Goal: Task Accomplishment & Management: Manage account settings

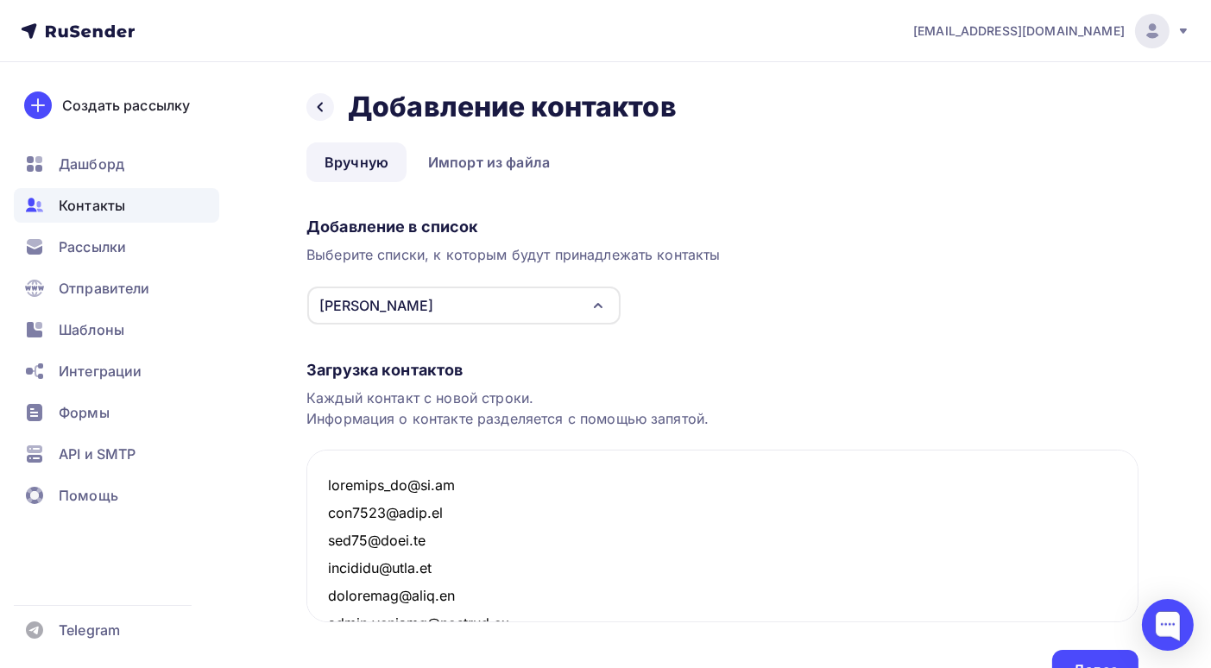
scroll to position [9216, 0]
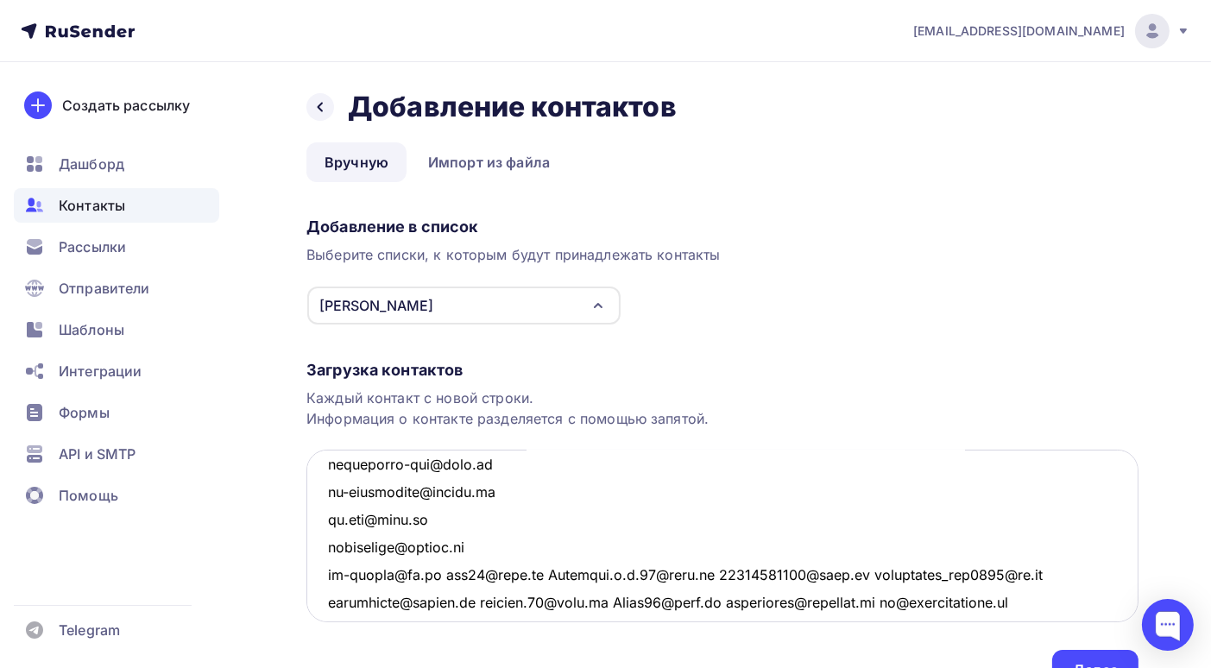
click at [471, 572] on textarea at bounding box center [722, 536] width 832 height 173
click at [449, 573] on textarea at bounding box center [722, 536] width 832 height 173
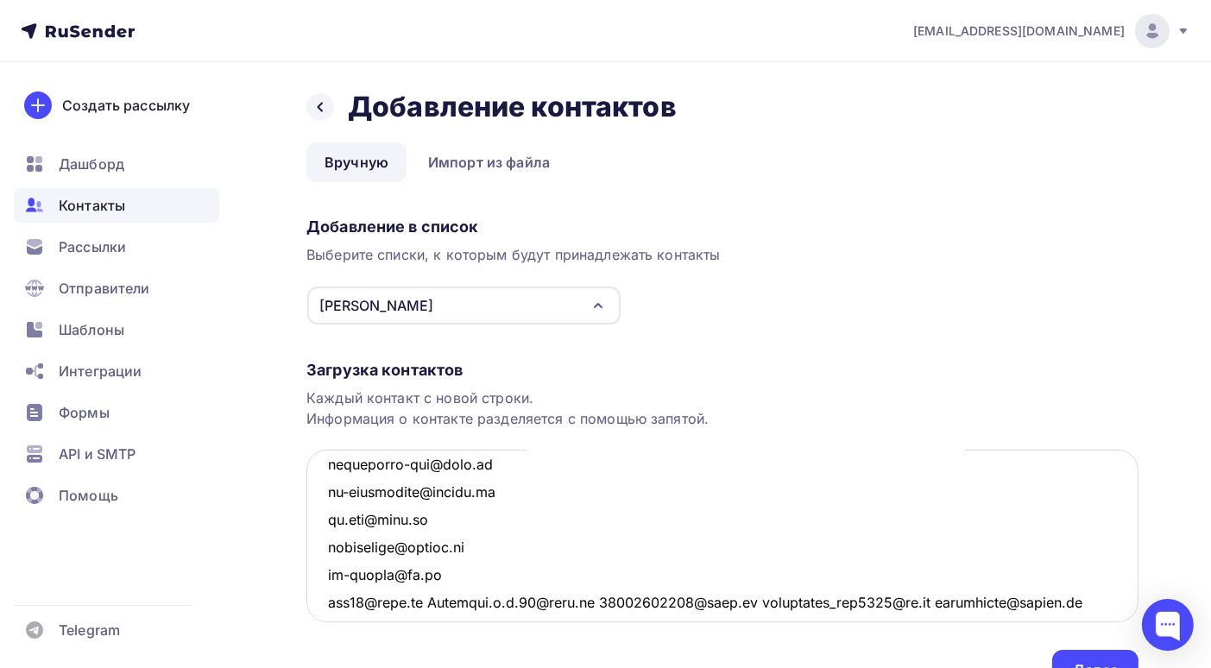
click at [426, 601] on textarea at bounding box center [722, 536] width 832 height 173
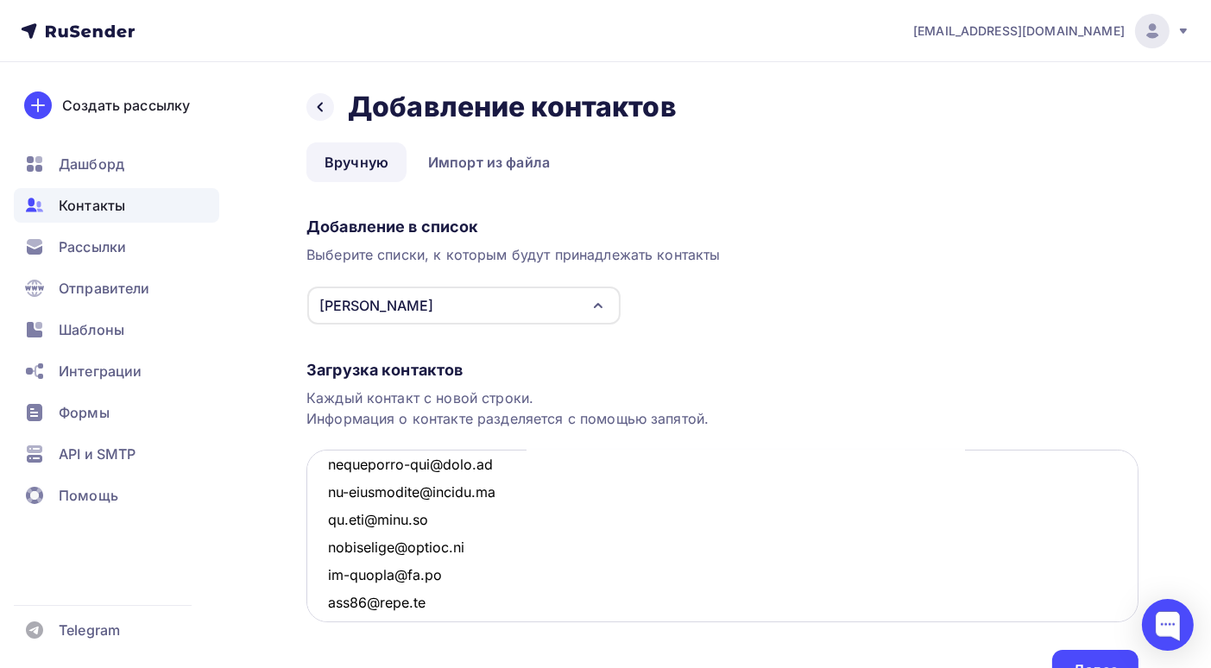
scroll to position [9233, 0]
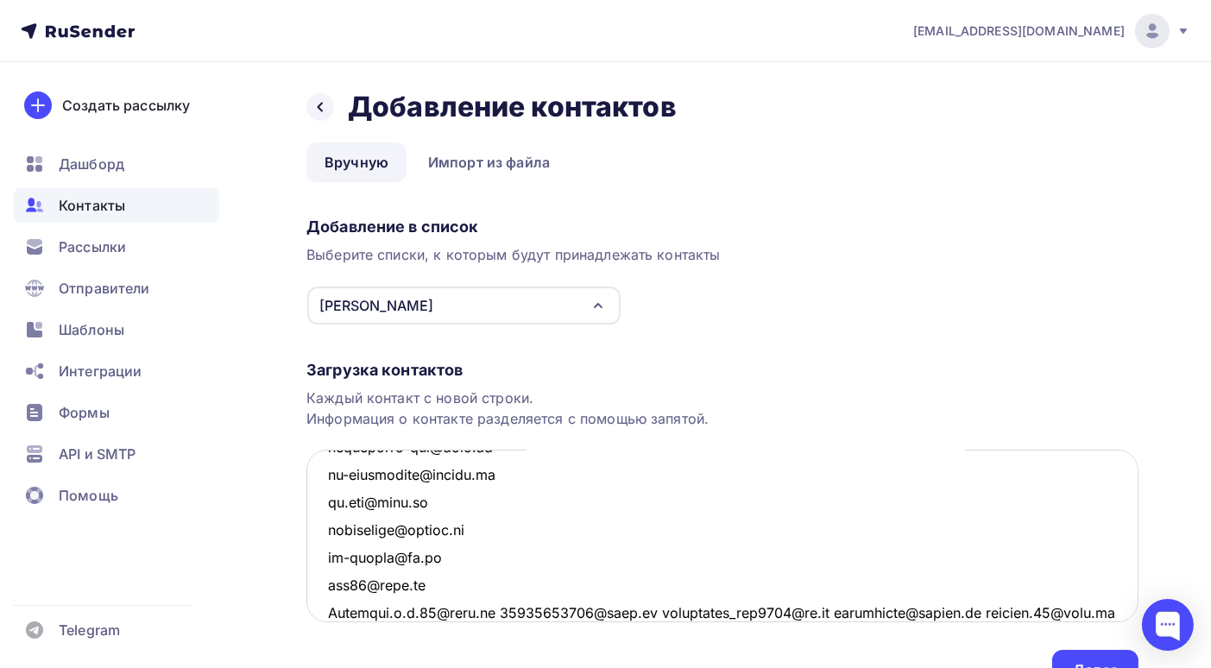
click at [492, 609] on textarea at bounding box center [722, 536] width 832 height 173
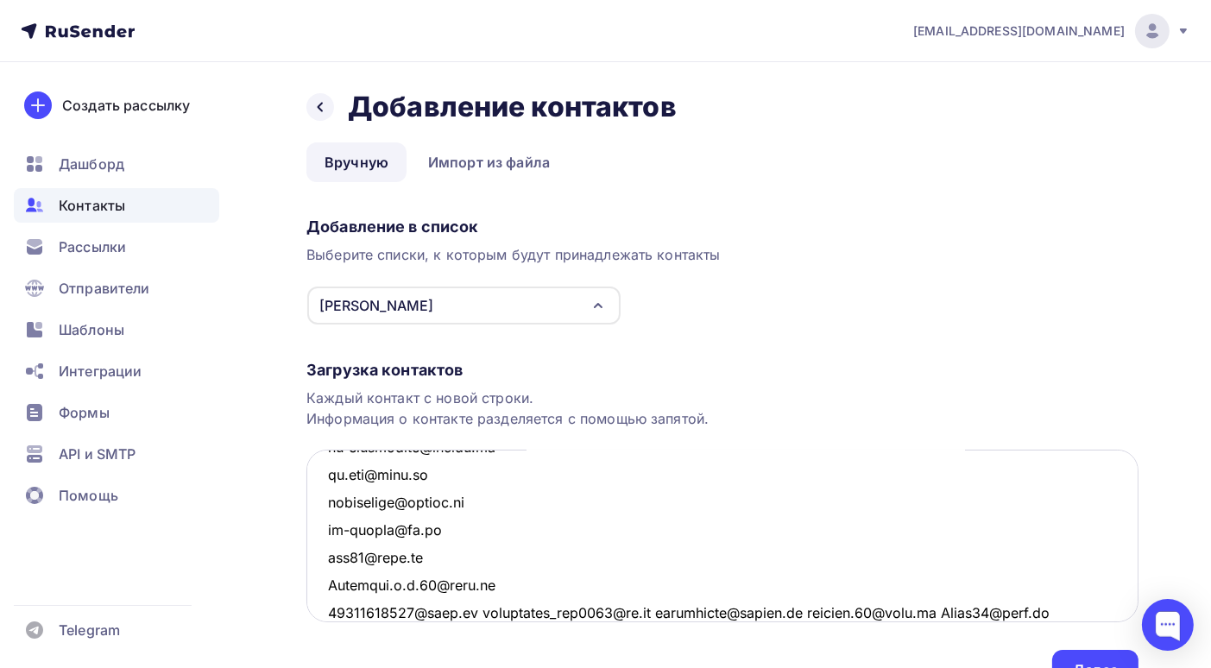
scroll to position [9347, 0]
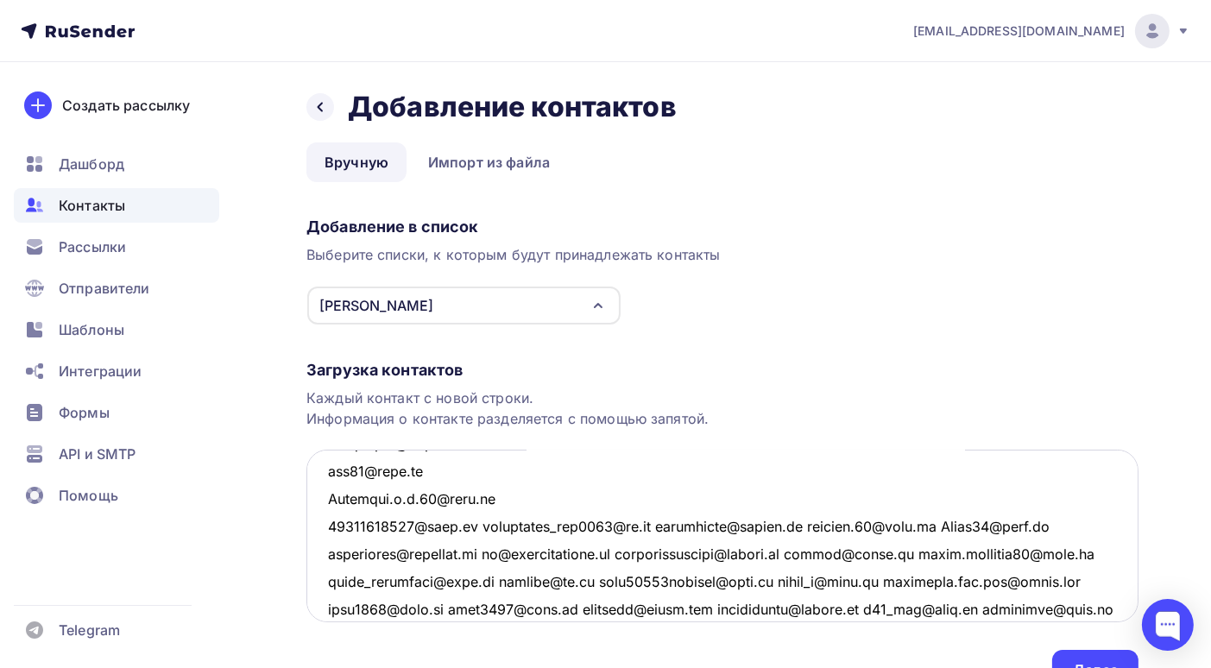
click at [480, 525] on textarea at bounding box center [722, 536] width 832 height 173
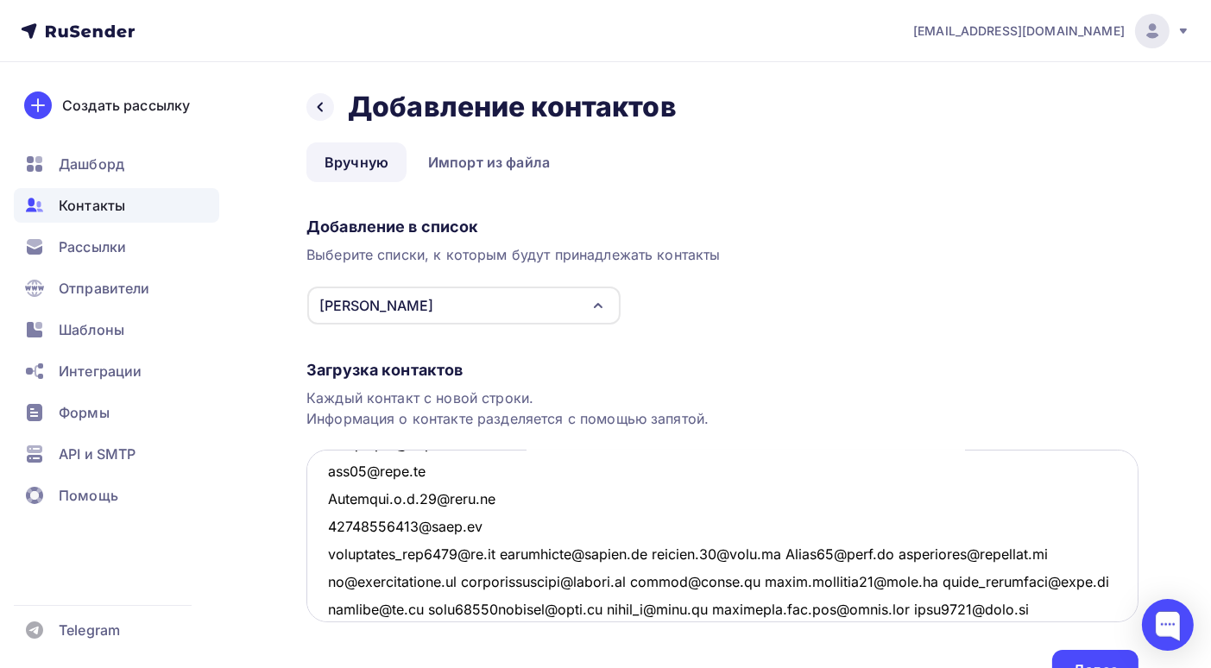
click at [519, 552] on textarea at bounding box center [722, 536] width 832 height 173
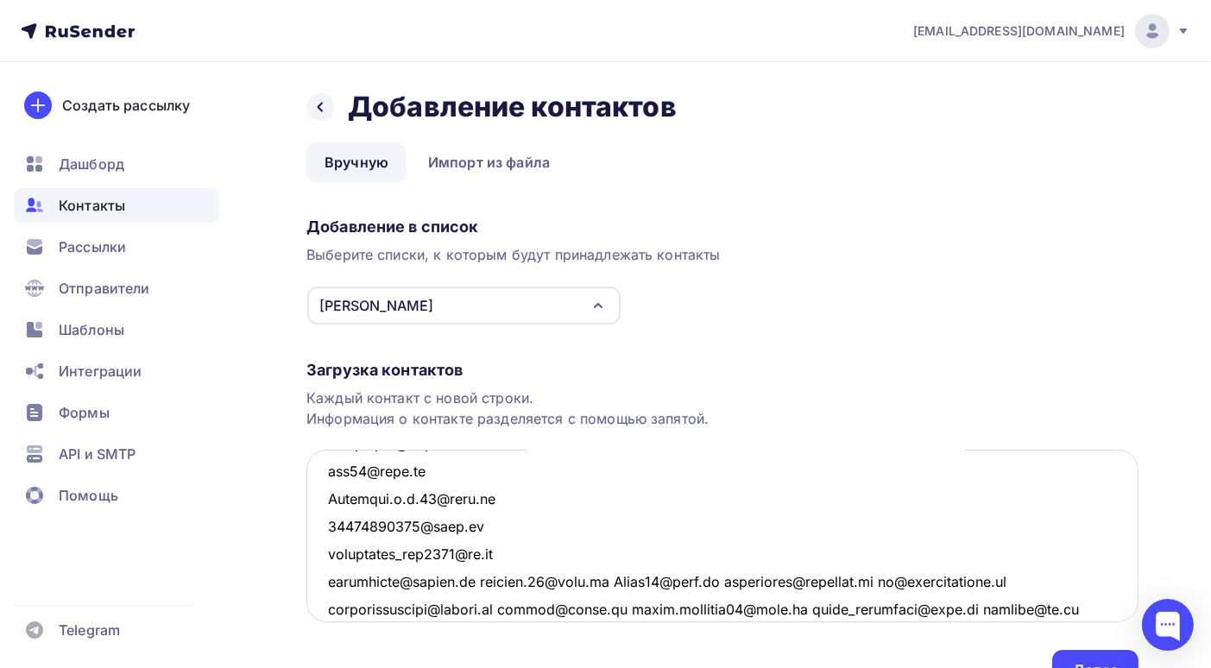
click at [481, 581] on textarea at bounding box center [722, 536] width 832 height 173
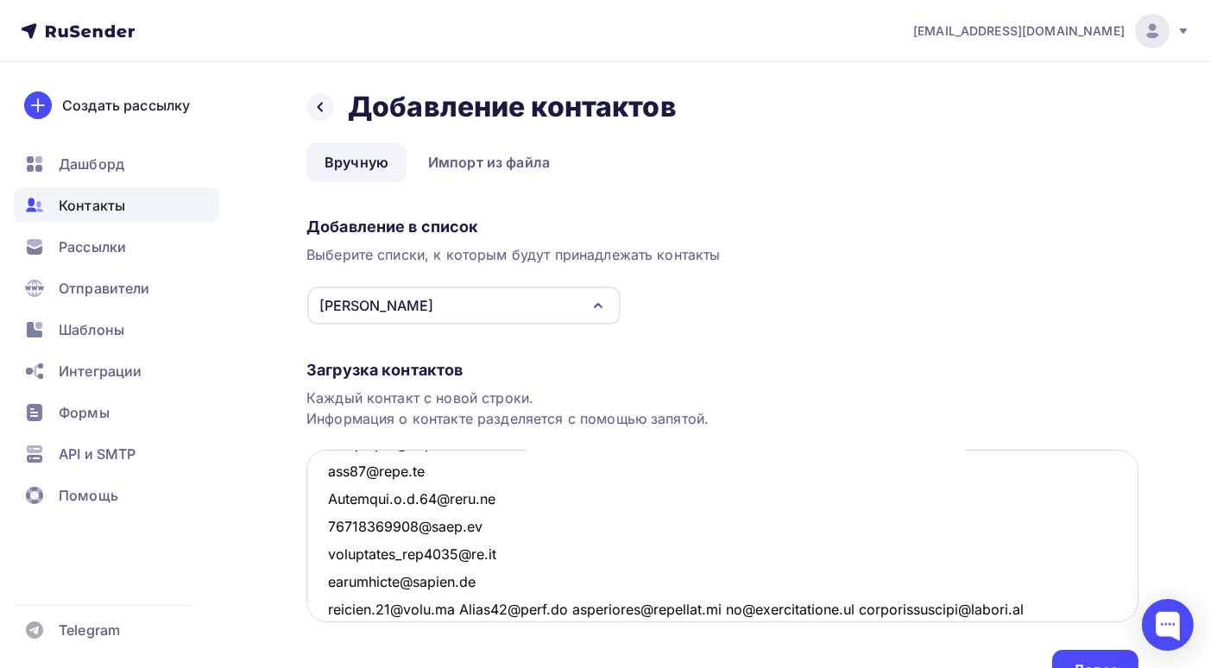
click at [463, 607] on textarea at bounding box center [722, 536] width 832 height 173
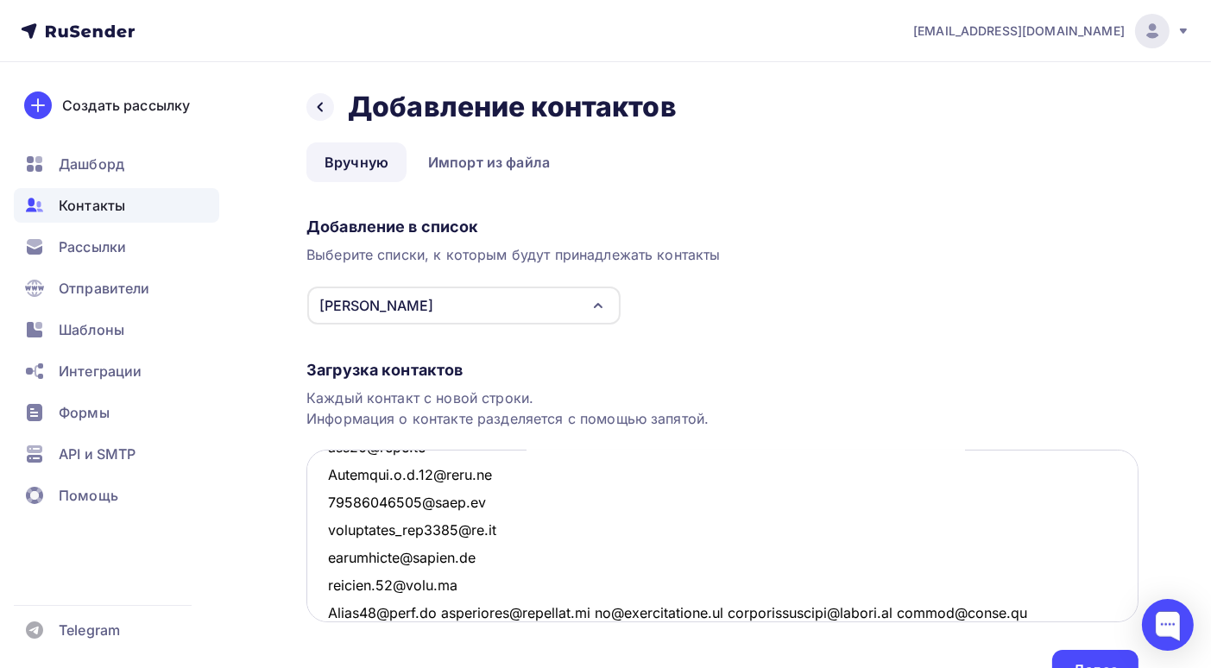
click at [442, 610] on textarea at bounding box center [722, 536] width 832 height 173
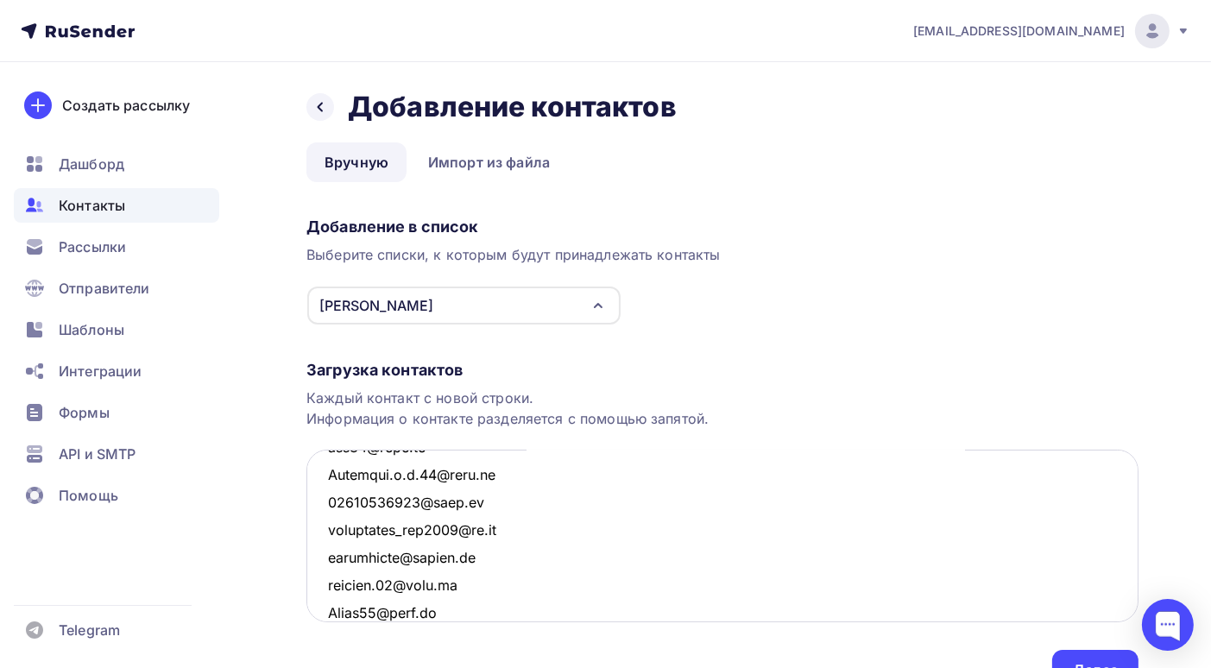
scroll to position [9399, 0]
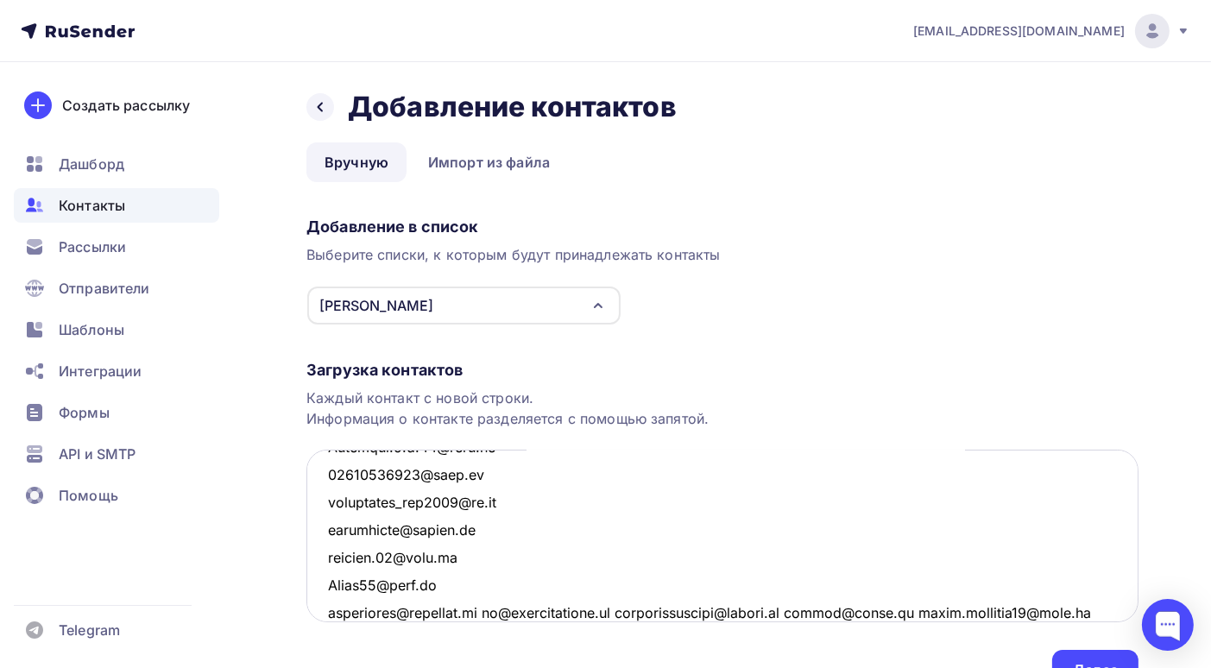
click at [486, 610] on textarea at bounding box center [722, 536] width 832 height 173
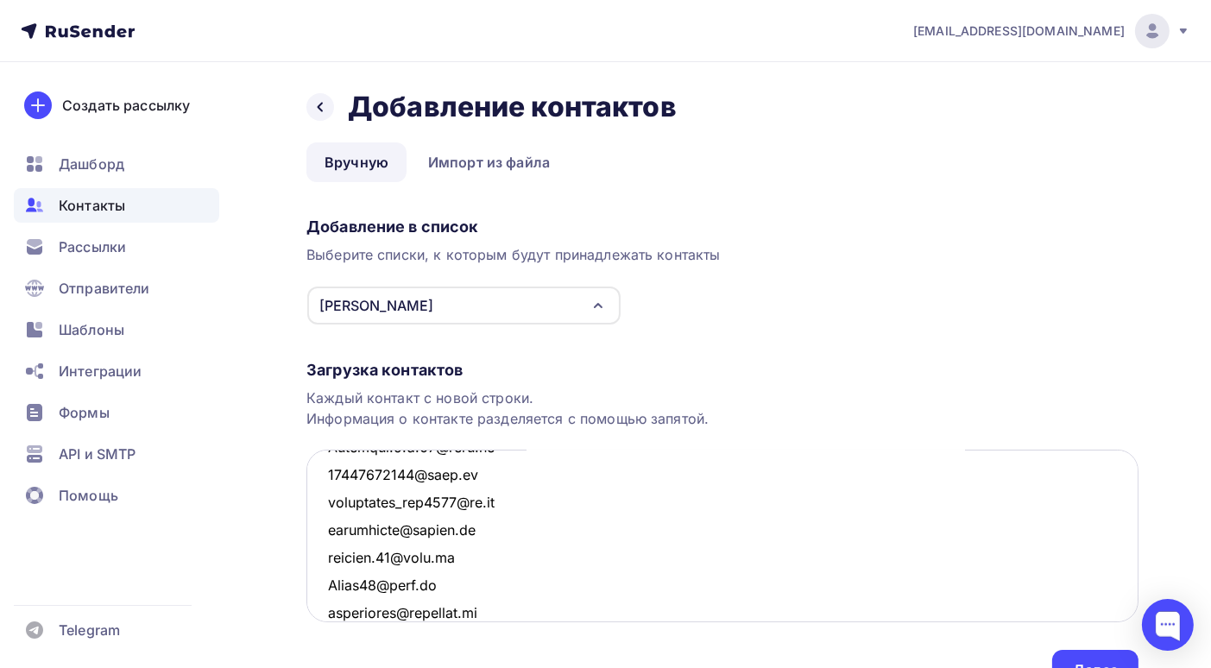
scroll to position [9426, 0]
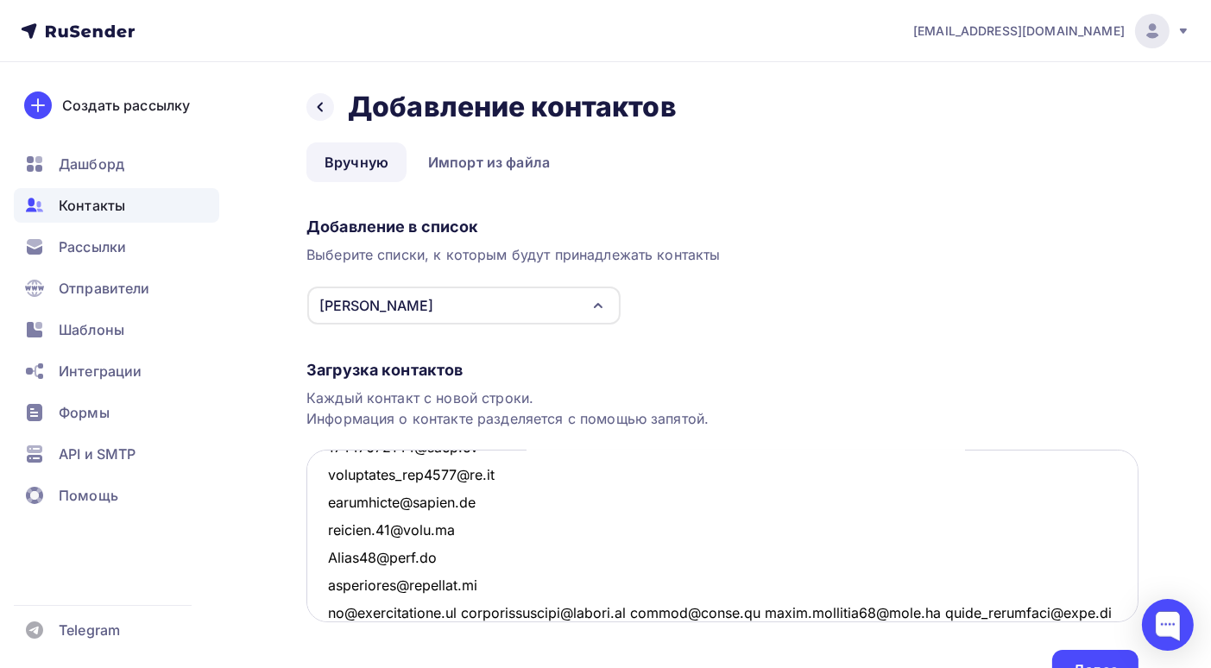
click at [486, 612] on textarea at bounding box center [722, 536] width 832 height 173
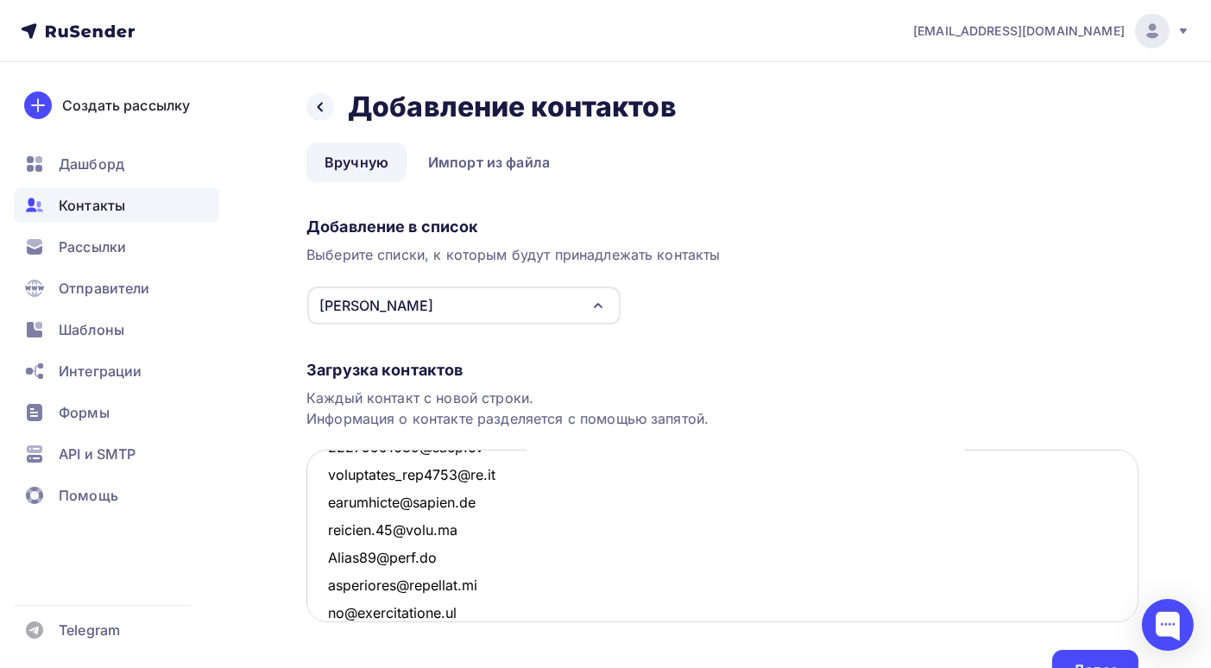
scroll to position [9454, 0]
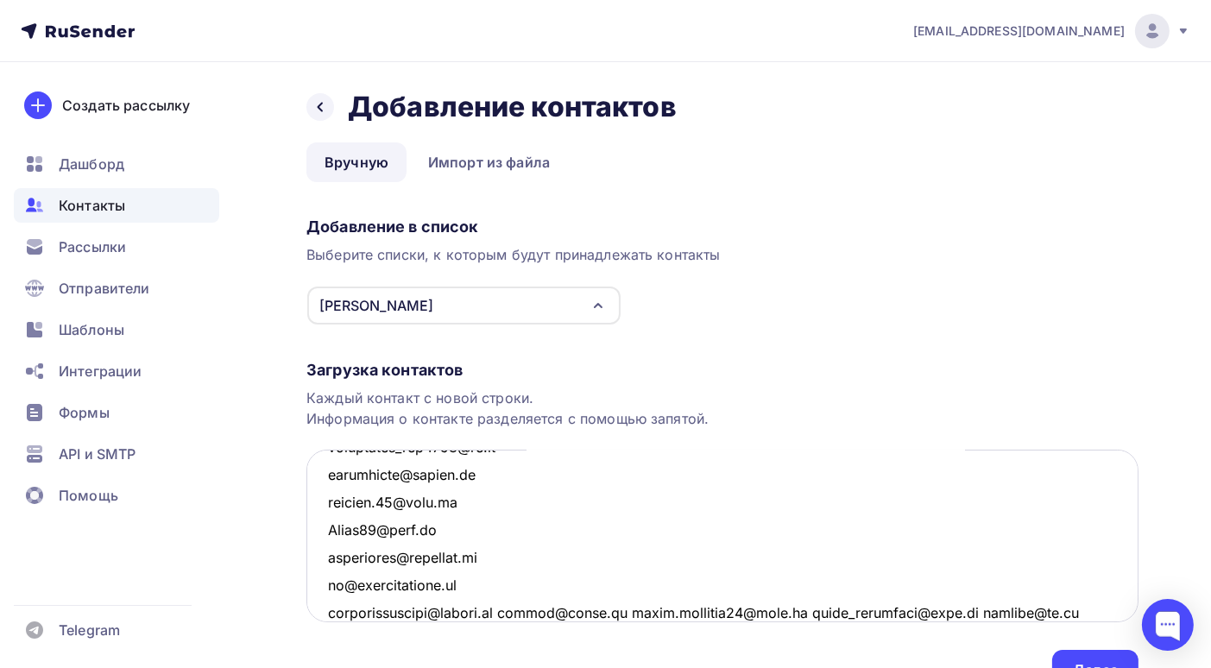
click at [506, 614] on textarea at bounding box center [722, 536] width 832 height 173
click at [508, 610] on textarea at bounding box center [722, 536] width 832 height 173
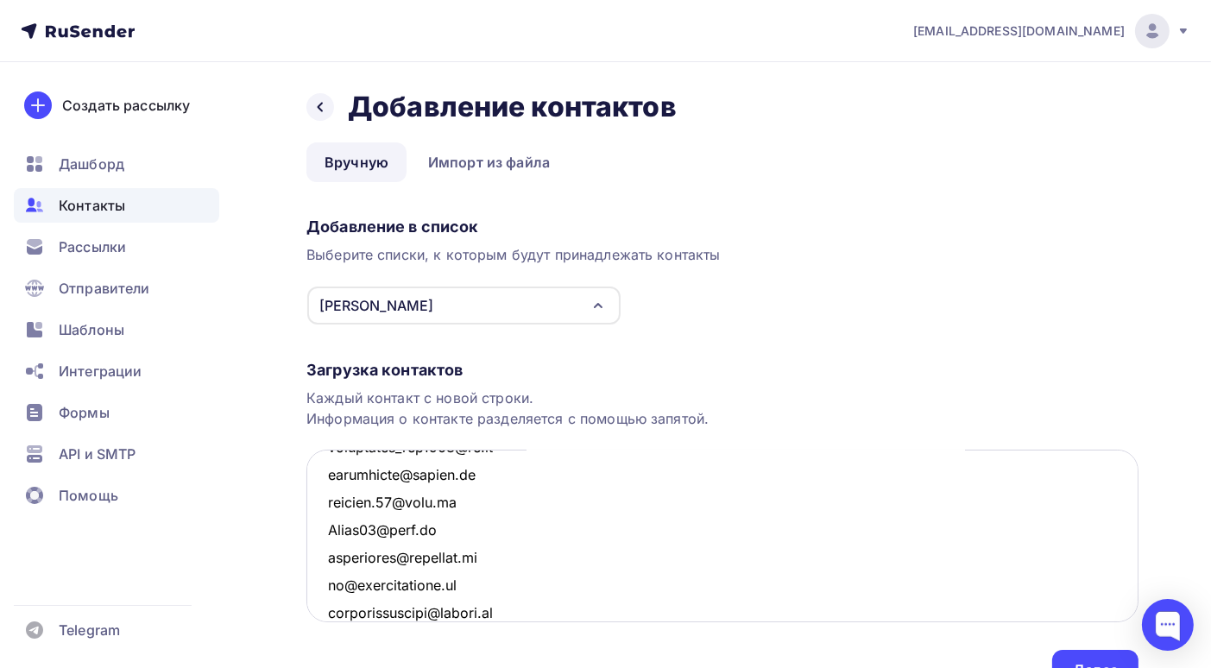
scroll to position [9481, 0]
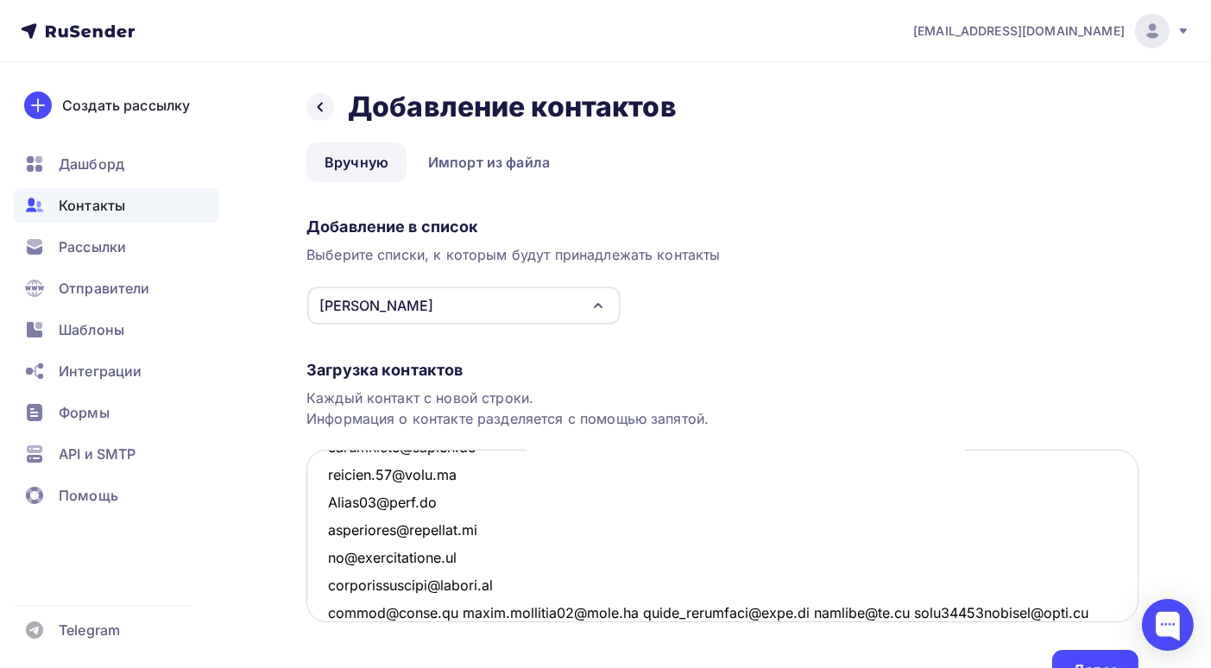
click at [613, 612] on textarea at bounding box center [722, 536] width 832 height 173
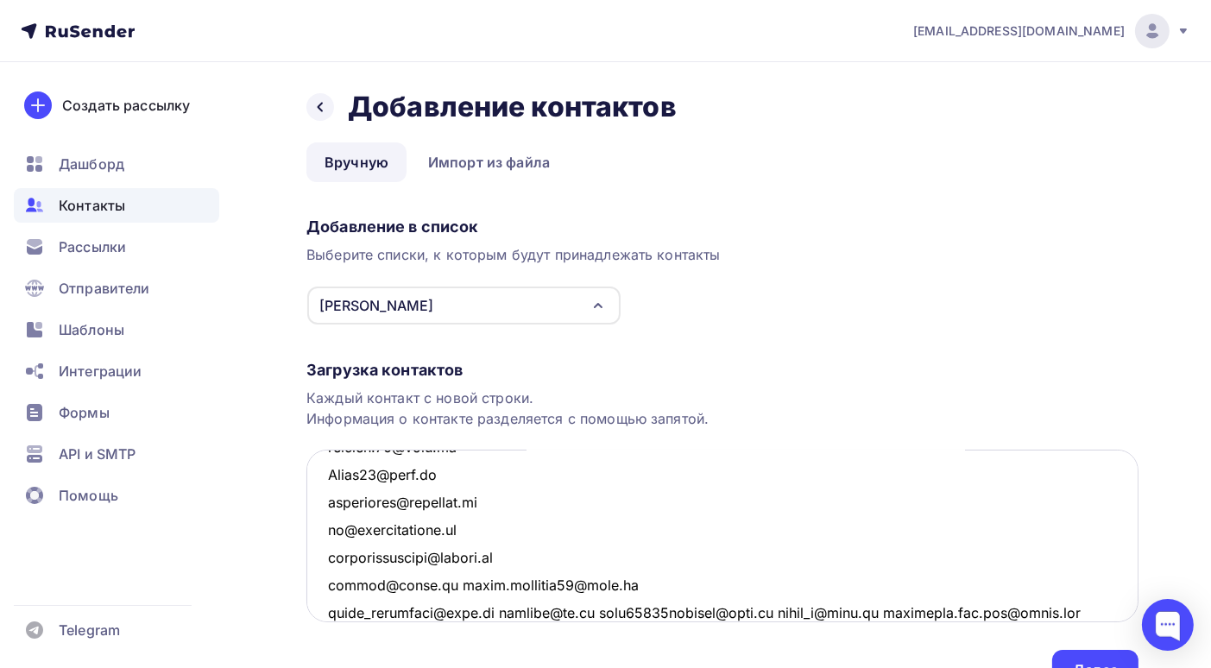
click at [436, 584] on textarea at bounding box center [722, 536] width 832 height 173
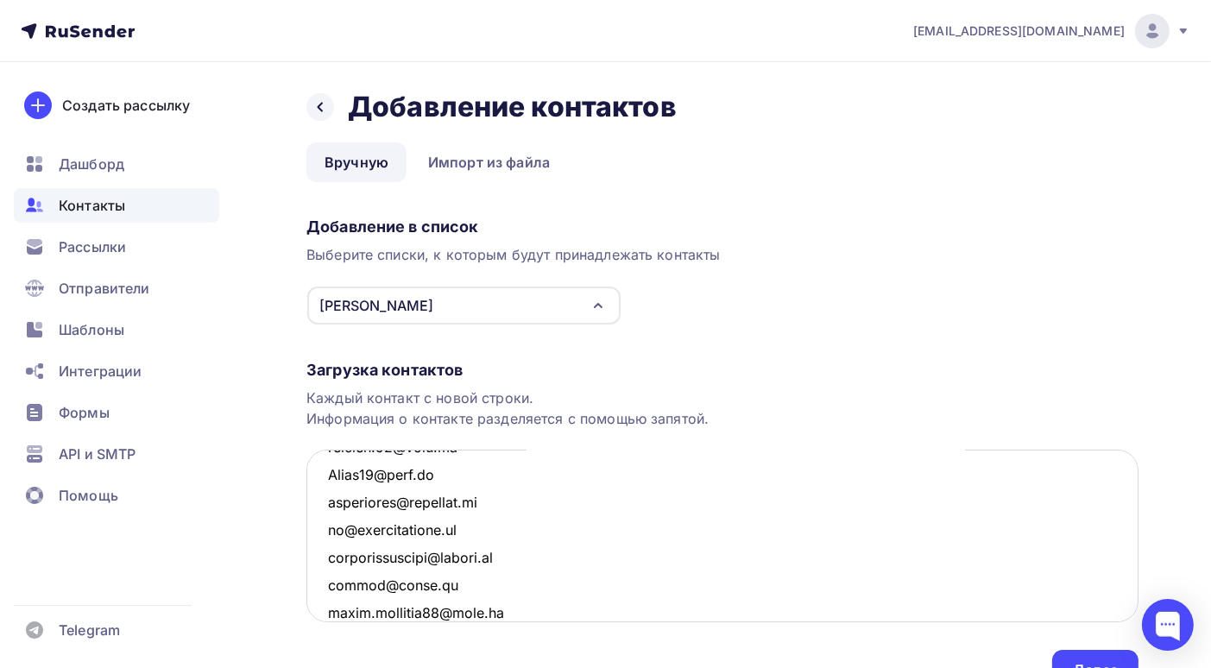
scroll to position [9595, 0]
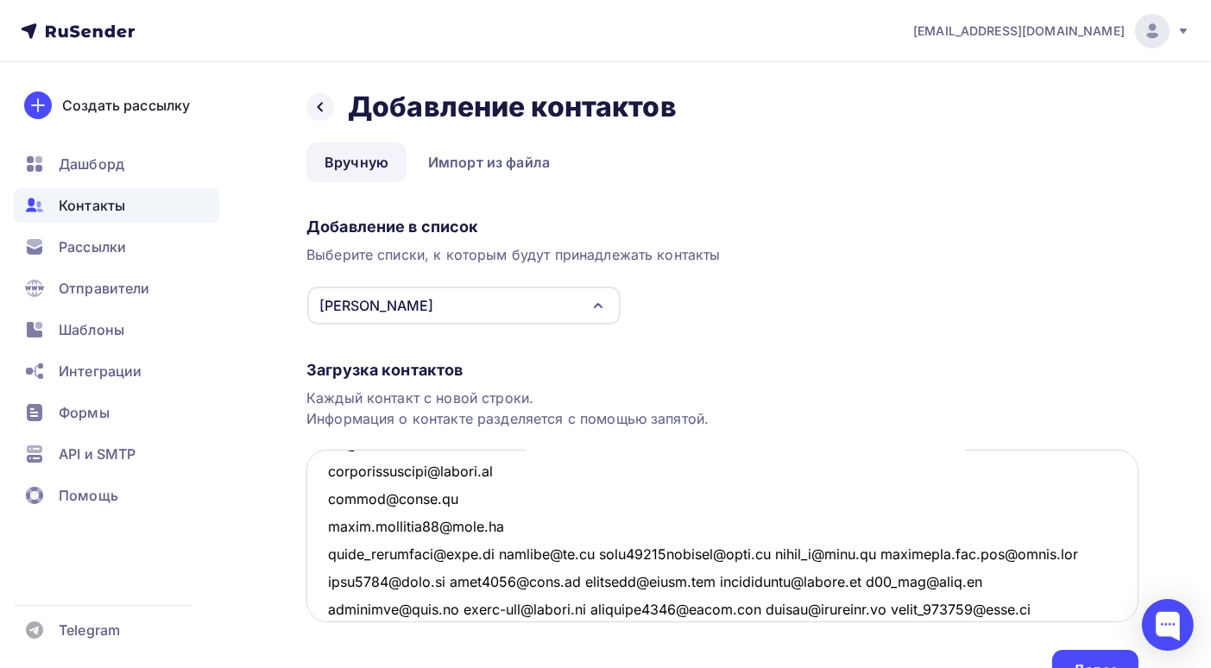
click at [490, 552] on textarea at bounding box center [722, 536] width 832 height 173
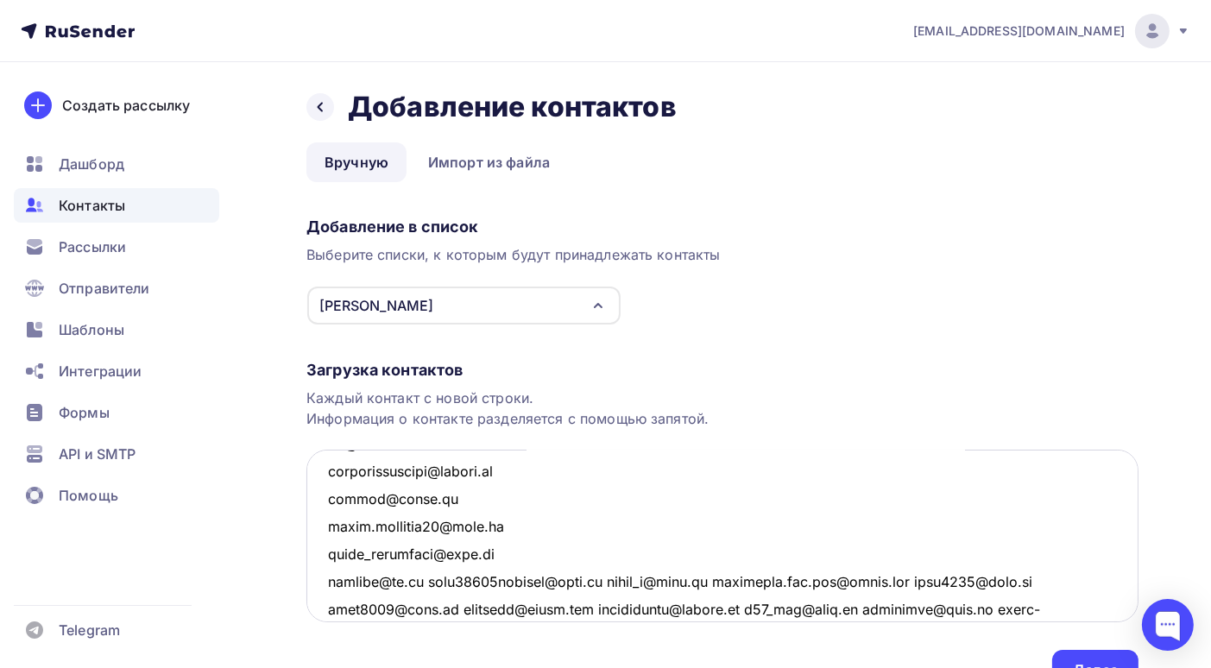
click at [428, 579] on textarea at bounding box center [722, 536] width 832 height 173
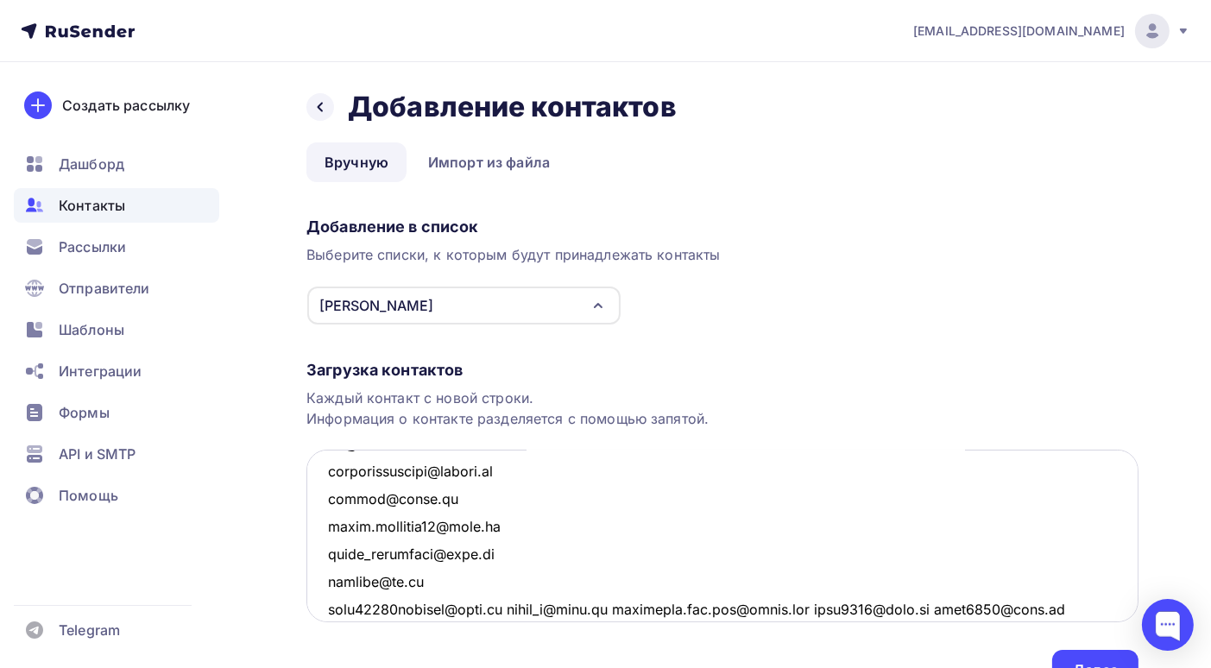
scroll to position [9673, 0]
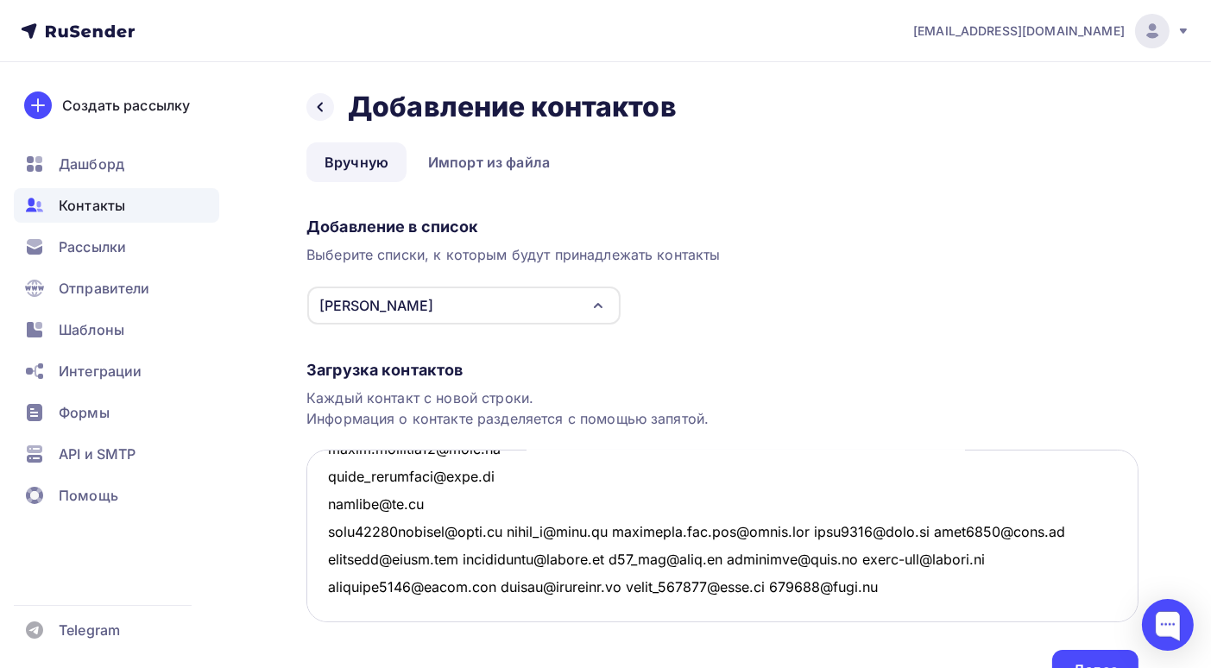
click at [516, 530] on textarea at bounding box center [722, 536] width 832 height 173
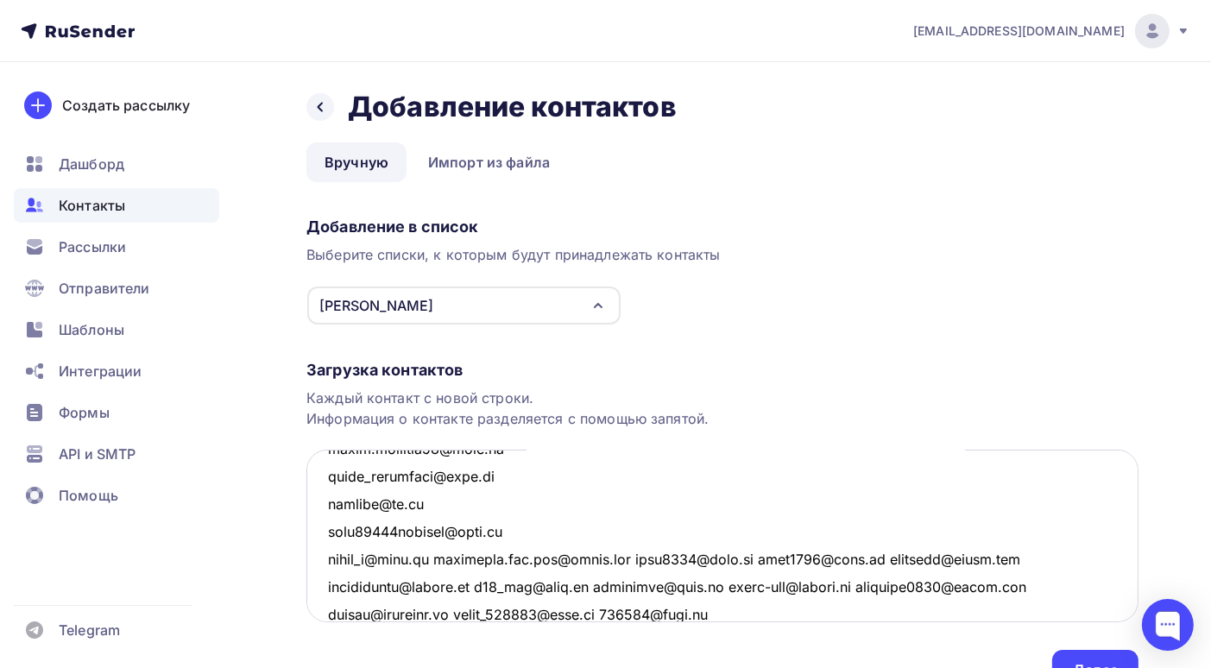
click at [436, 557] on textarea at bounding box center [722, 536] width 832 height 173
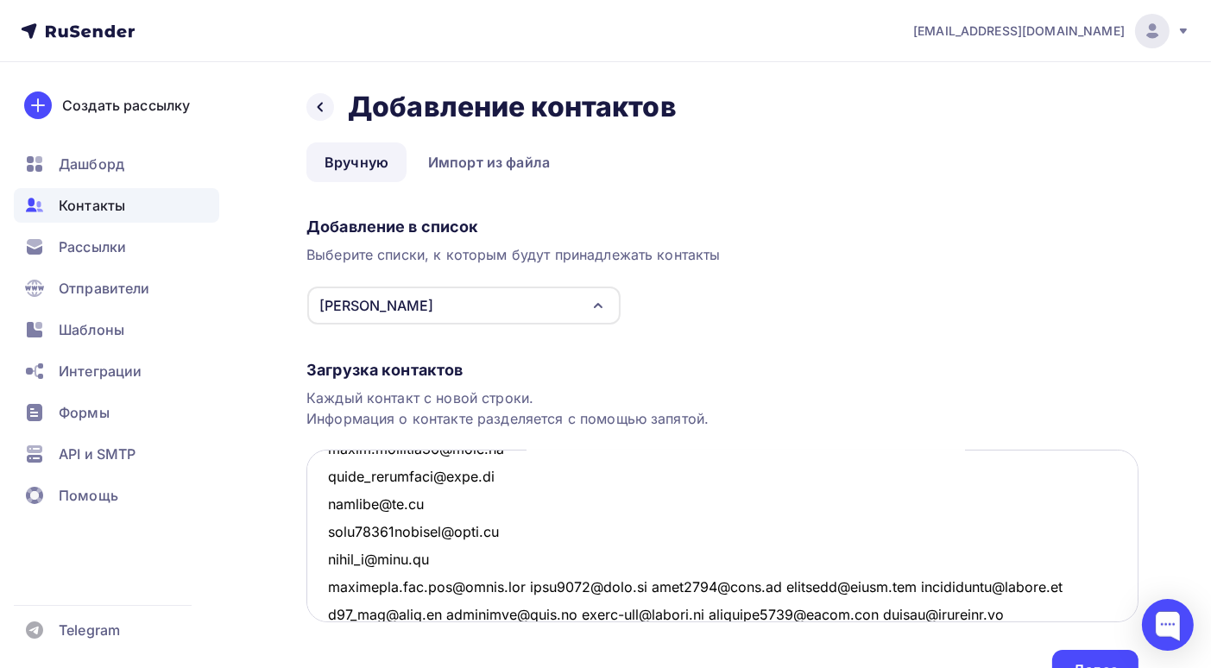
click at [529, 586] on textarea at bounding box center [722, 536] width 832 height 173
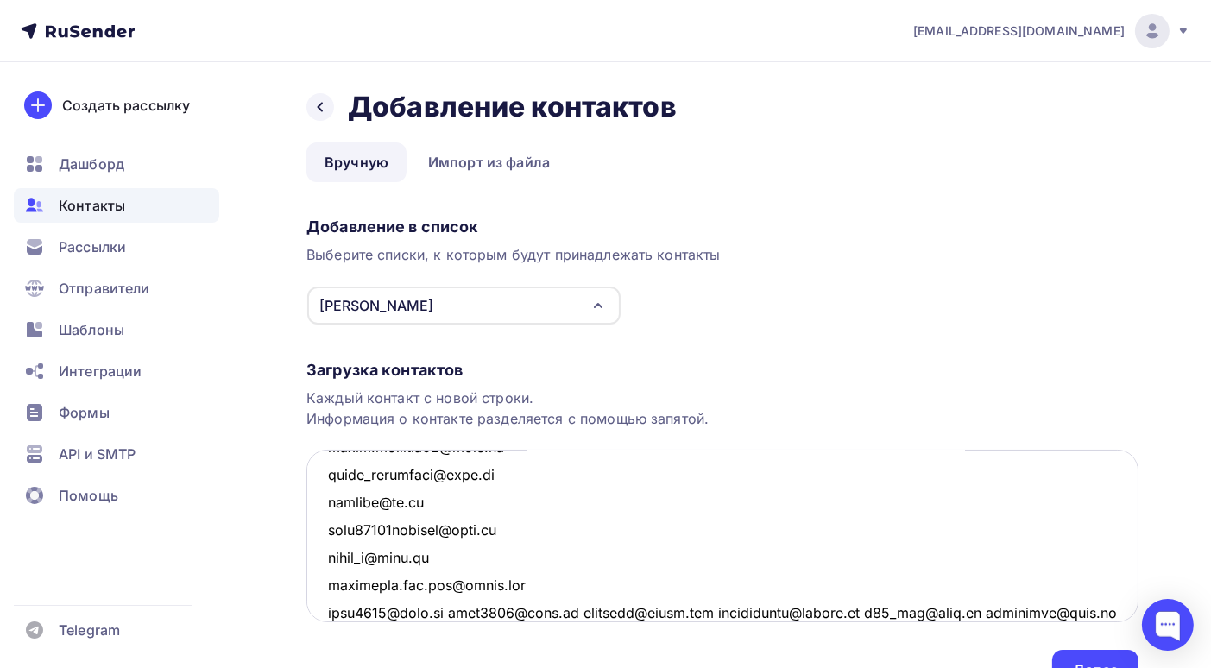
scroll to position [9728, 0]
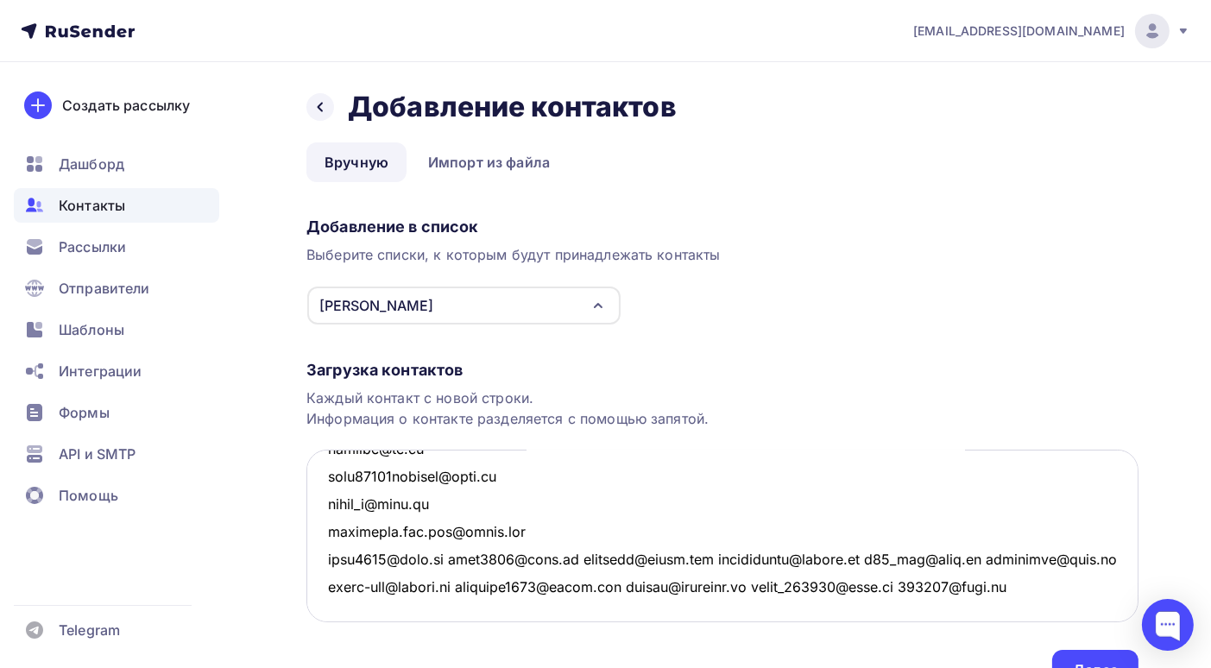
click at [575, 559] on textarea at bounding box center [722, 536] width 832 height 173
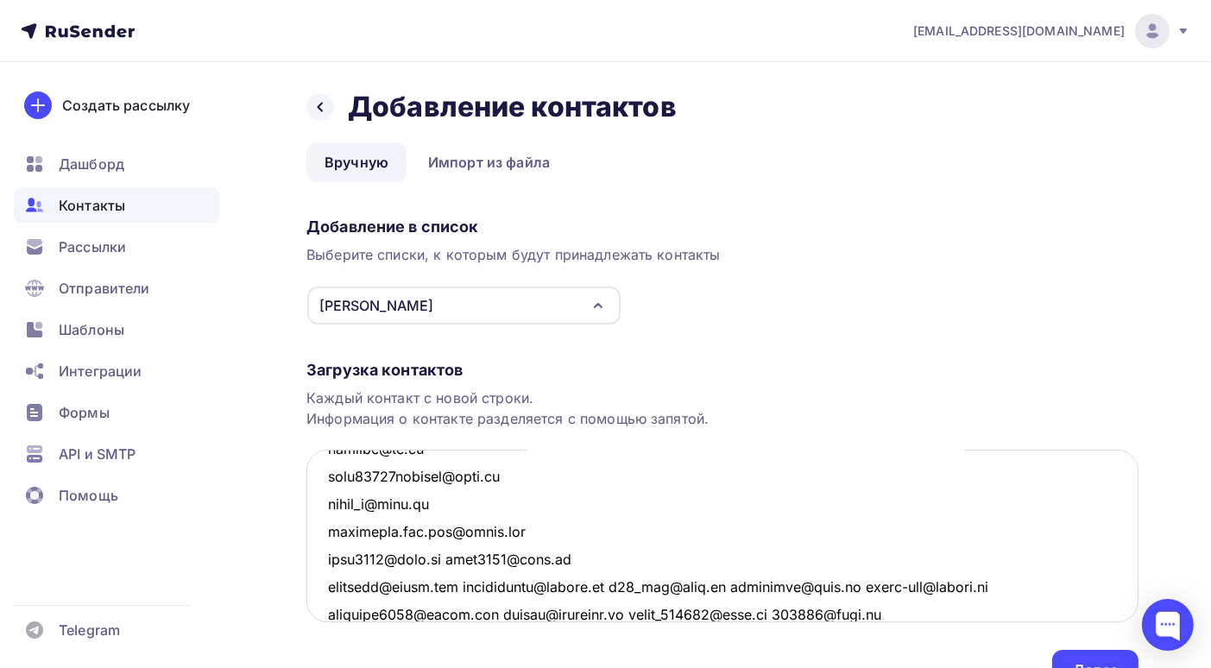
click at [451, 558] on textarea at bounding box center [722, 536] width 832 height 173
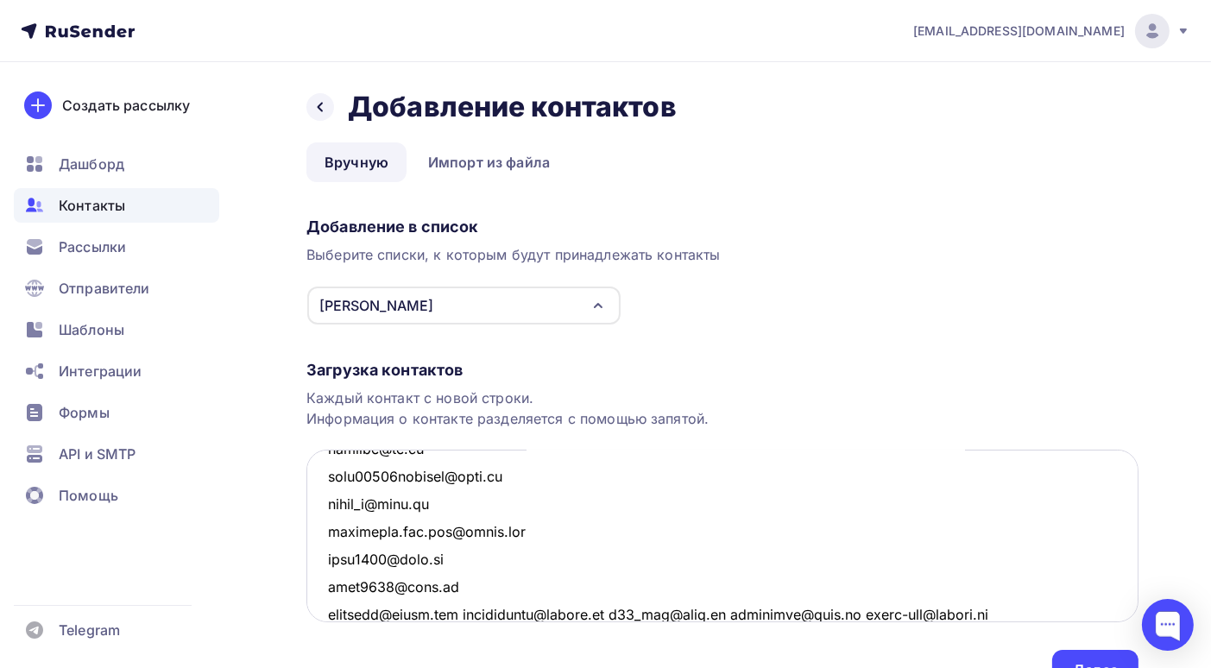
scroll to position [9783, 0]
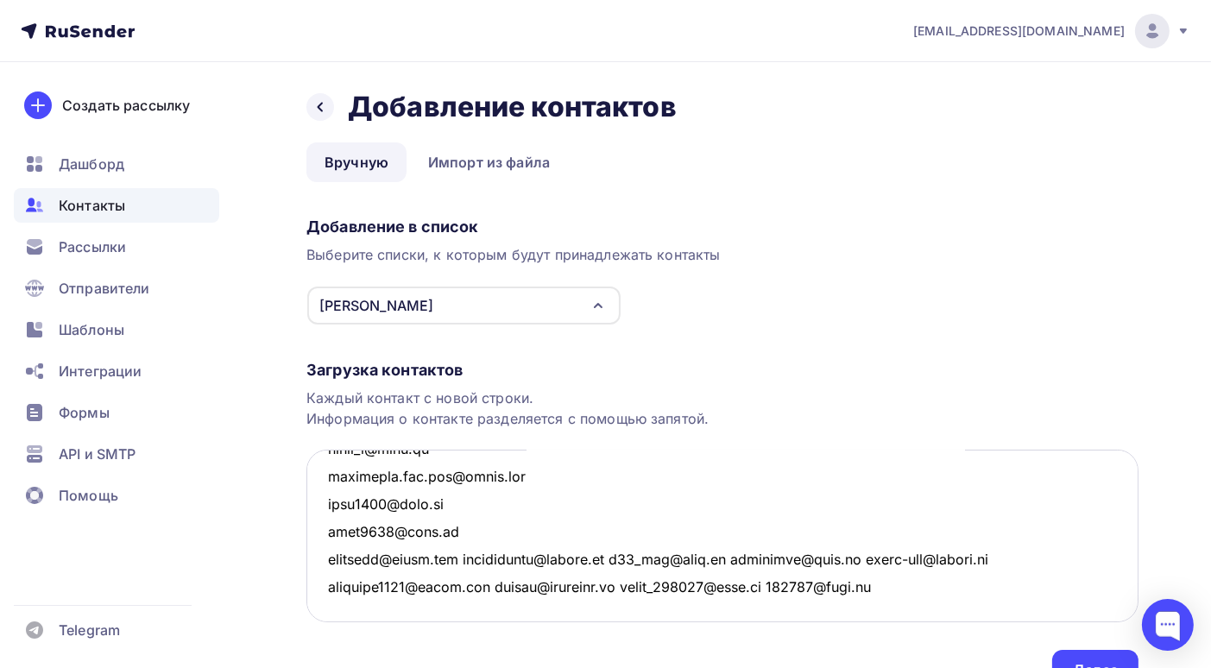
click at [463, 561] on textarea at bounding box center [722, 536] width 832 height 173
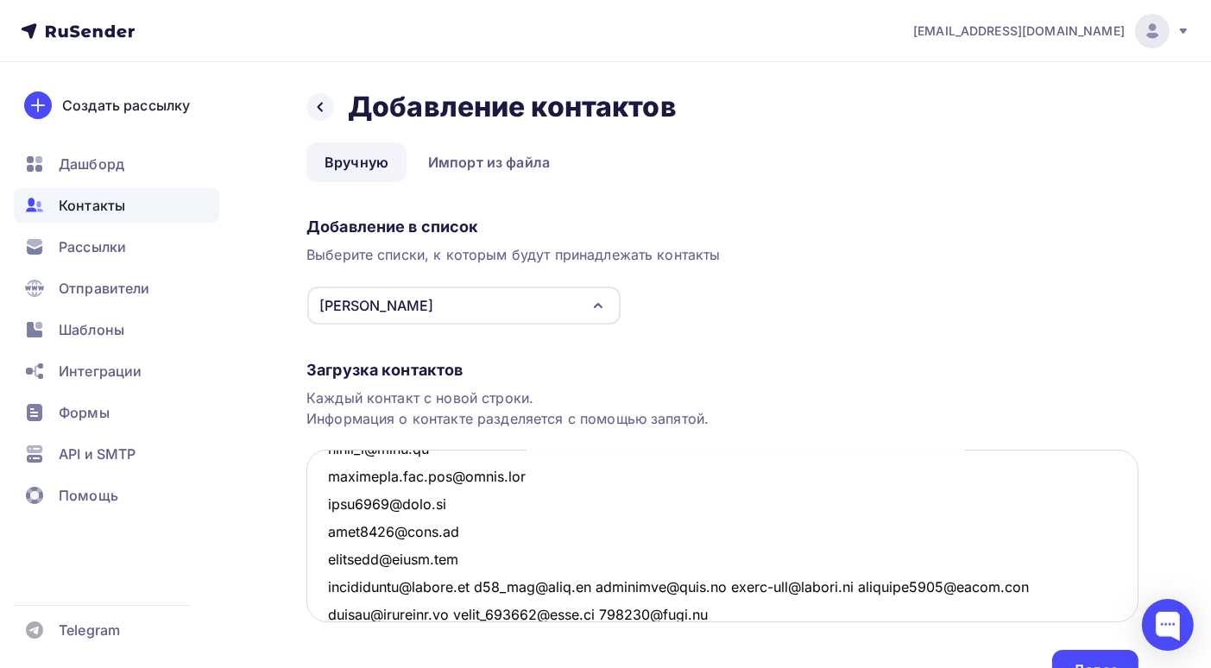
click at [500, 585] on textarea at bounding box center [722, 536] width 832 height 173
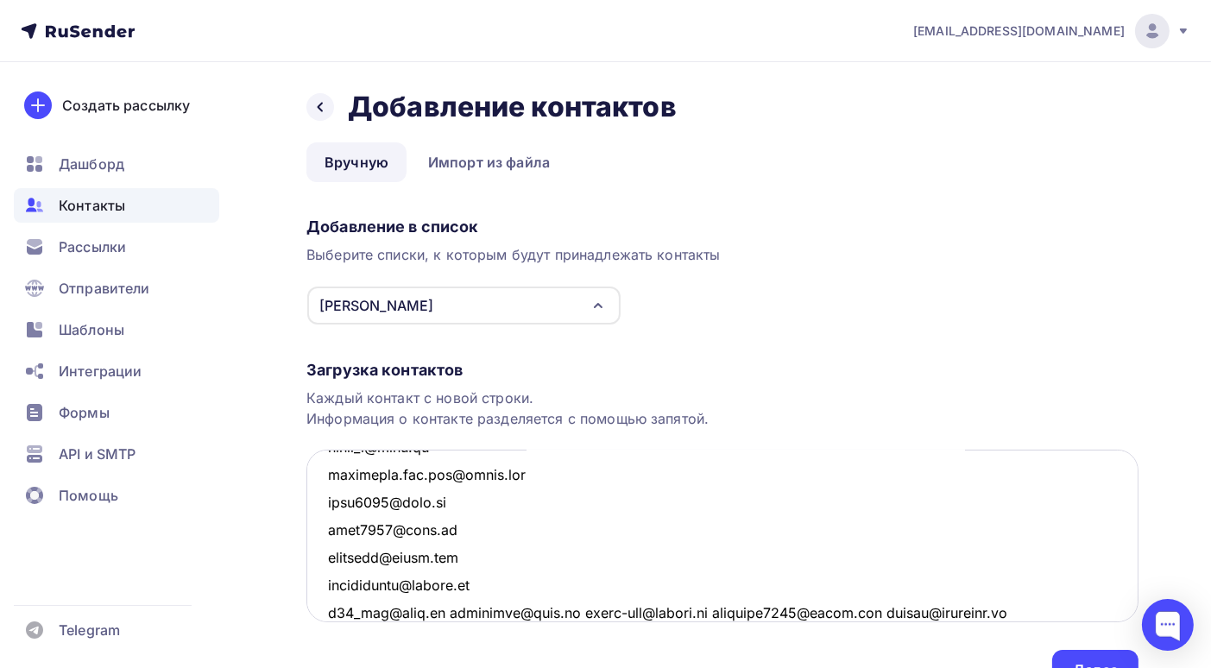
scroll to position [9839, 0]
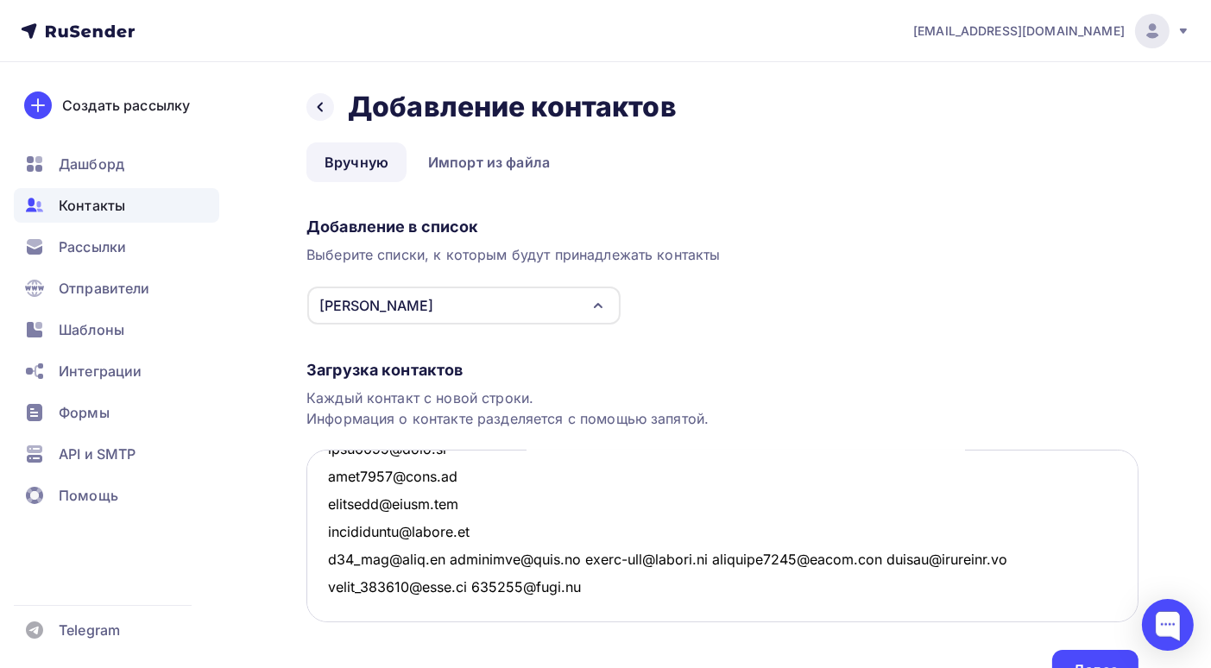
click at [437, 557] on textarea at bounding box center [722, 536] width 832 height 173
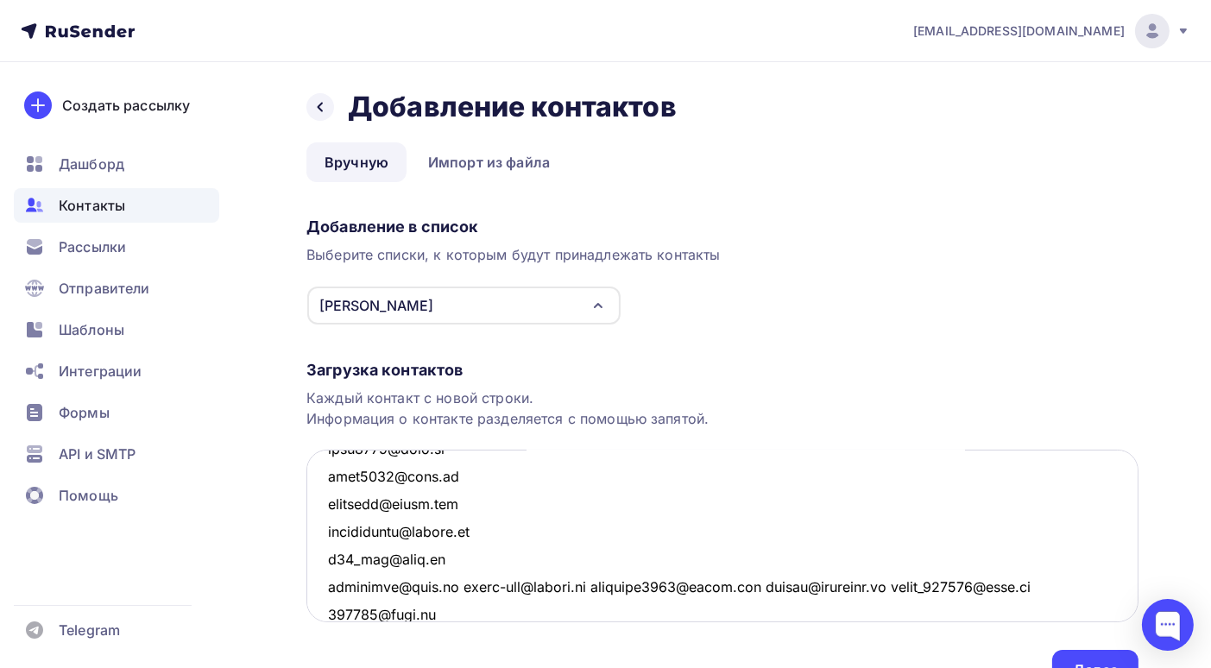
click at [438, 586] on textarea at bounding box center [722, 536] width 832 height 173
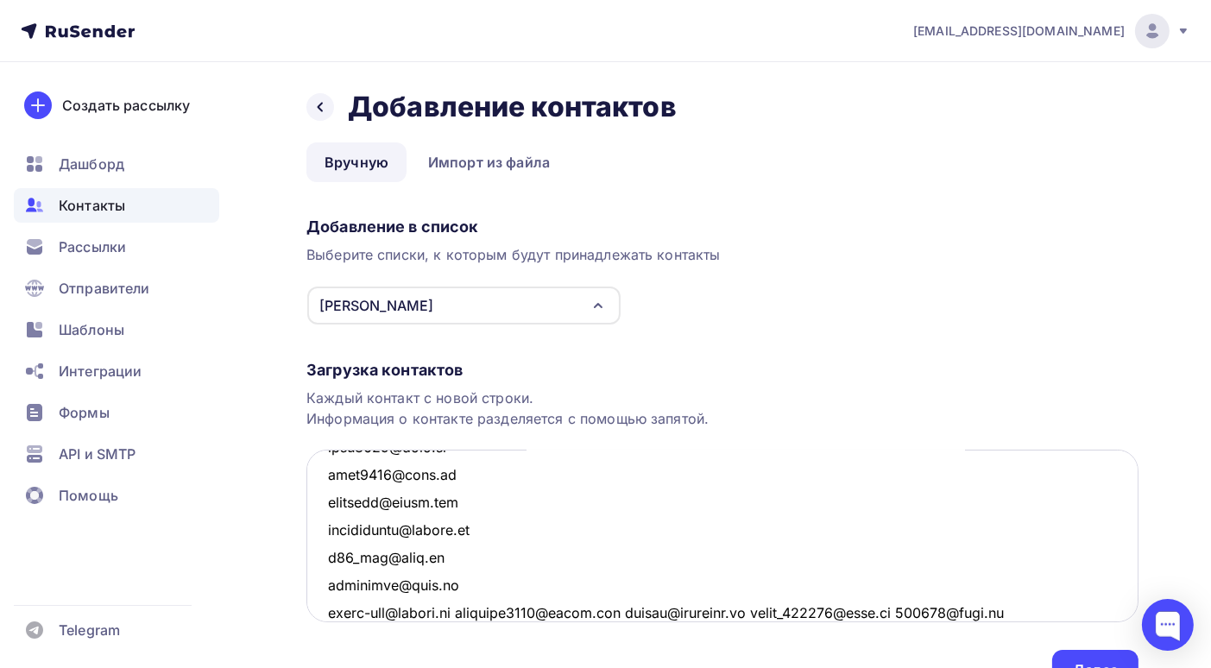
scroll to position [9866, 0]
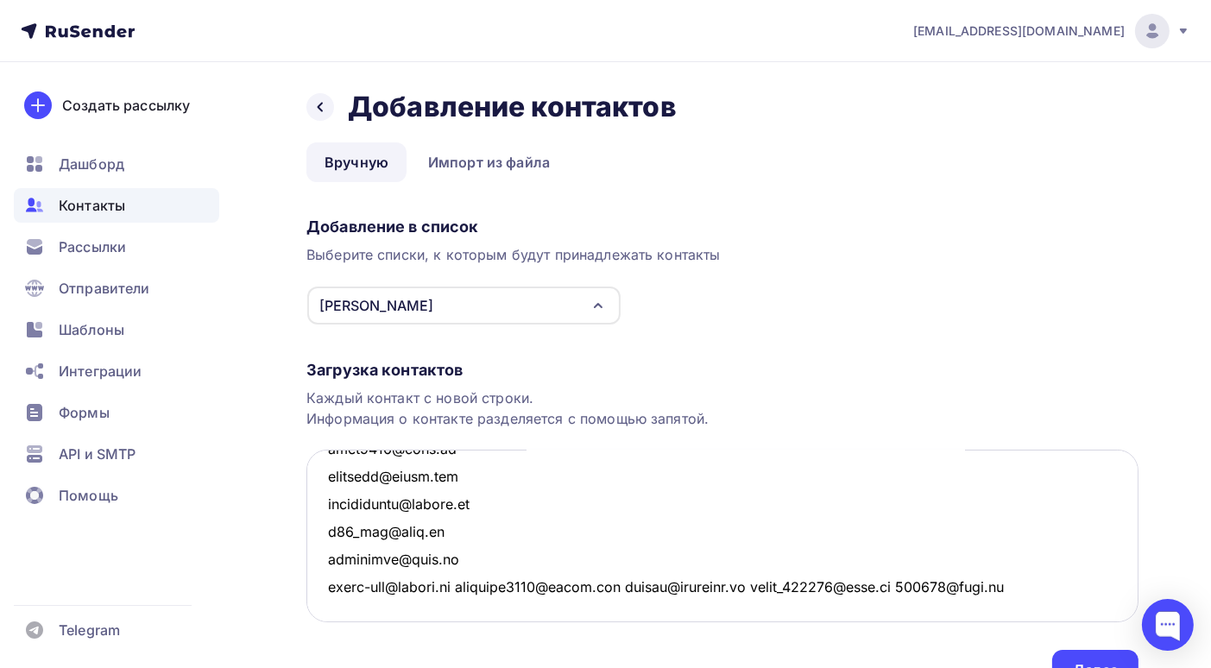
click at [473, 585] on textarea at bounding box center [722, 536] width 832 height 173
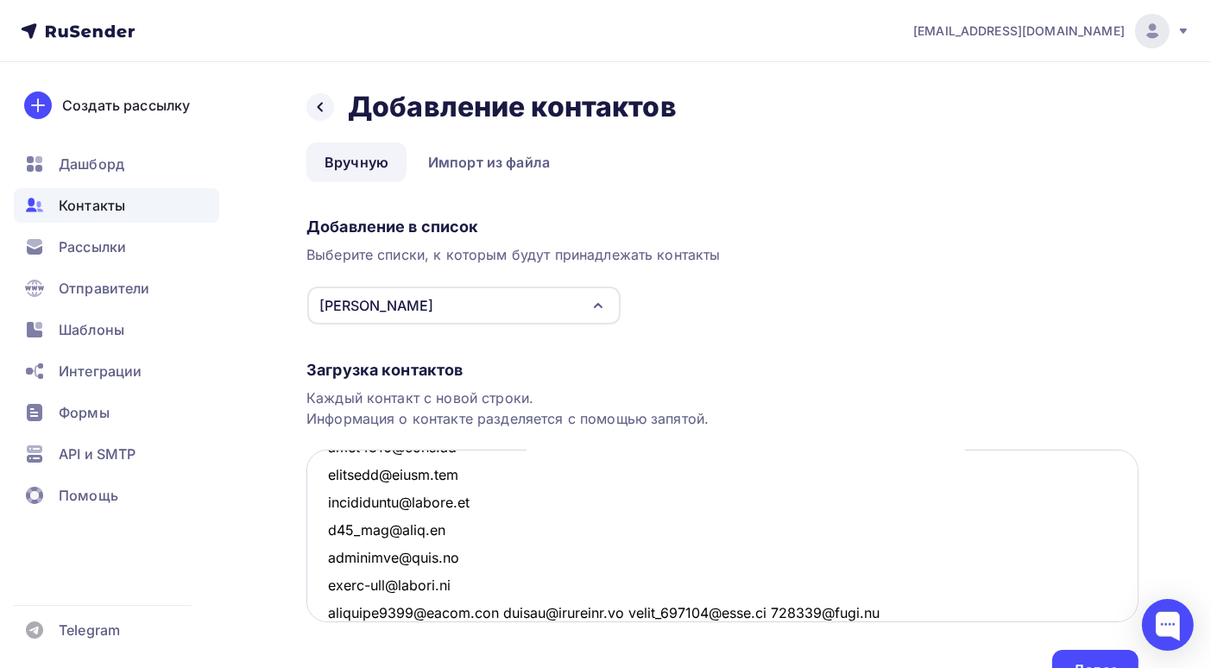
scroll to position [9895, 0]
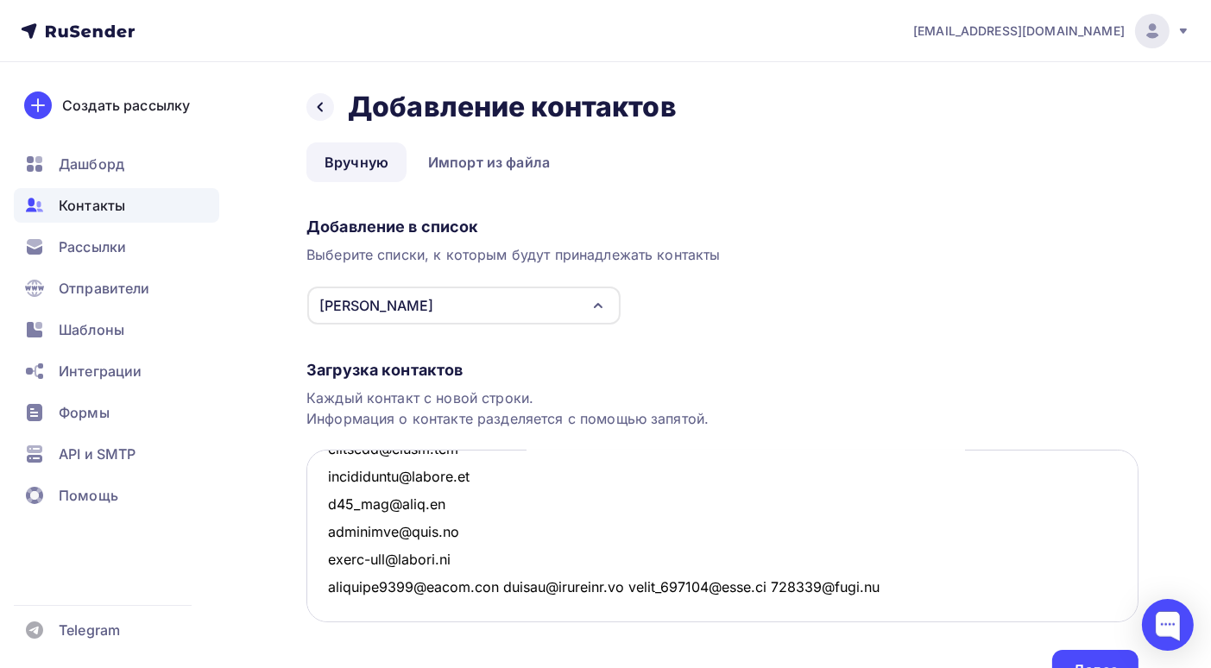
click at [511, 584] on textarea at bounding box center [722, 536] width 832 height 173
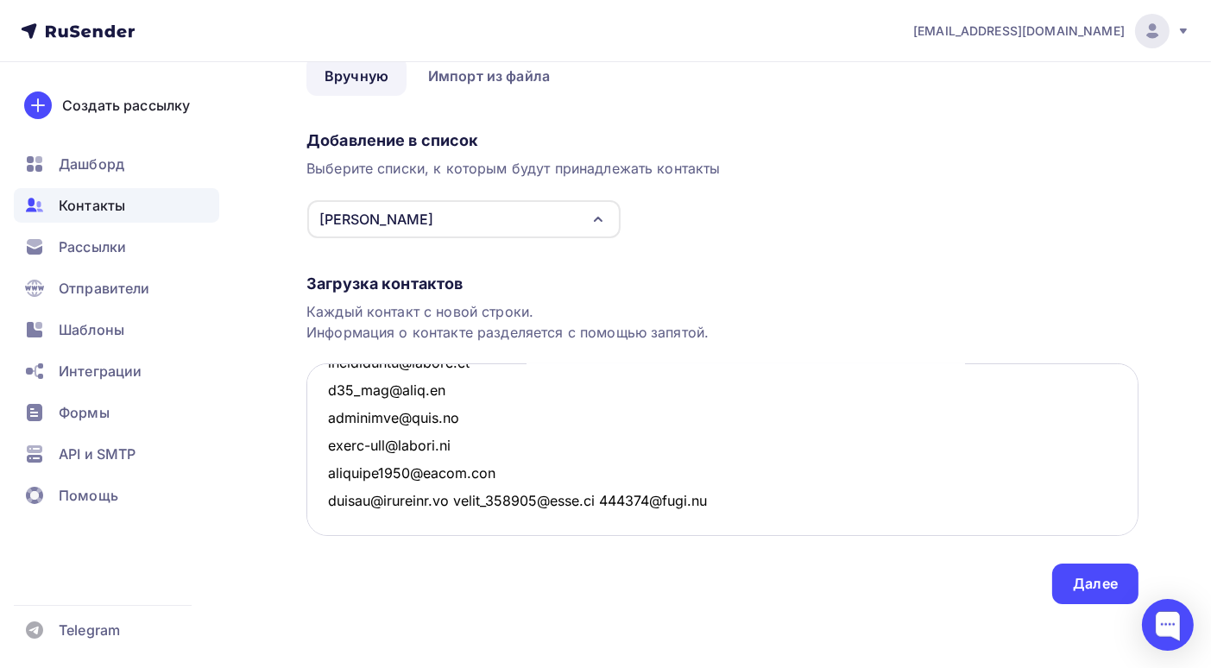
click at [454, 503] on textarea at bounding box center [722, 449] width 832 height 173
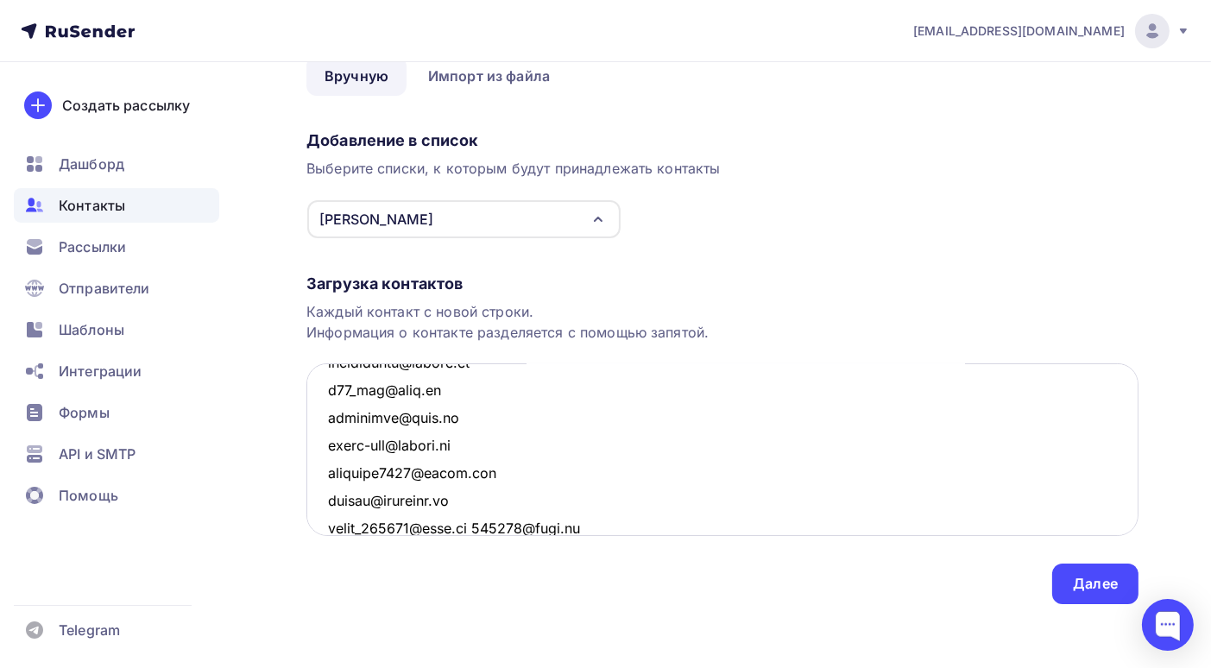
scroll to position [9923, 0]
click at [473, 525] on textarea at bounding box center [722, 449] width 832 height 173
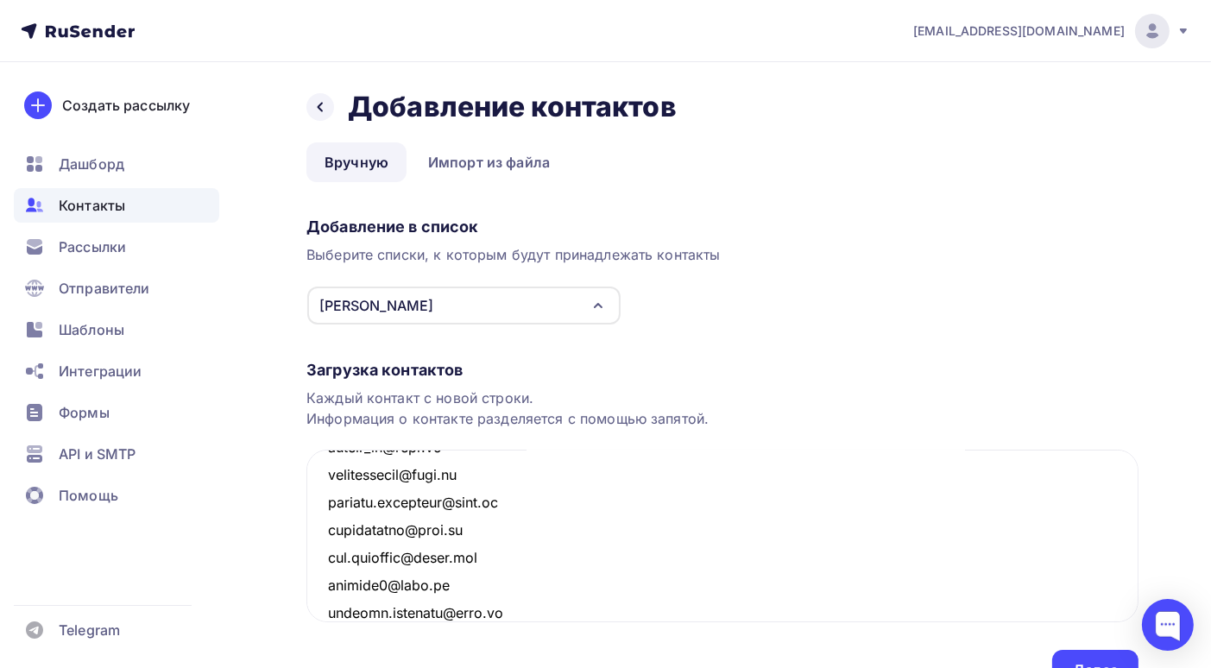
scroll to position [86, 0]
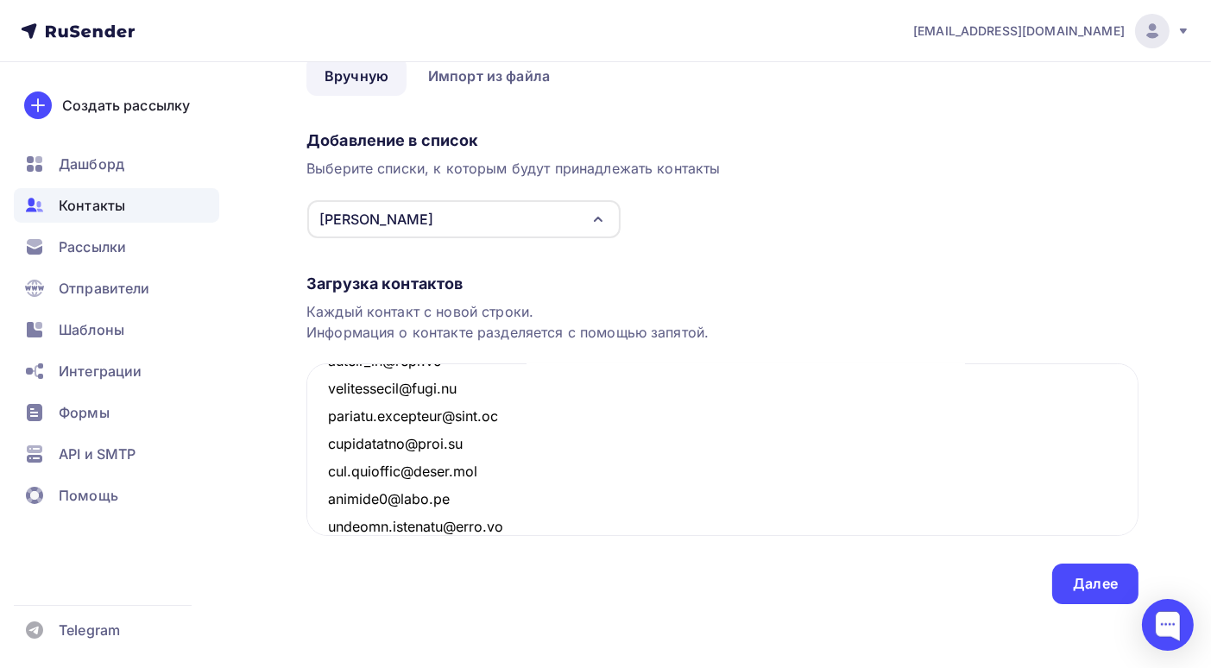
type textarea "[EMAIL_ADDRESS][DOMAIN_NAME] [EMAIL_ADDRESS][DOMAIN_NAME] [EMAIL_ADDRESS][DOMAI…"
click at [890, 582] on div "Загрузка контактов Каждый контакт с новой строки. Информация о контакте разделя…" at bounding box center [722, 421] width 832 height 365
click at [1096, 587] on div "Далее" at bounding box center [1095, 584] width 45 height 20
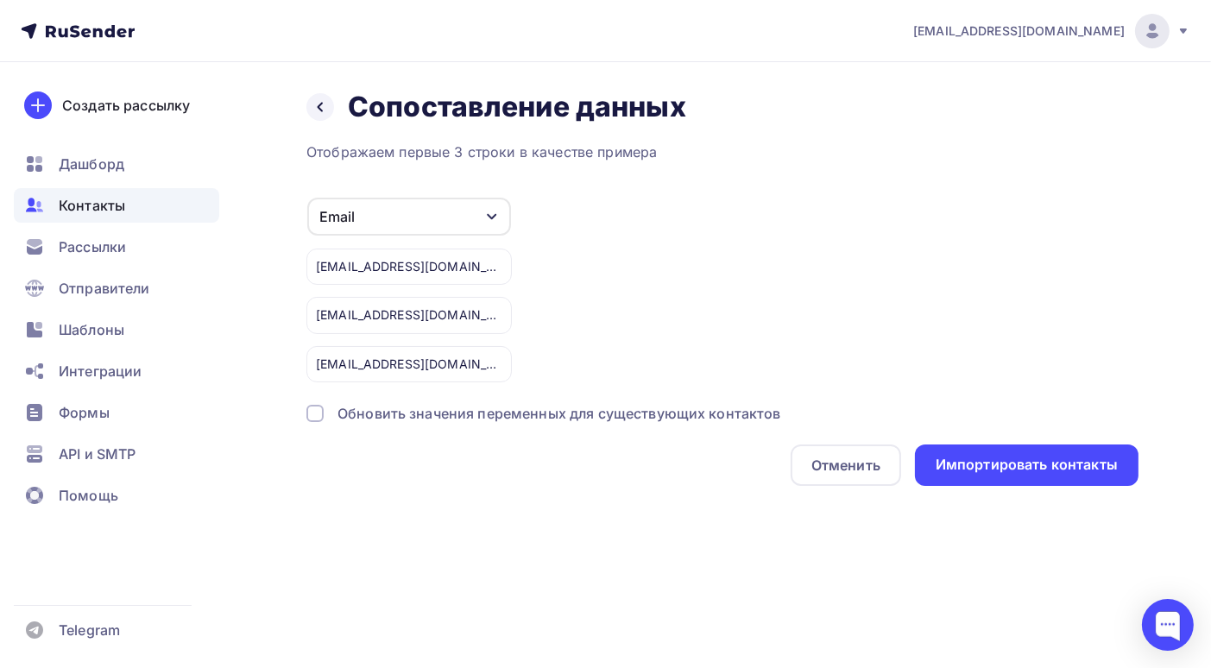
scroll to position [0, 0]
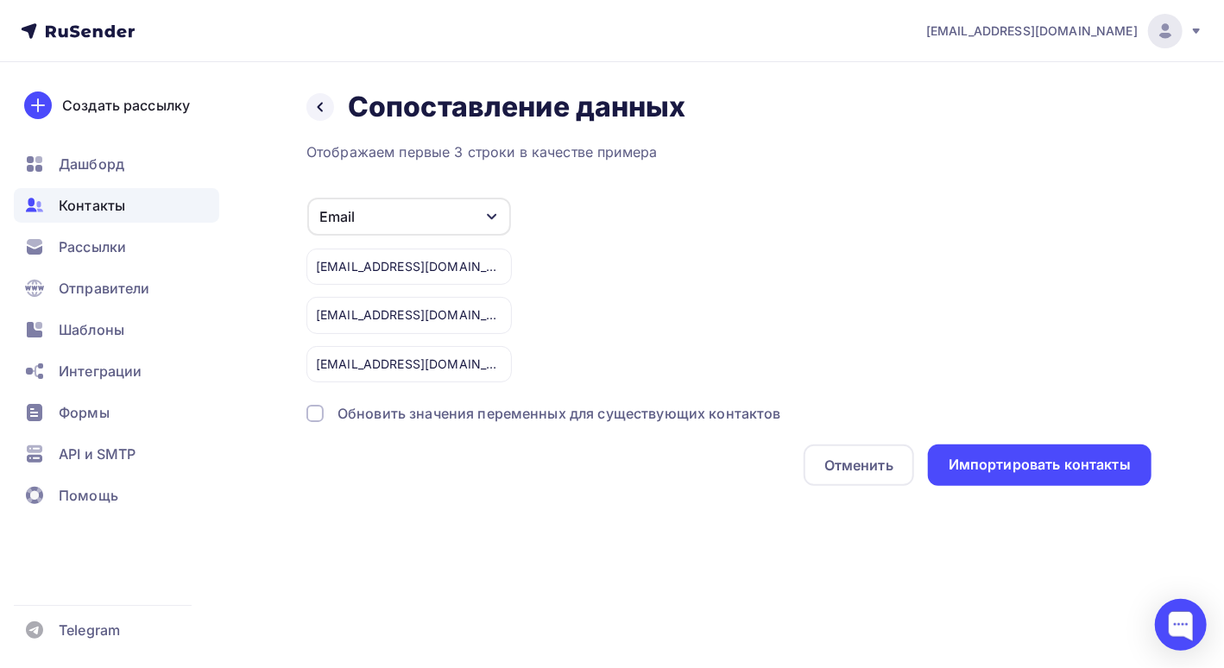
click at [310, 414] on div at bounding box center [314, 413] width 17 height 17
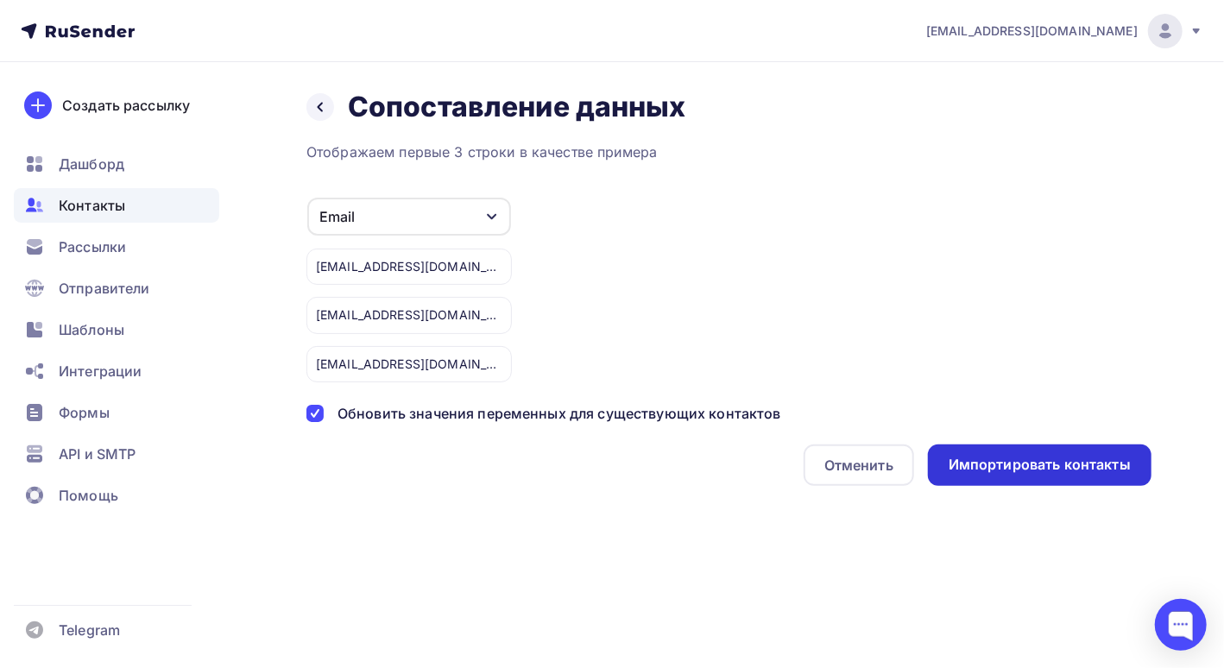
click at [1058, 472] on div "Импортировать контакты" at bounding box center [1039, 465] width 182 height 20
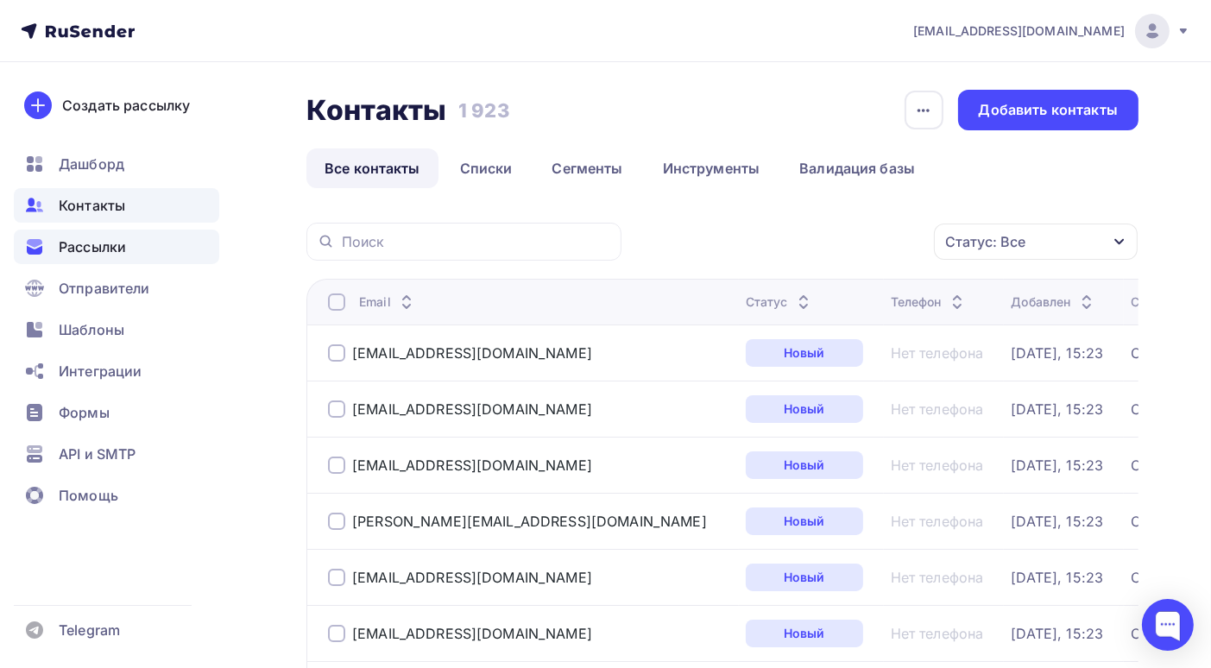
click at [99, 248] on span "Рассылки" at bounding box center [92, 246] width 67 height 21
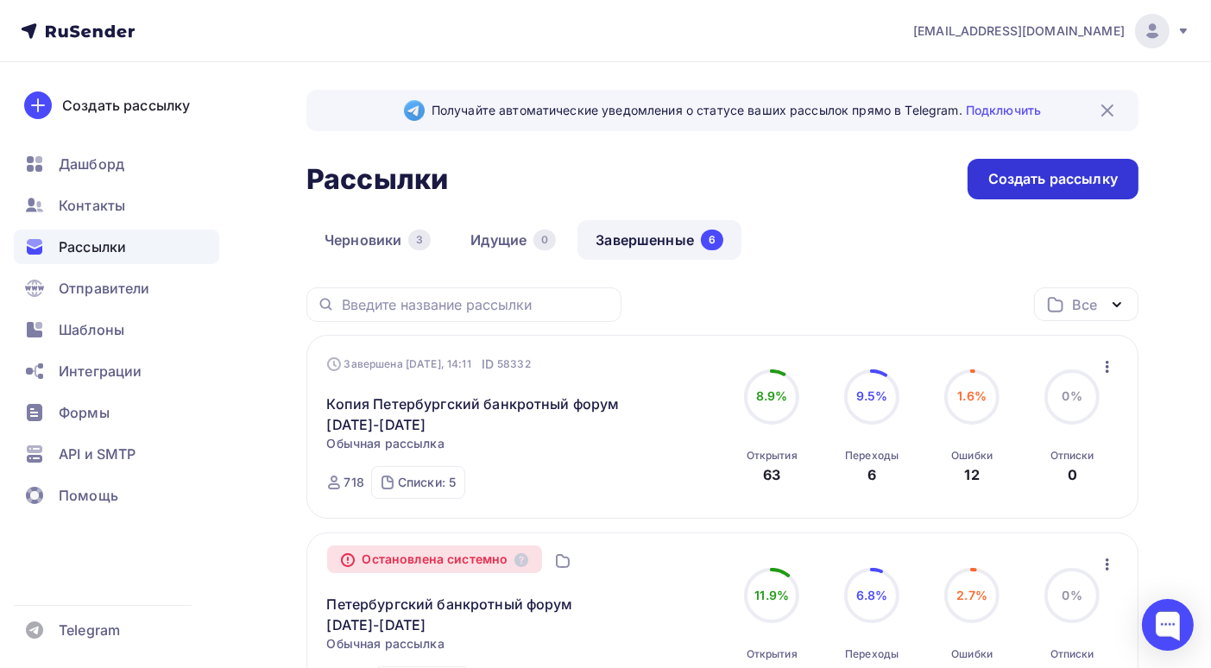
click at [1037, 184] on div "Создать рассылку" at bounding box center [1052, 179] width 129 height 20
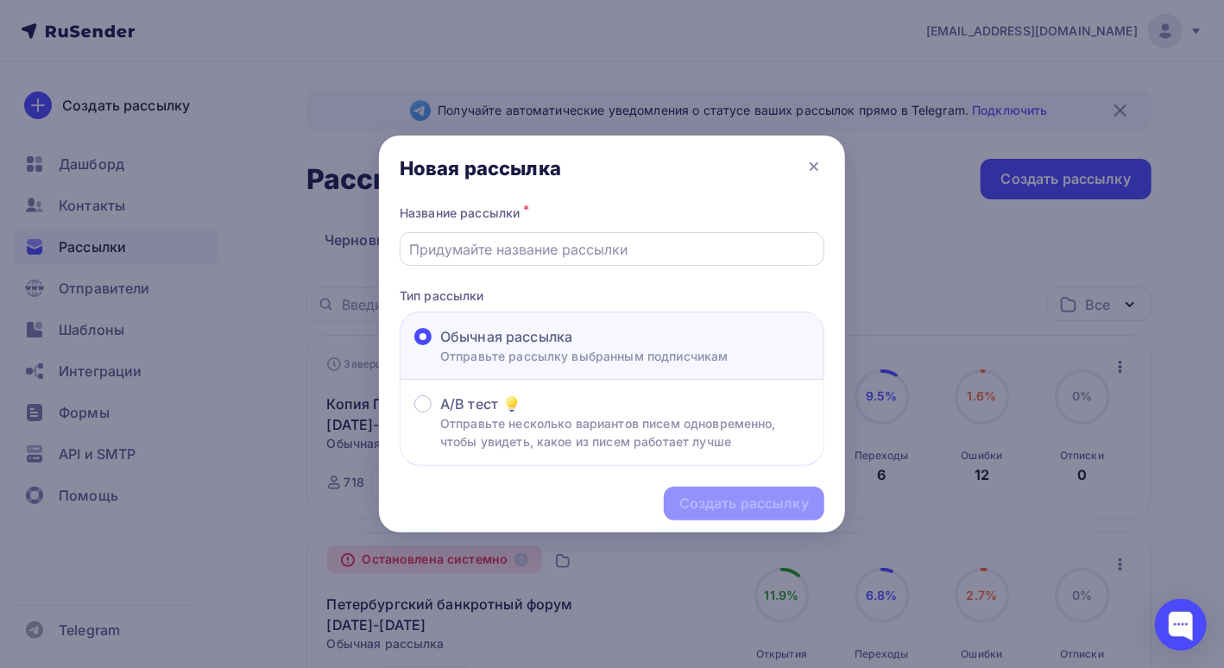
click at [485, 246] on input "text" at bounding box center [612, 249] width 405 height 21
type input "Петербургский банкротный форум [DATE]-[DATE]"
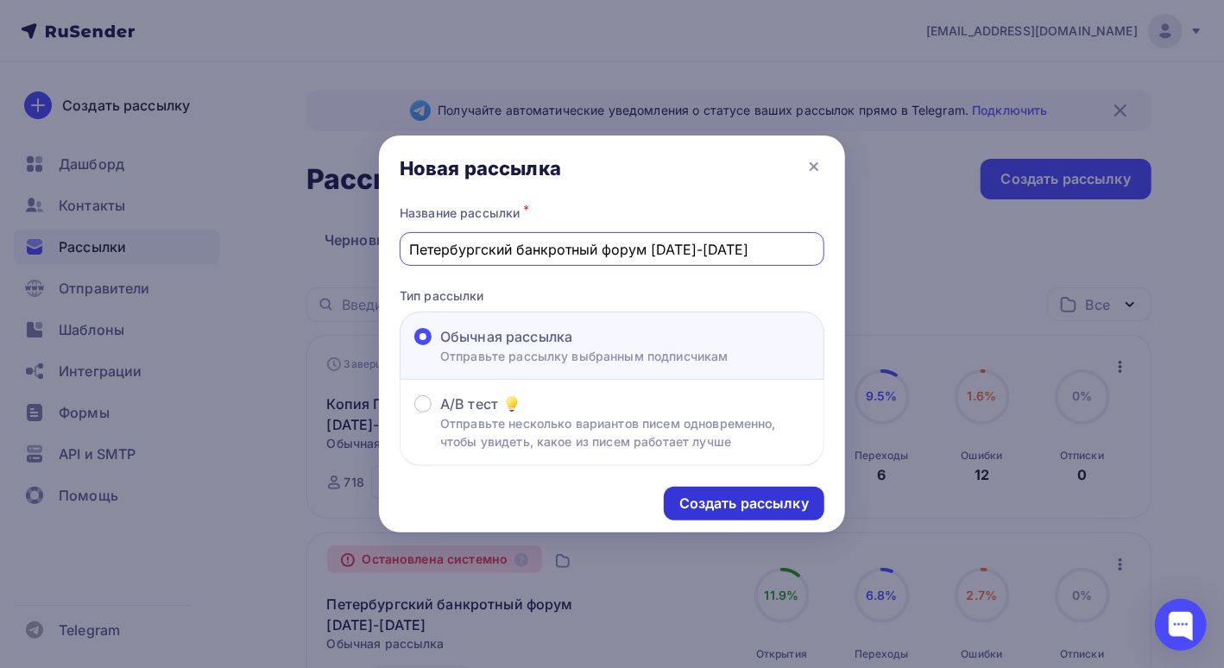
click at [700, 508] on div "Создать рассылку" at bounding box center [743, 504] width 129 height 20
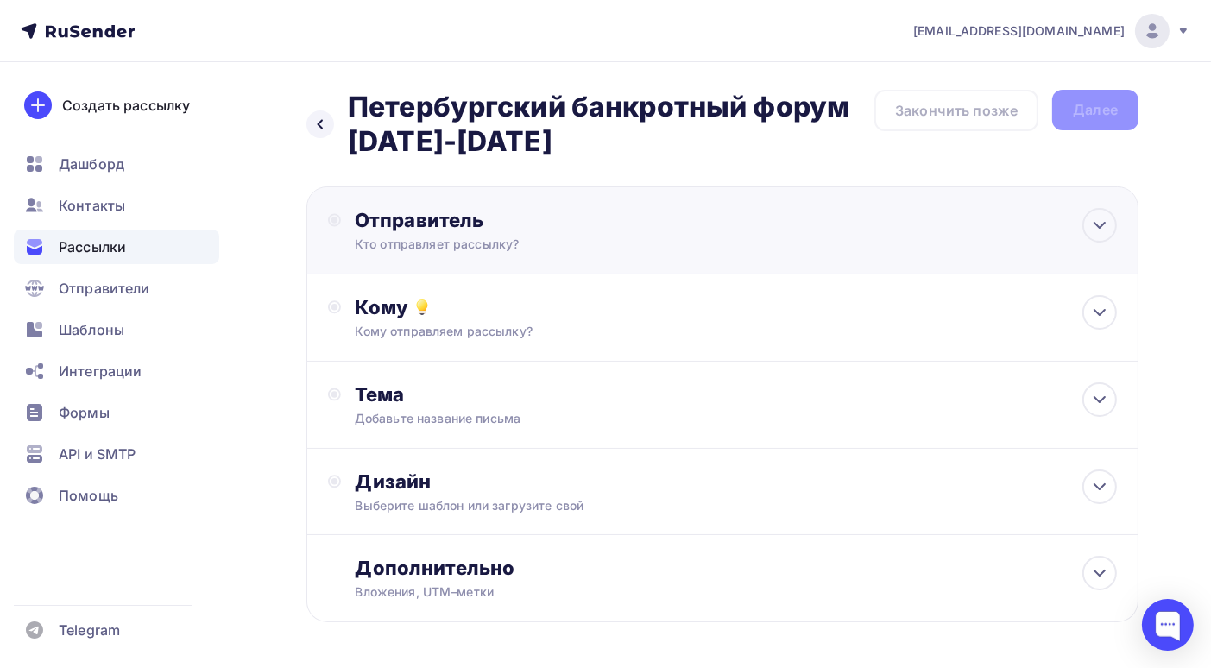
click at [547, 232] on div "Отправитель Кто отправляет рассылку? Email * Выберите отправителя [EMAIL_ADDRES…" at bounding box center [542, 230] width 374 height 45
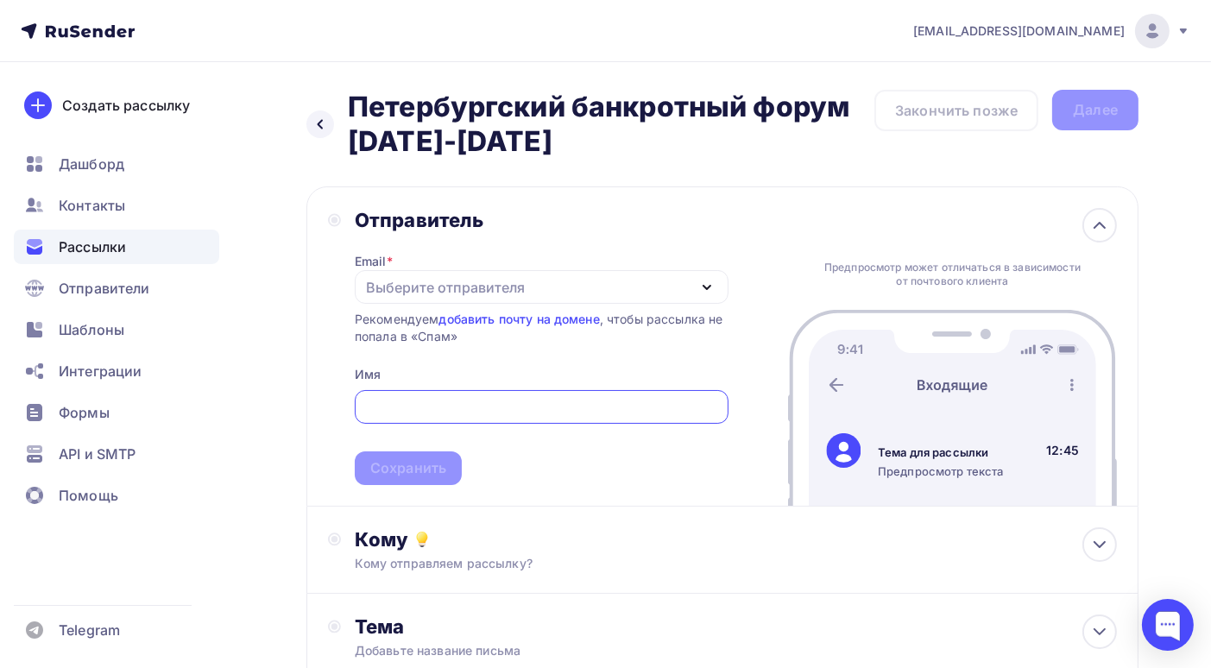
click at [494, 281] on div "Выберите отправителя" at bounding box center [445, 287] width 159 height 21
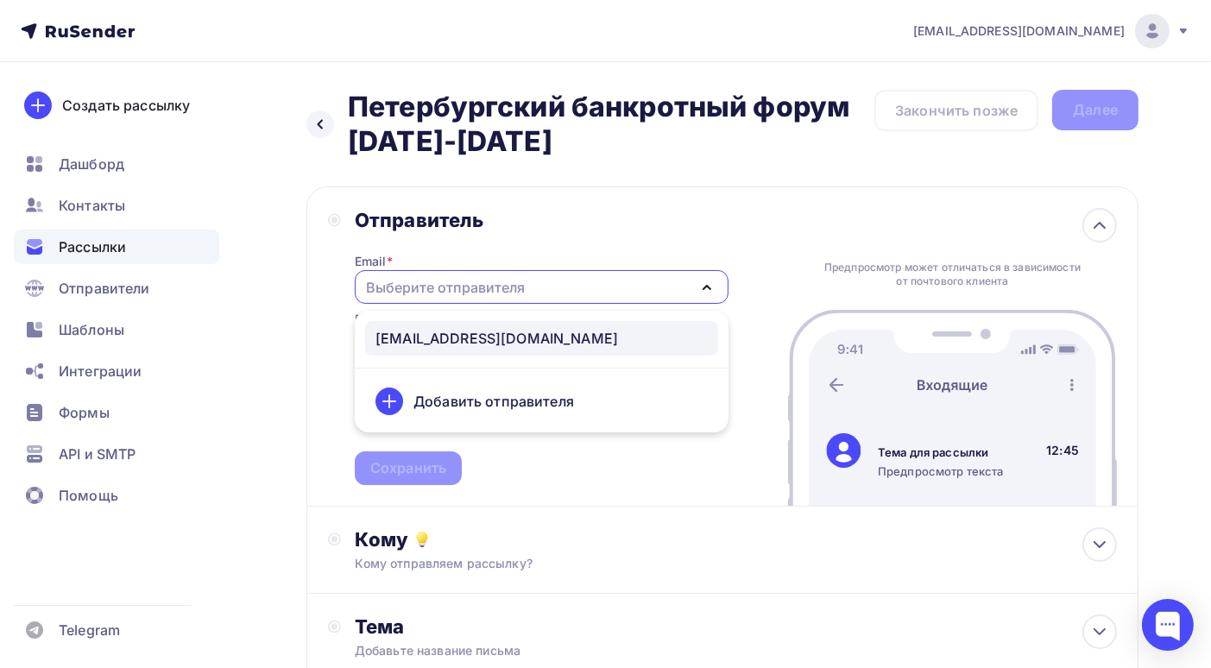
click at [471, 341] on div "[EMAIL_ADDRESS][DOMAIN_NAME]" at bounding box center [496, 338] width 242 height 21
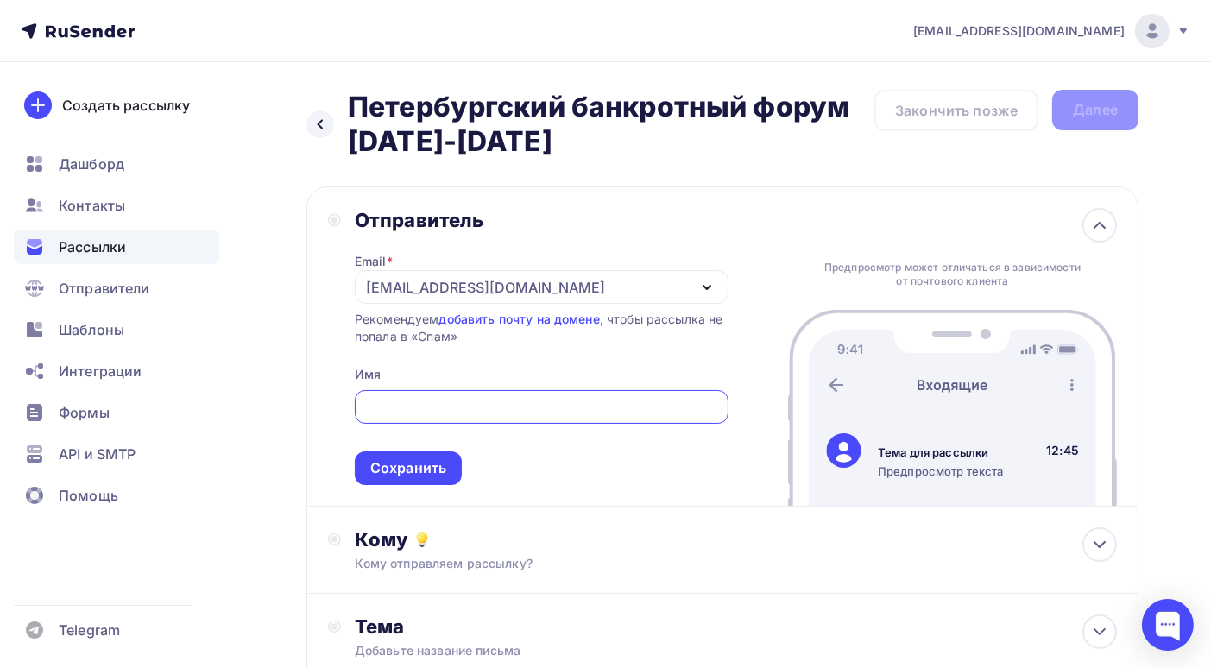
click at [449, 404] on input "text" at bounding box center [541, 407] width 354 height 21
drag, startPoint x: 382, startPoint y: 398, endPoint x: 343, endPoint y: 399, distance: 38.8
click at [343, 399] on div "Отправитель Email * [EMAIL_ADDRESS][DOMAIN_NAME] [EMAIL_ADDRESS][DOMAIN_NAME] Д…" at bounding box center [528, 346] width 400 height 277
paste input "етербургский банкротный форум"
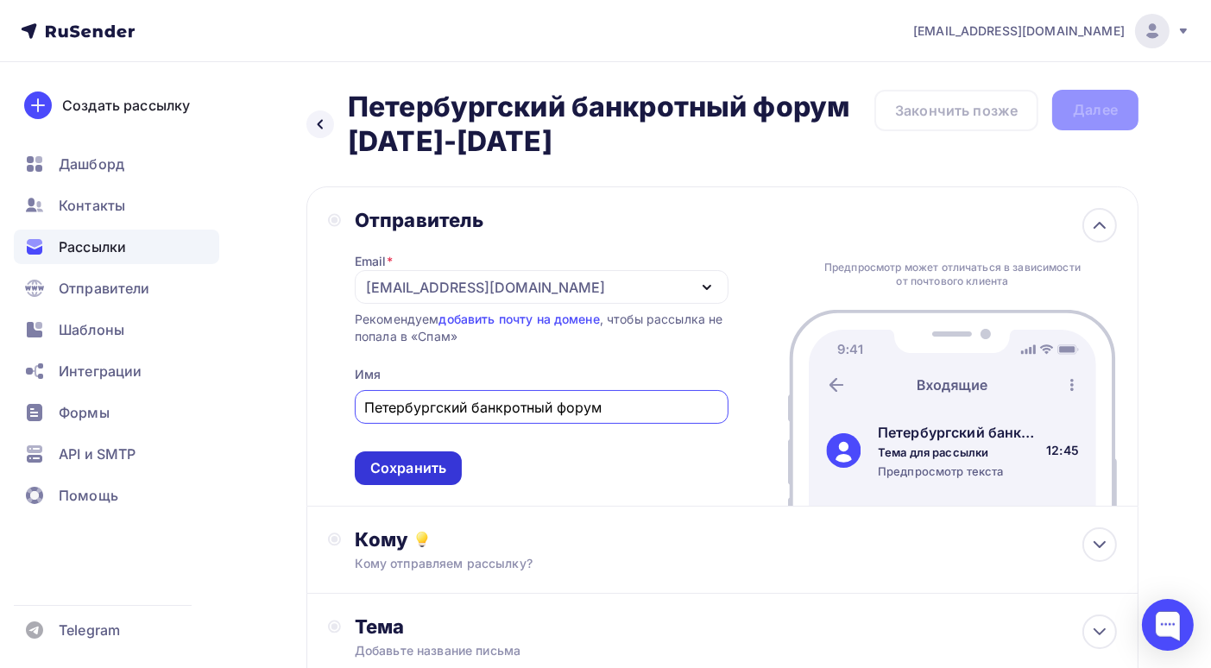
type input "Петербургский банкротный форум"
click at [406, 468] on div "Сохранить" at bounding box center [408, 468] width 76 height 20
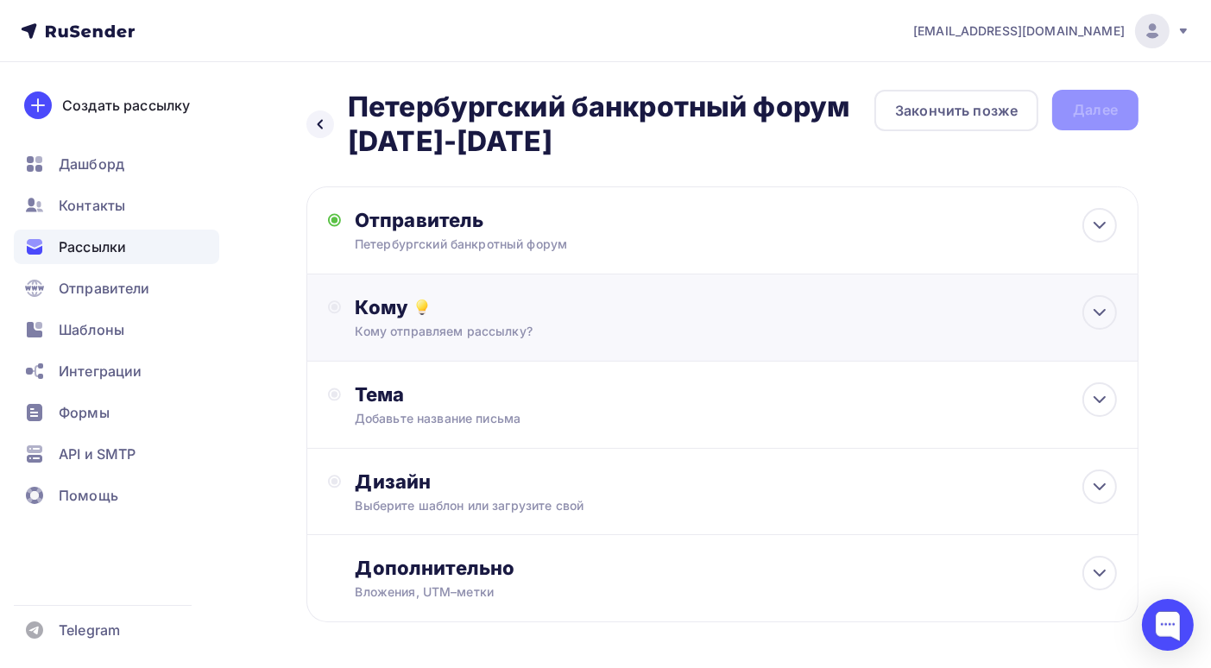
click at [519, 322] on div "Кому Кому отправляем рассылку? Списки получателей Выберите список Все списки id…" at bounding box center [736, 317] width 762 height 45
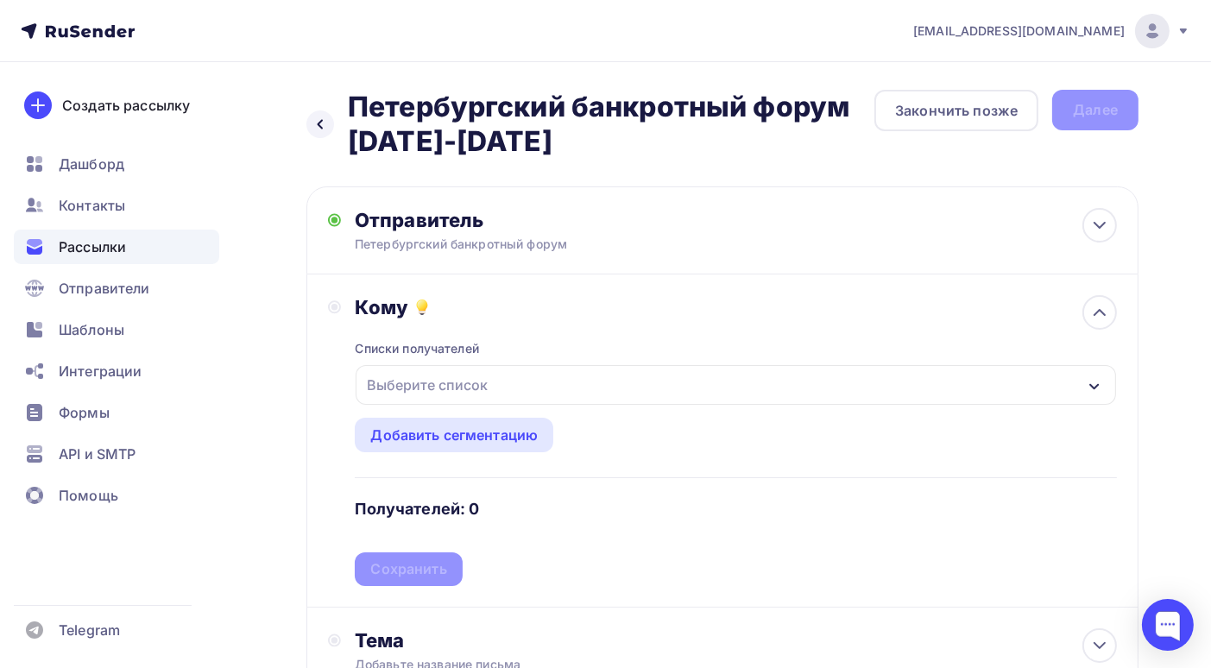
click at [1094, 387] on icon "button" at bounding box center [1093, 386] width 9 height 6
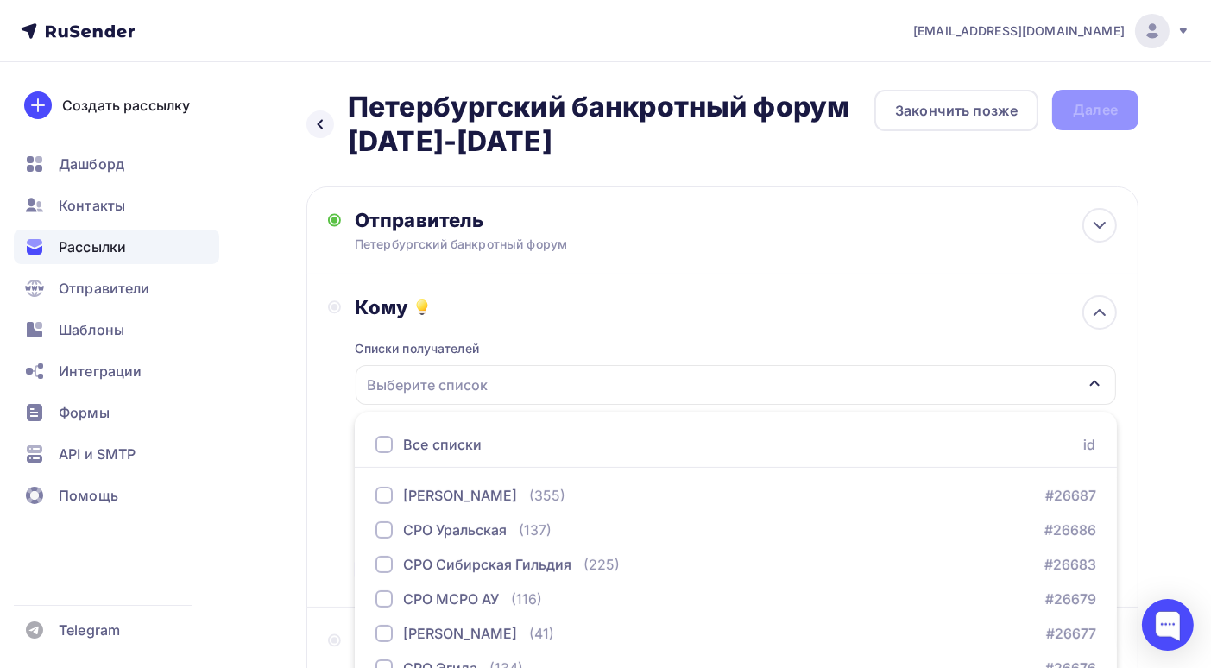
scroll to position [190, 0]
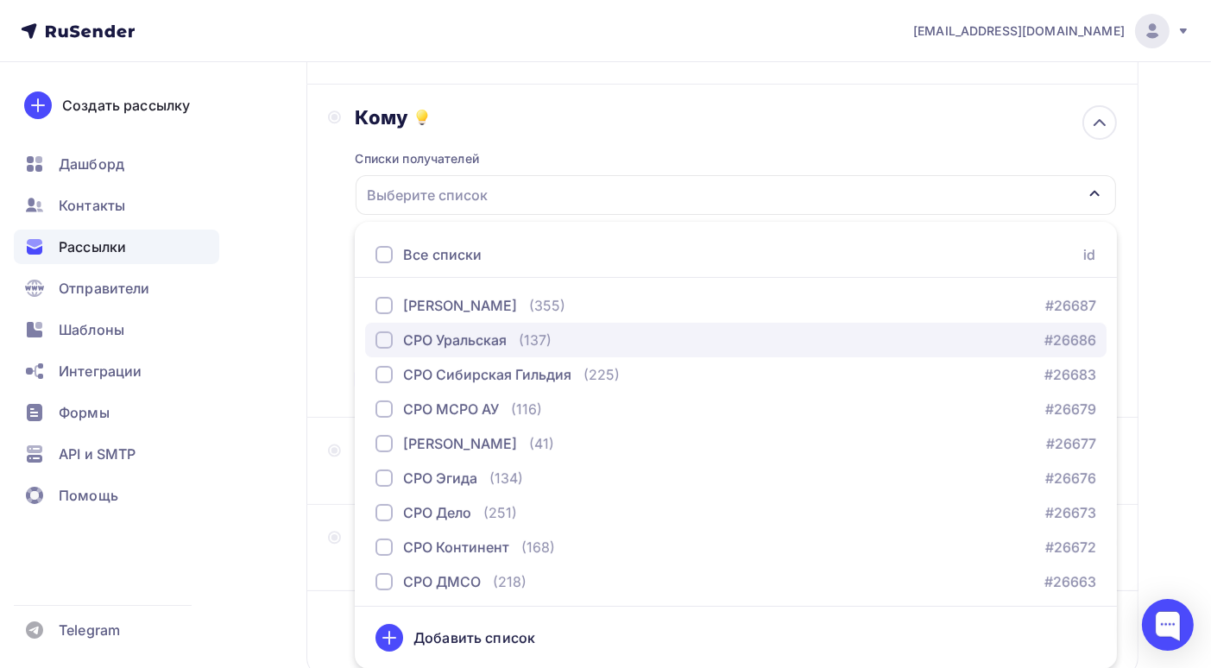
click at [386, 337] on div "button" at bounding box center [383, 339] width 17 height 17
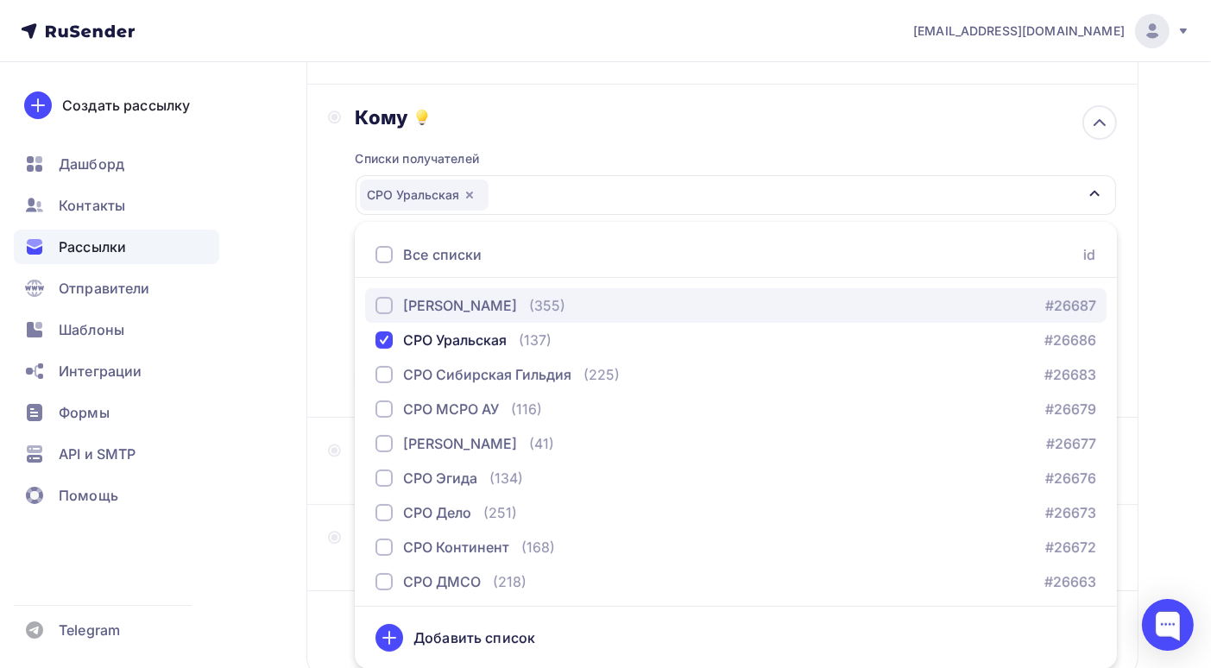
click at [387, 299] on div "button" at bounding box center [383, 305] width 17 height 17
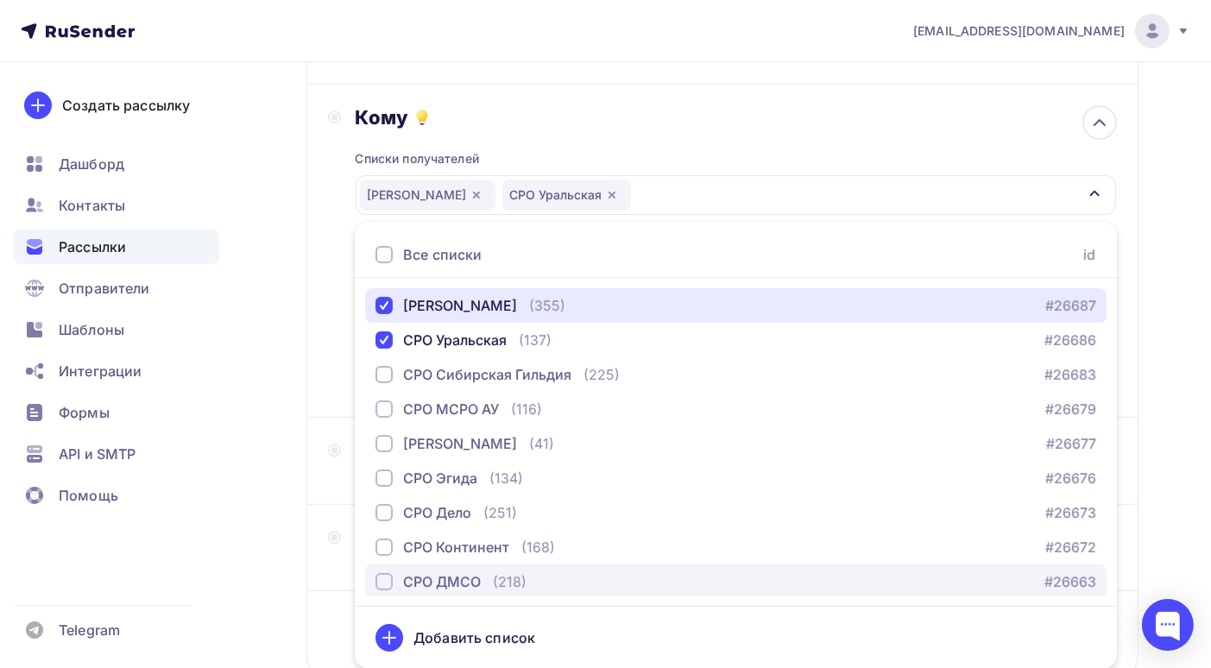
scroll to position [141, 0]
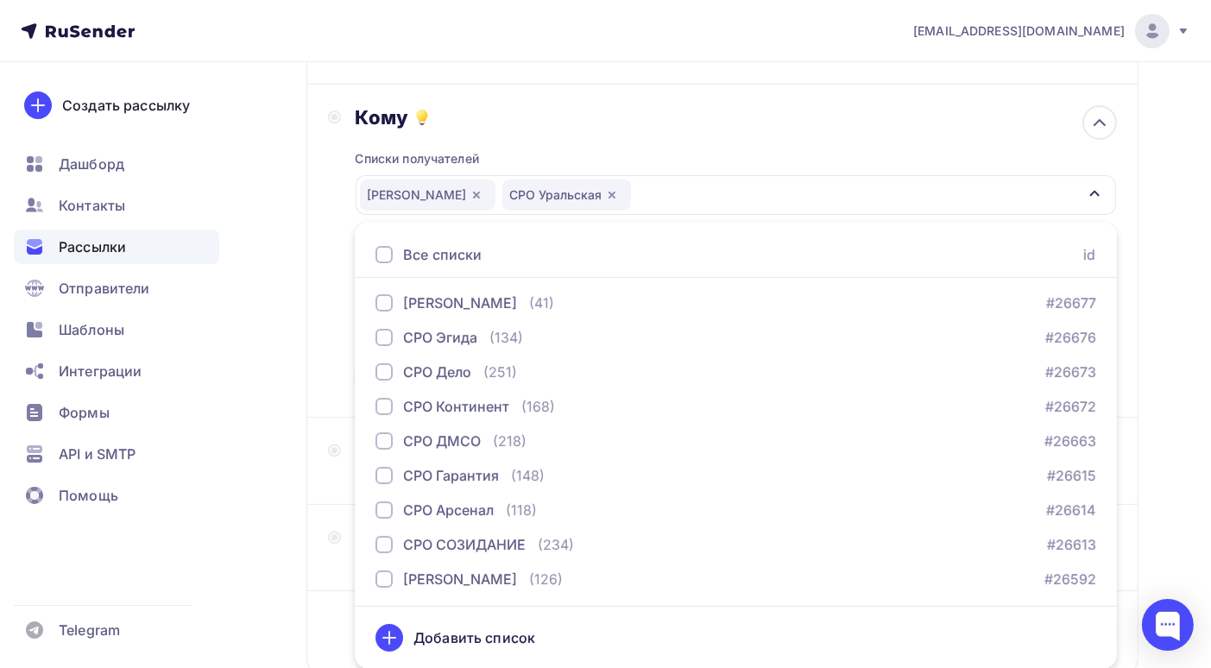
click at [1165, 371] on div "Назад Петербургский банкротный форум [DATE]-[DATE] Петербургский банкротный фор…" at bounding box center [605, 330] width 1211 height 917
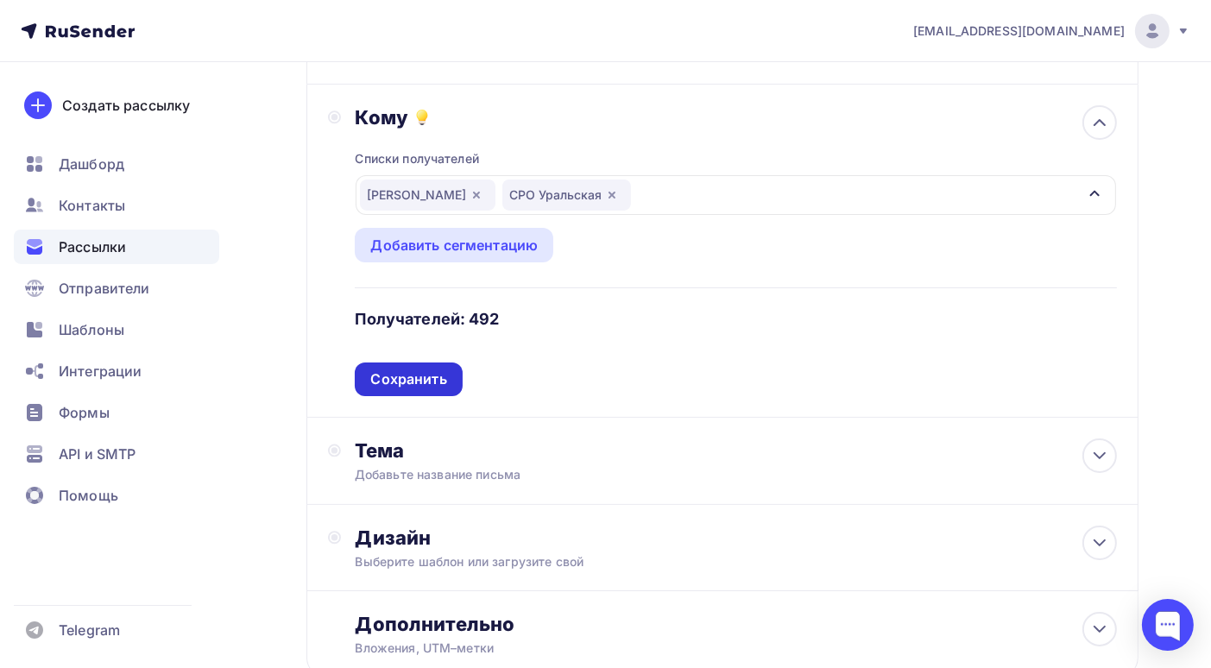
click at [418, 381] on div "Сохранить" at bounding box center [408, 379] width 76 height 20
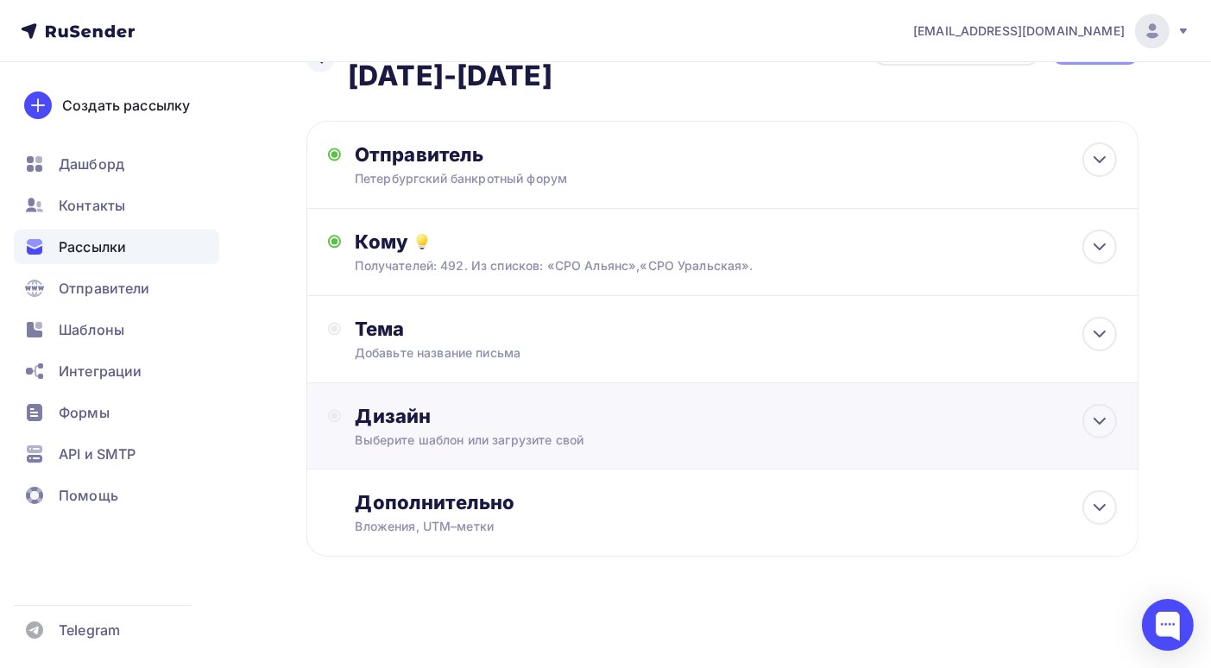
scroll to position [66, 0]
click at [544, 332] on div "Тема" at bounding box center [525, 329] width 341 height 24
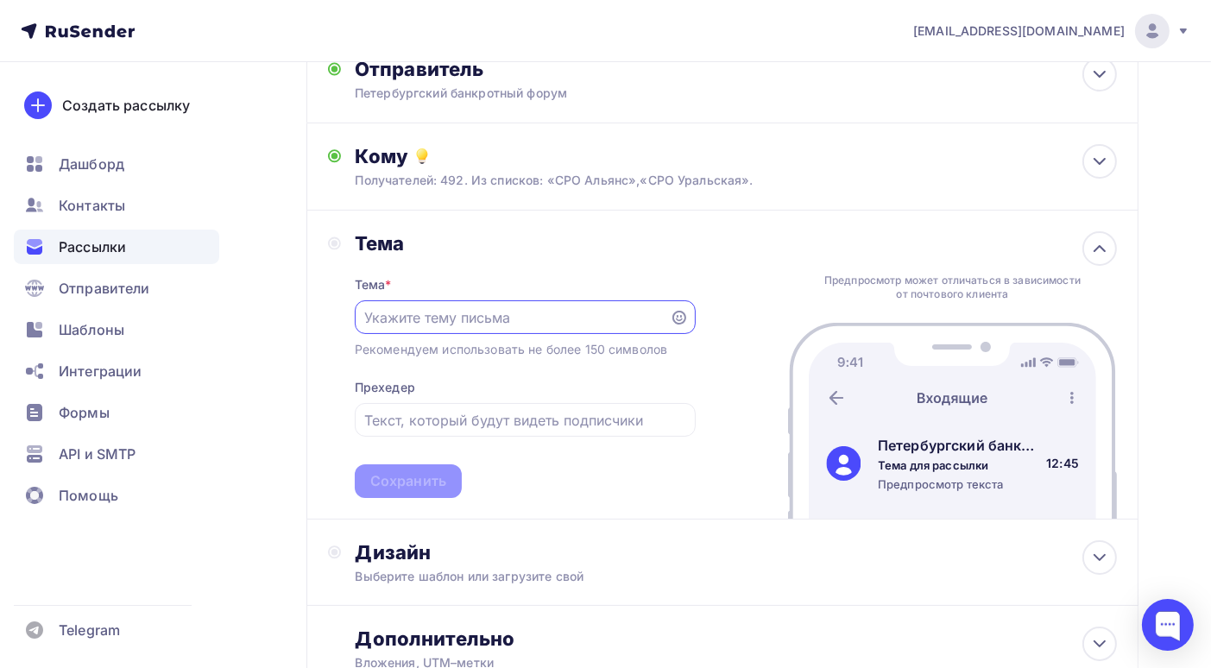
scroll to position [237, 0]
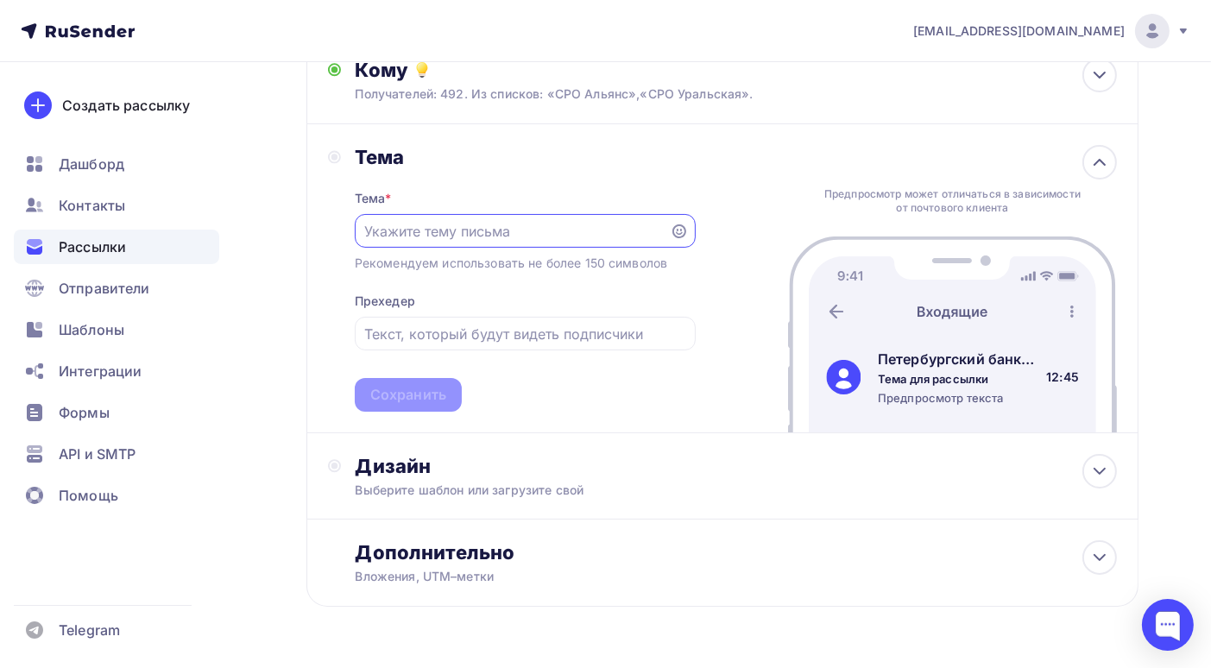
click at [514, 230] on input "text" at bounding box center [511, 231] width 295 height 21
click at [432, 228] on input "text" at bounding box center [511, 231] width 295 height 21
paste input "Петербургский банкротный форум"
type input "Петербургский банкротный форум [DATE]-[DATE]"
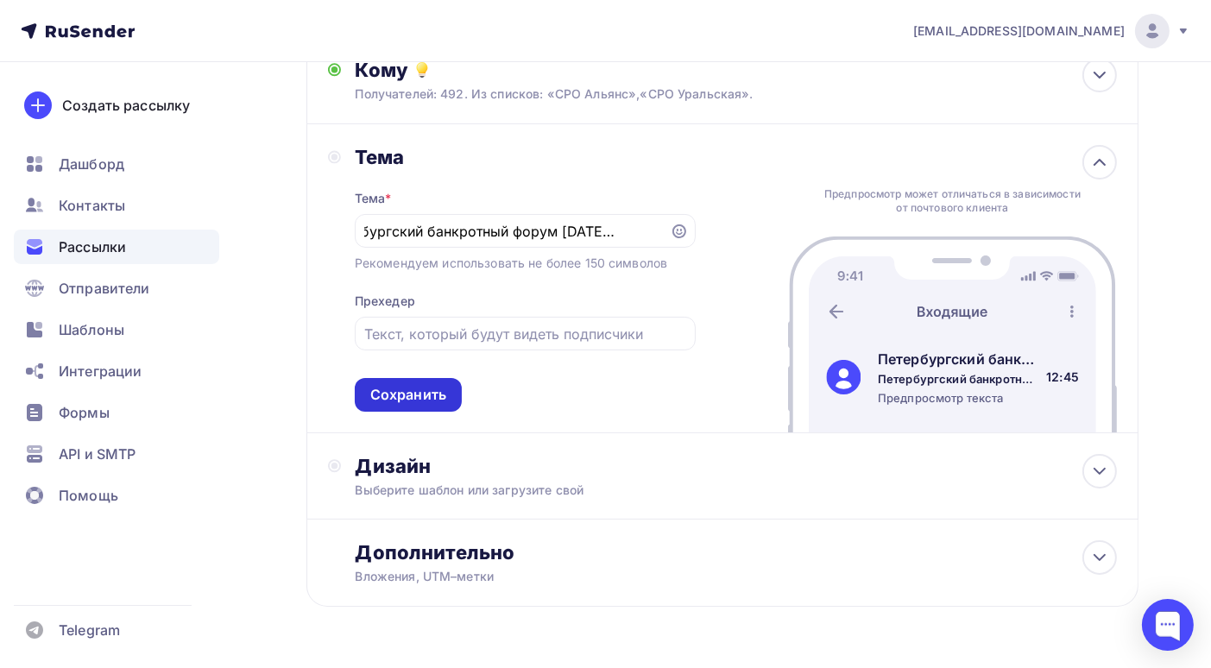
click at [412, 403] on div "Сохранить" at bounding box center [408, 395] width 76 height 20
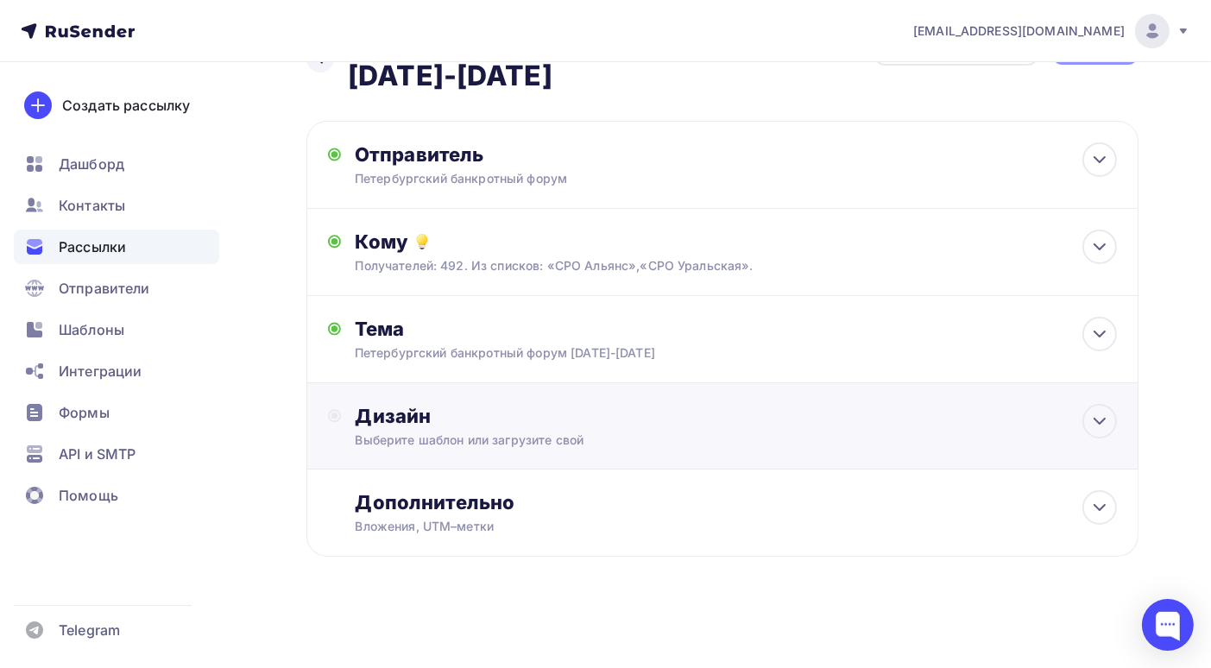
scroll to position [83, 0]
click at [681, 437] on div "Выберите шаблон или загрузите свой" at bounding box center [697, 439] width 685 height 17
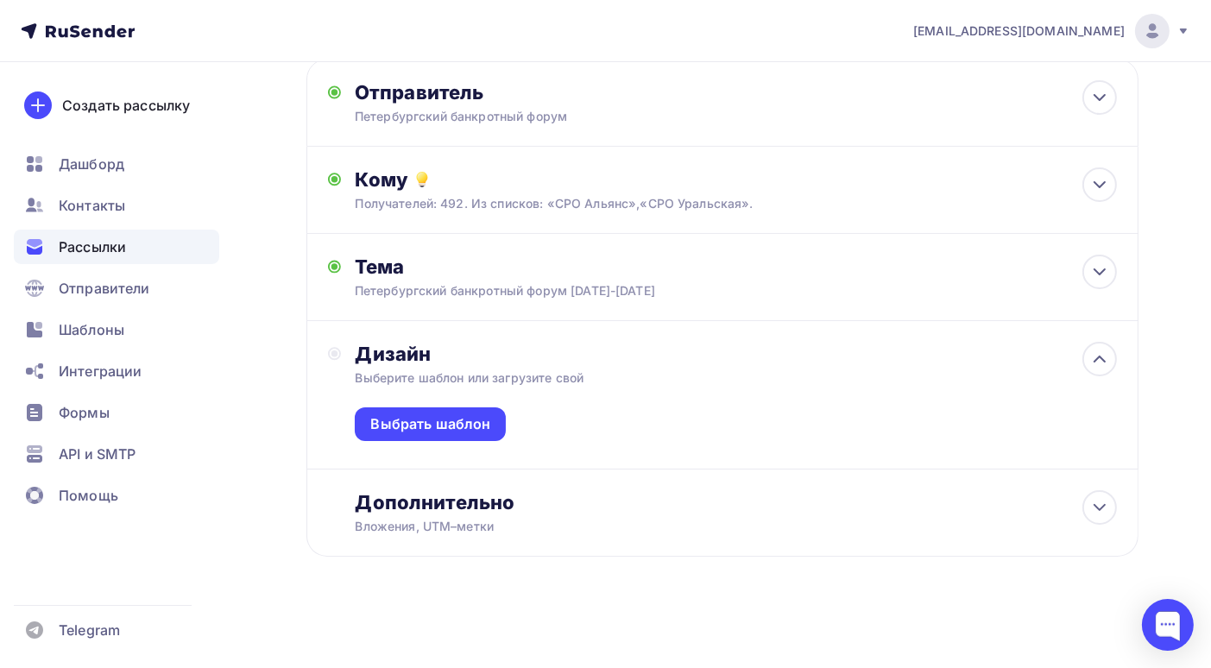
scroll to position [146, 0]
click at [469, 427] on div "Выбрать шаблон" at bounding box center [430, 424] width 120 height 20
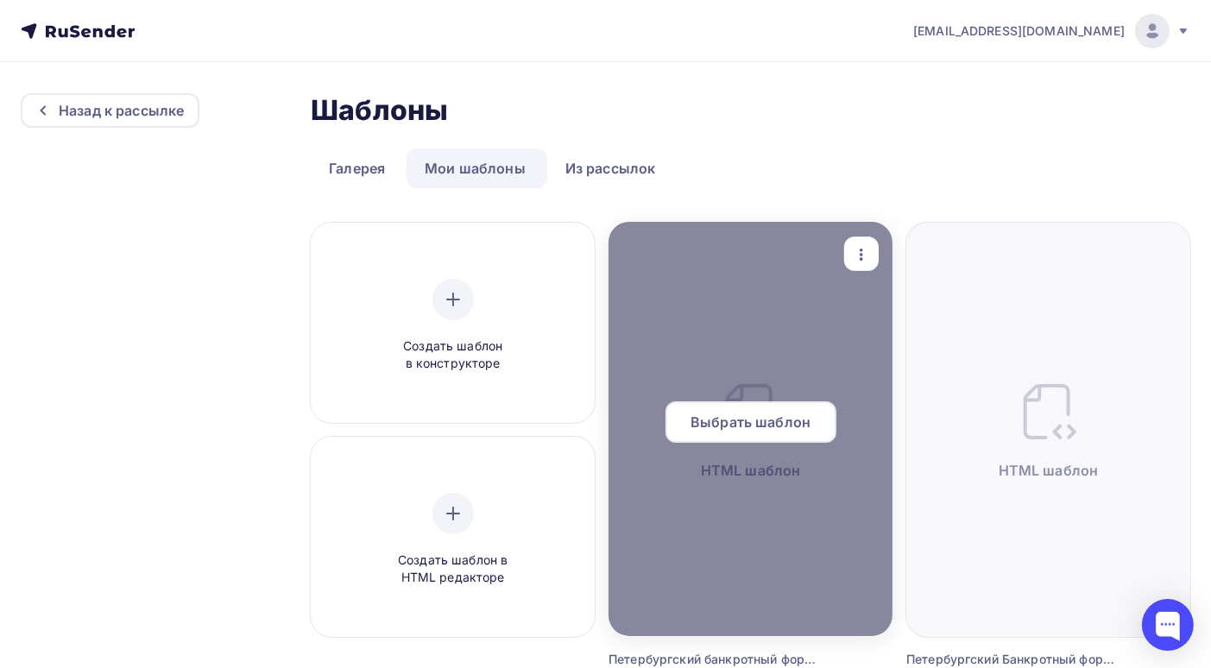
click at [738, 417] on span "Выбрать шаблон" at bounding box center [750, 422] width 120 height 21
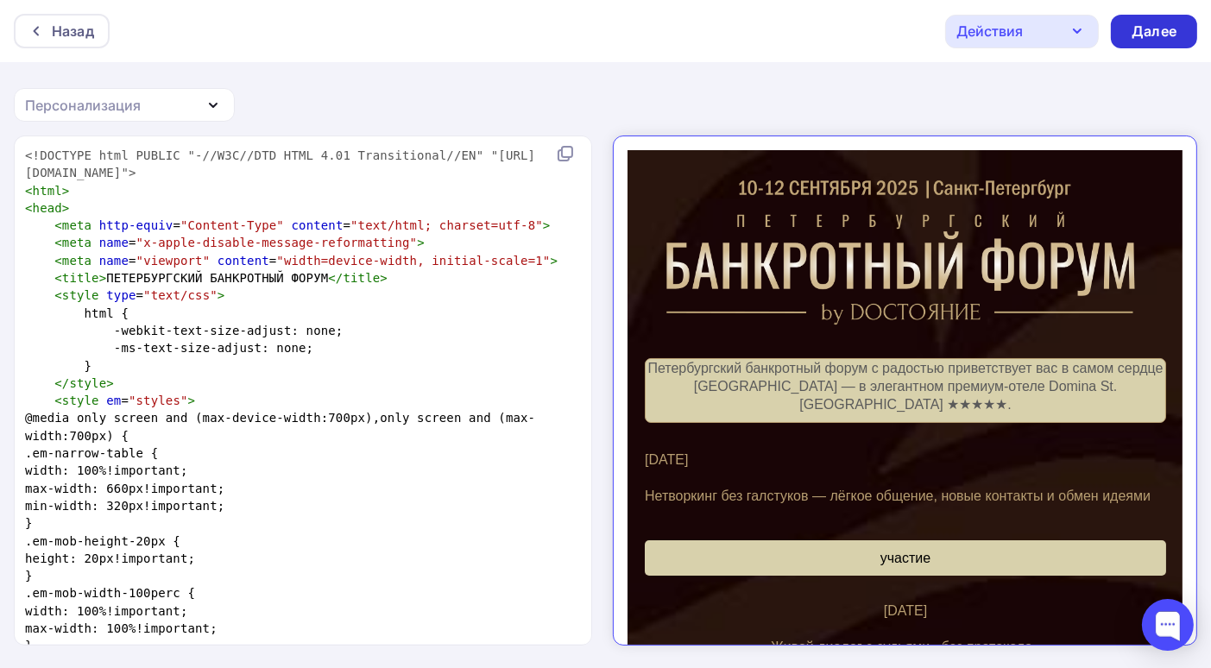
click at [1154, 28] on div "Далее" at bounding box center [1153, 32] width 45 height 20
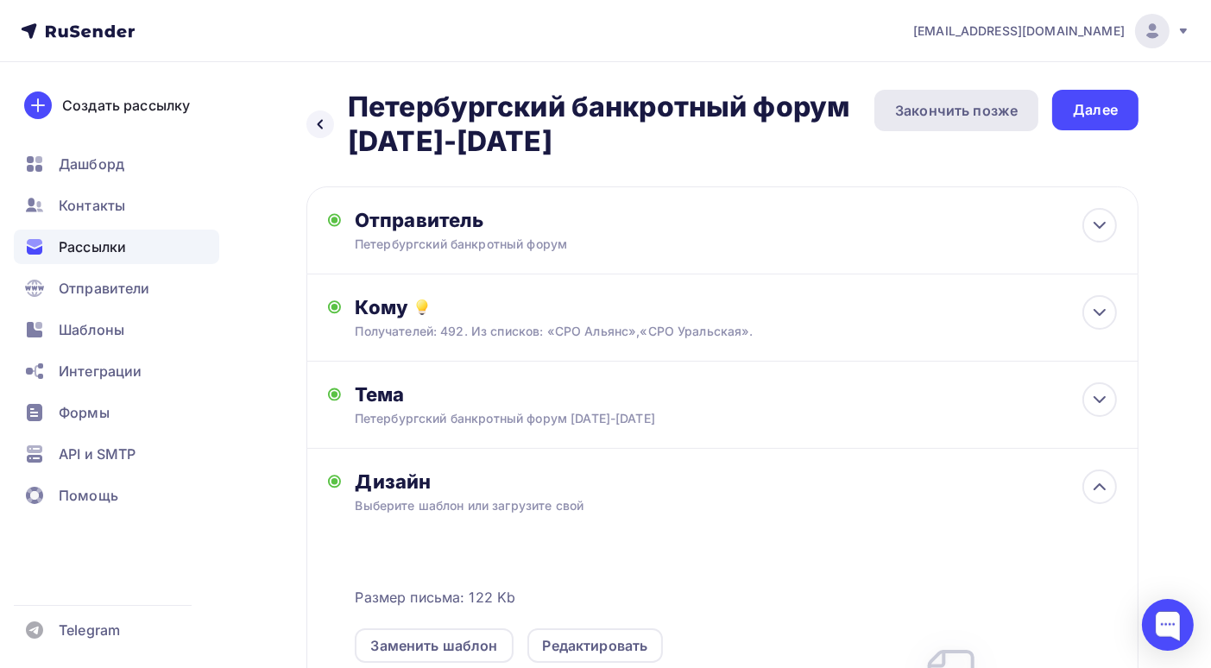
click at [1006, 110] on div "Закончить позже" at bounding box center [956, 110] width 123 height 21
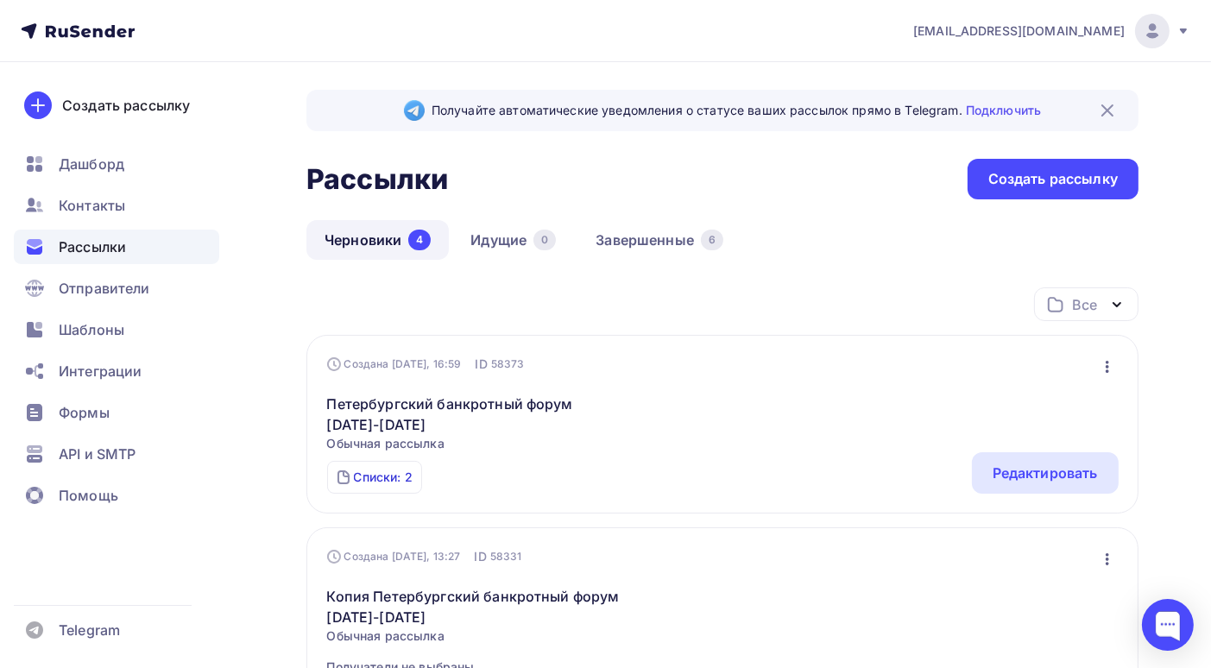
click at [387, 482] on div "Списки: 2" at bounding box center [383, 477] width 59 height 17
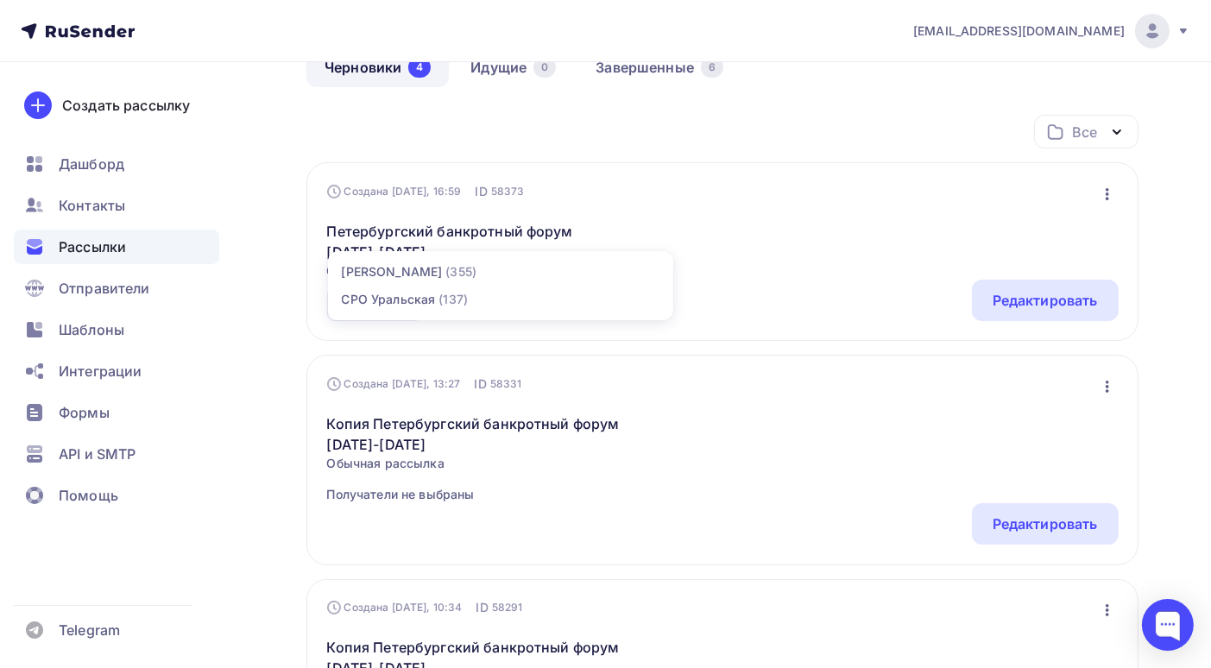
scroll to position [86, 0]
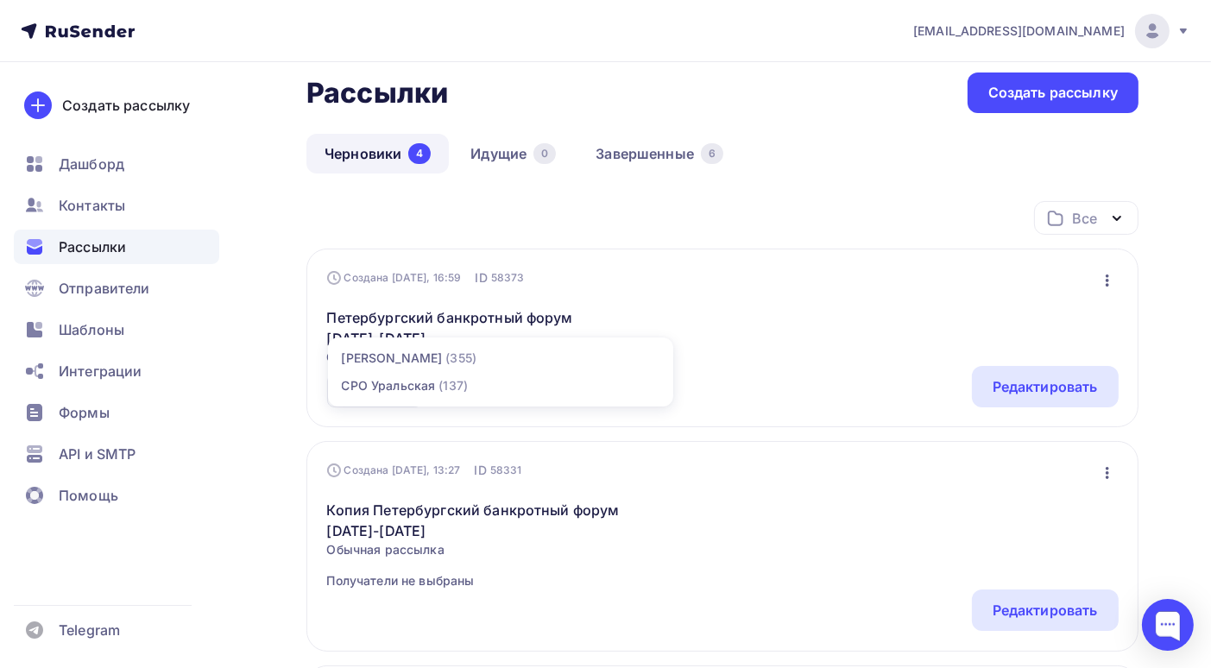
click at [765, 207] on div "Все Все папки не отправленные (1) Создать новую папку" at bounding box center [722, 224] width 832 height 47
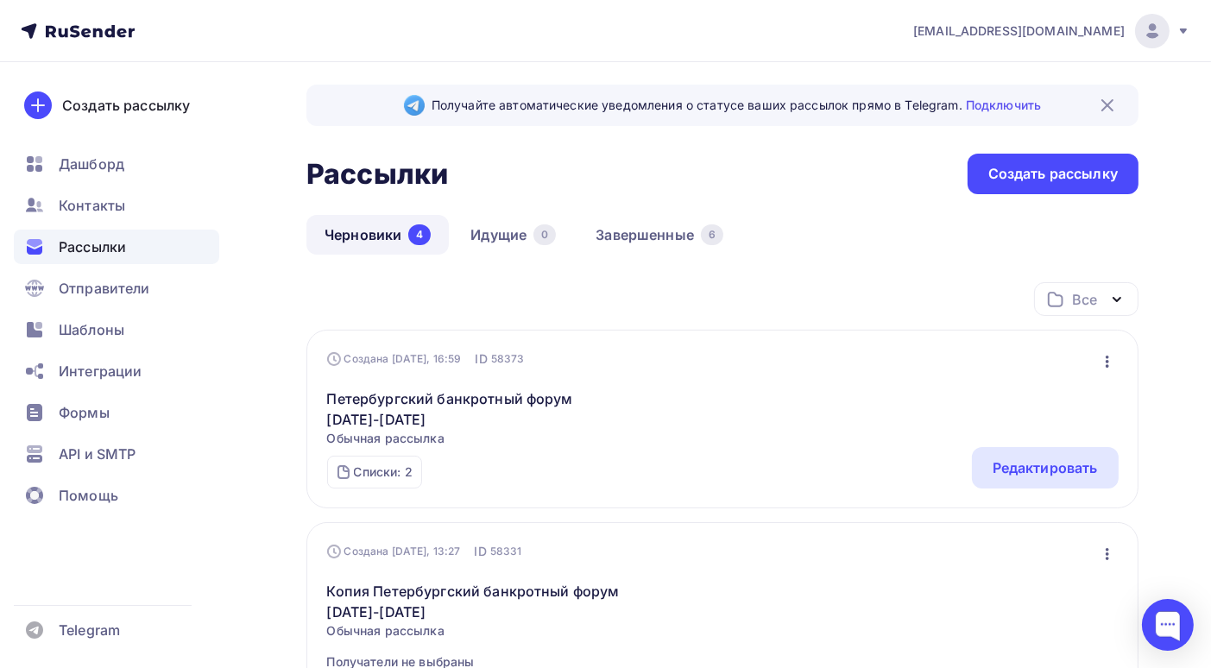
scroll to position [0, 0]
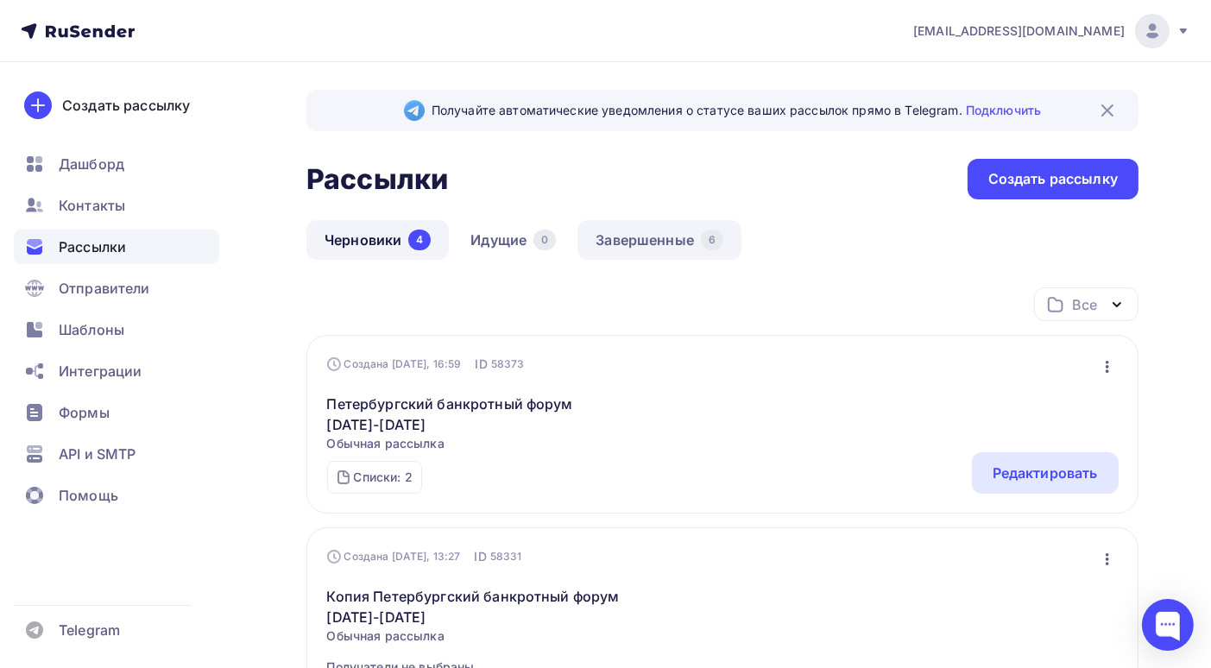
click at [646, 239] on link "Завершенные 6" at bounding box center [659, 240] width 164 height 40
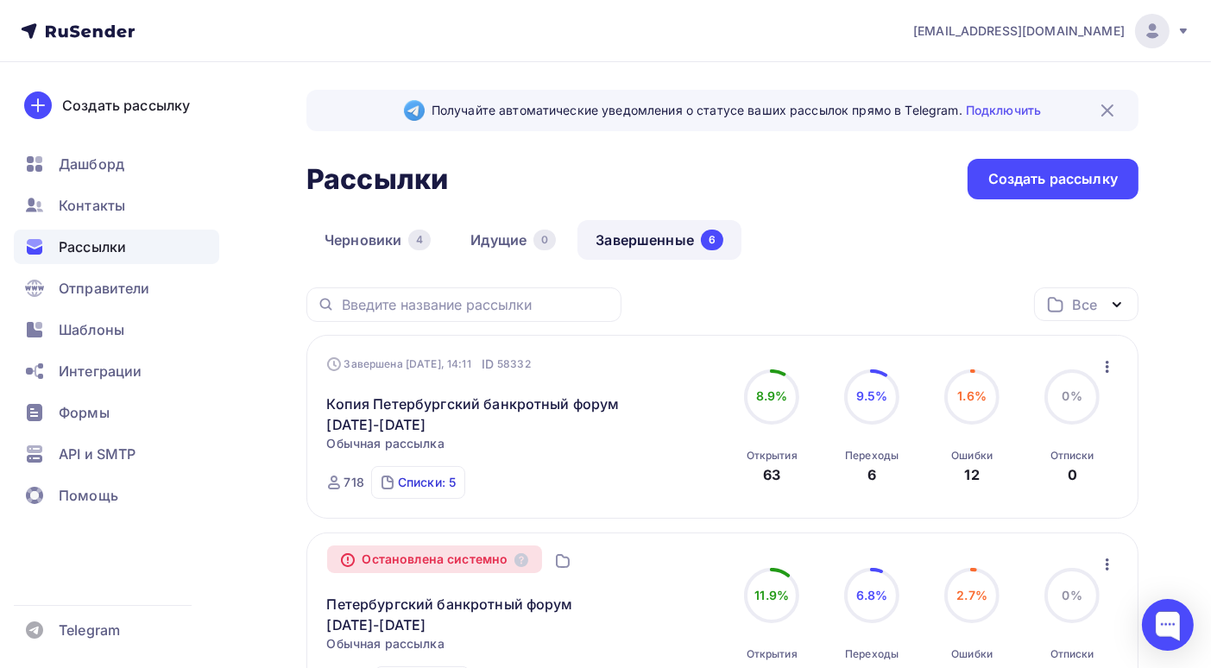
click at [430, 485] on div "Списки: 5" at bounding box center [427, 482] width 58 height 17
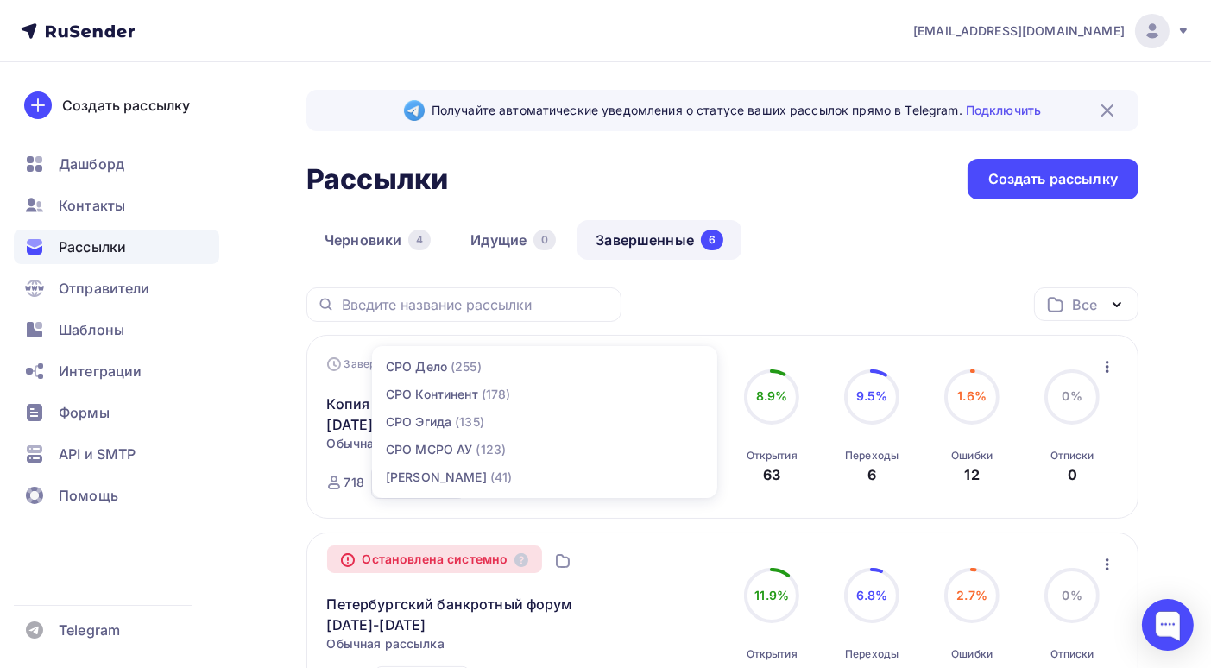
click at [758, 292] on div "Все Все папки не отправленные (1) Создать новую папку" at bounding box center [722, 310] width 832 height 47
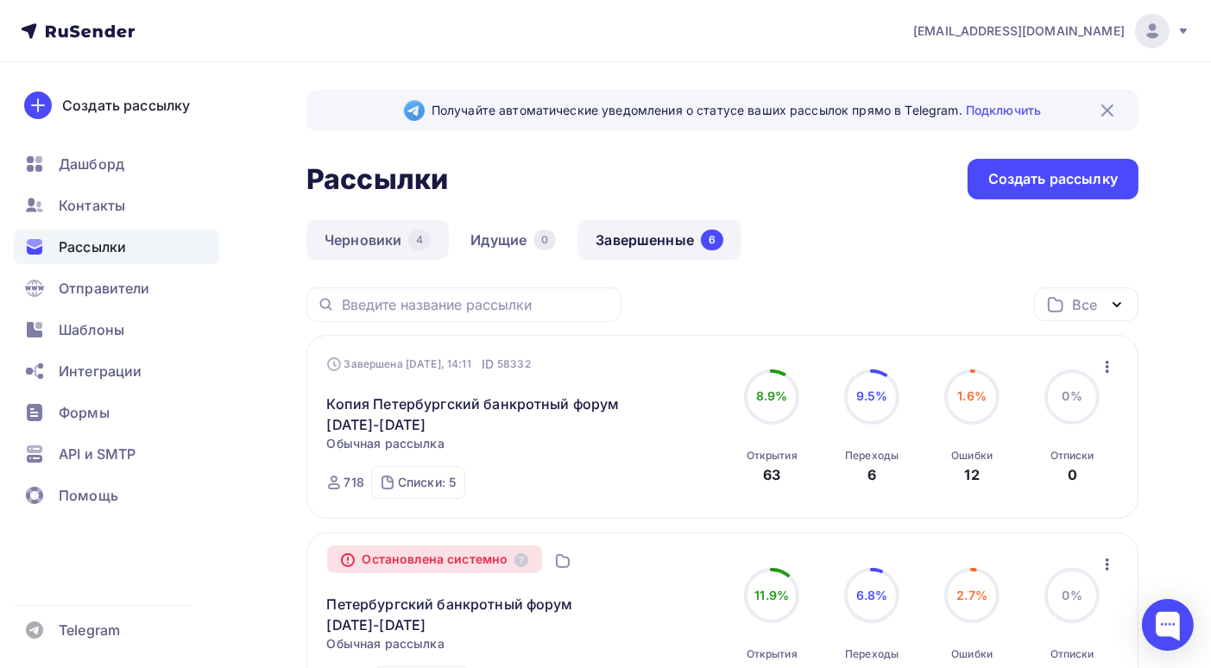
click at [361, 244] on link "Черновики 4" at bounding box center [377, 240] width 142 height 40
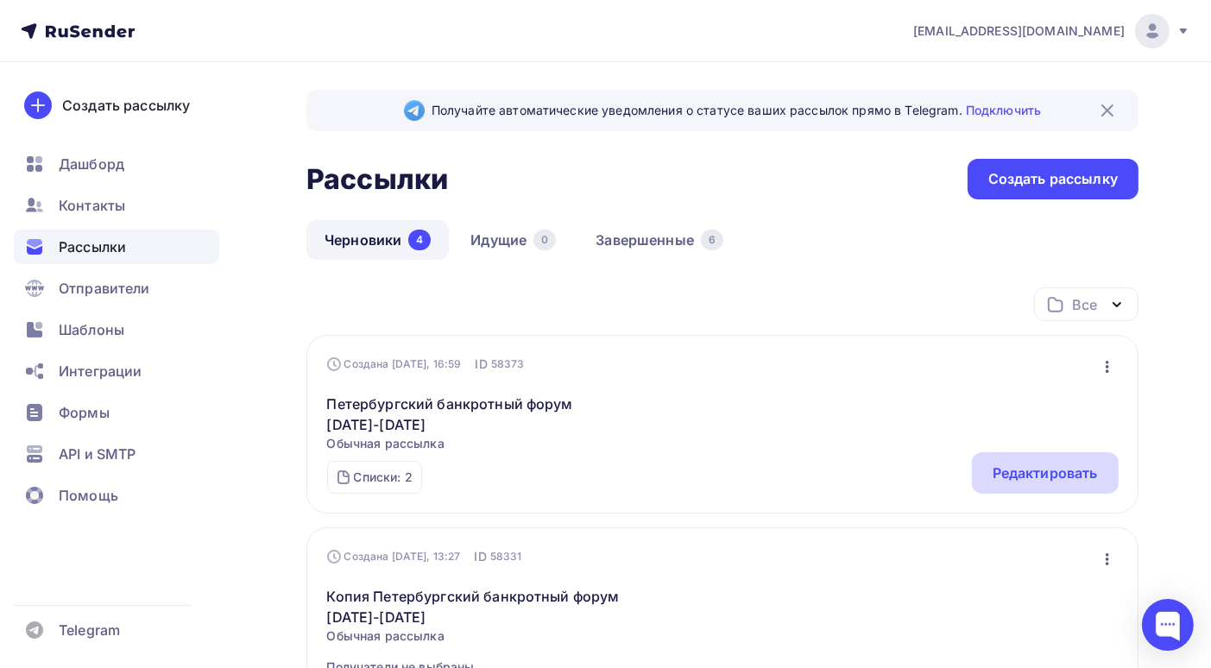
click at [1020, 465] on div "Редактировать" at bounding box center [1044, 473] width 105 height 21
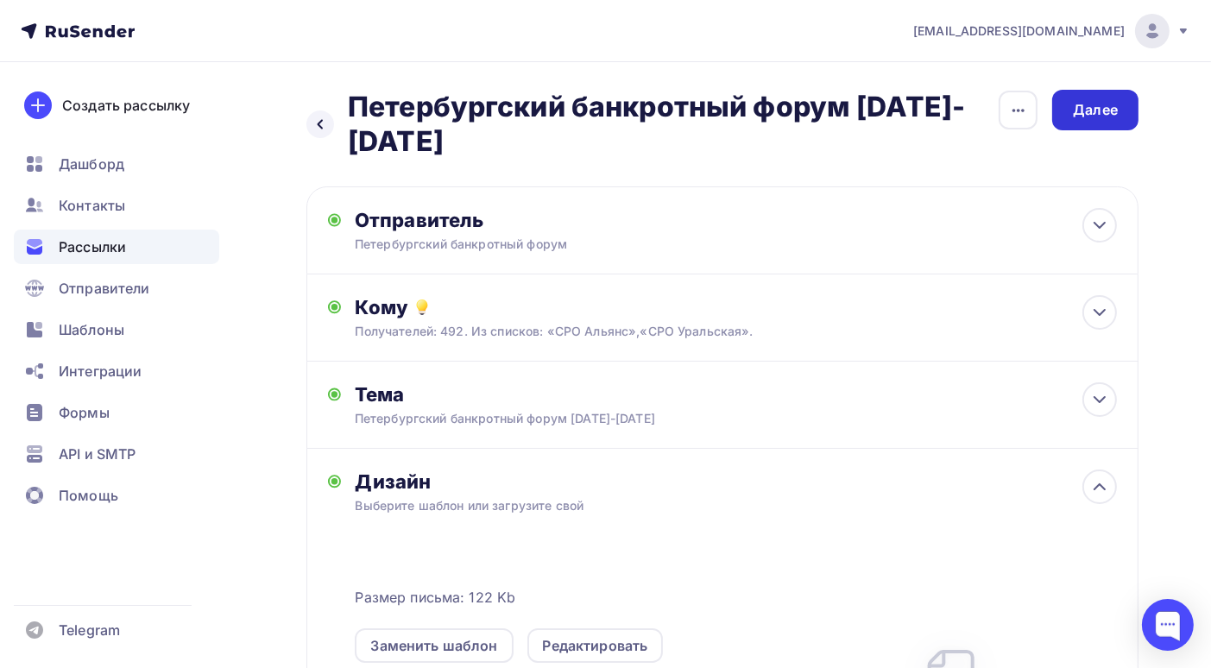
click at [1116, 104] on div "Далее" at bounding box center [1095, 110] width 45 height 20
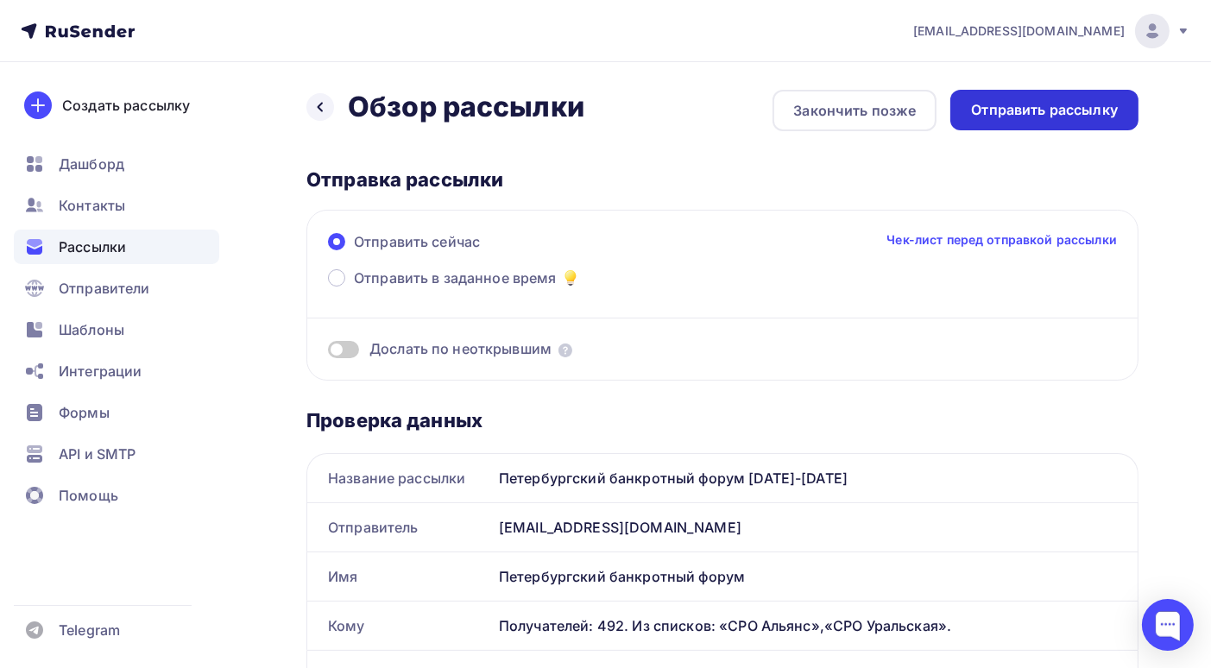
click at [1096, 116] on div "Отправить рассылку" at bounding box center [1044, 110] width 147 height 20
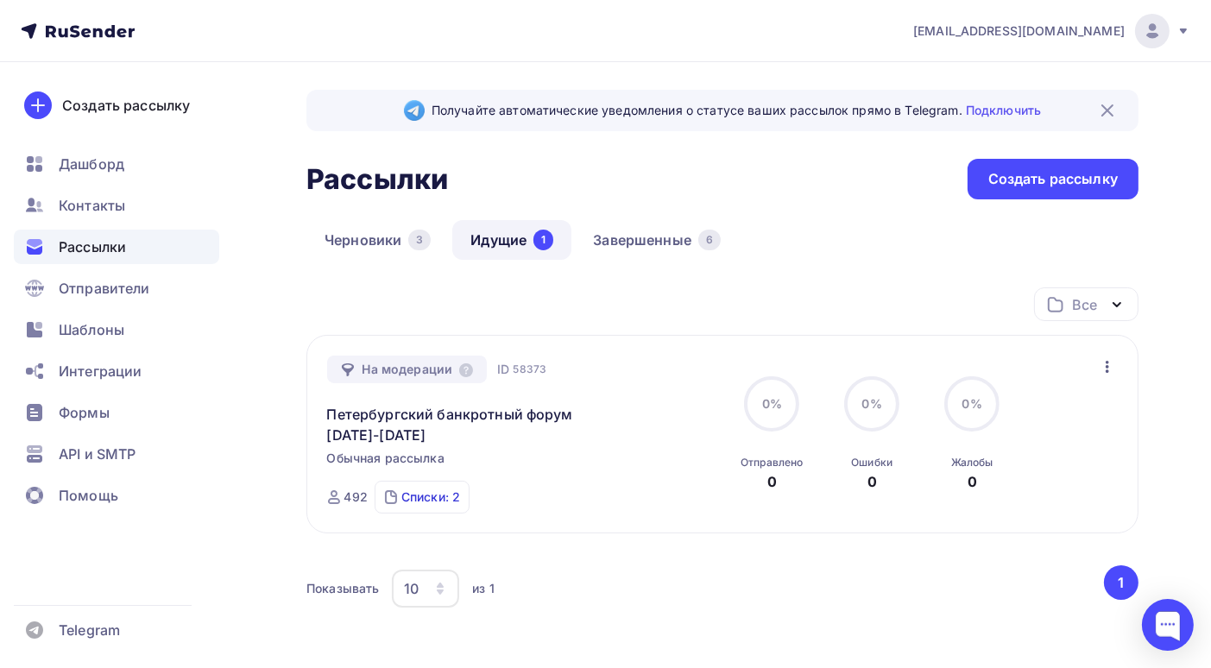
click at [426, 498] on div "Списки: 2" at bounding box center [430, 496] width 59 height 17
click at [231, 431] on div "Создать рассылку [GEOGRAPHIC_DATA] Контакты Рассылки Отправители Шаблоны Интегр…" at bounding box center [116, 365] width 233 height 606
click at [1186, 31] on icon at bounding box center [1183, 31] width 14 height 14
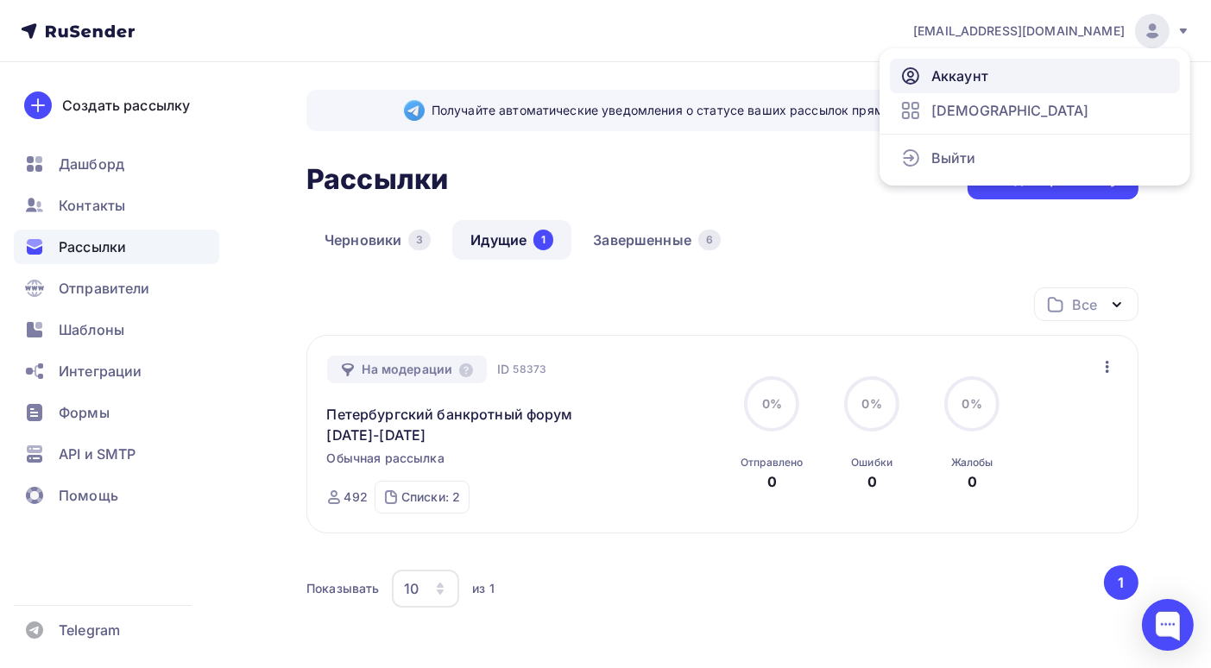
click at [1032, 78] on link "Аккаунт" at bounding box center [1035, 76] width 290 height 35
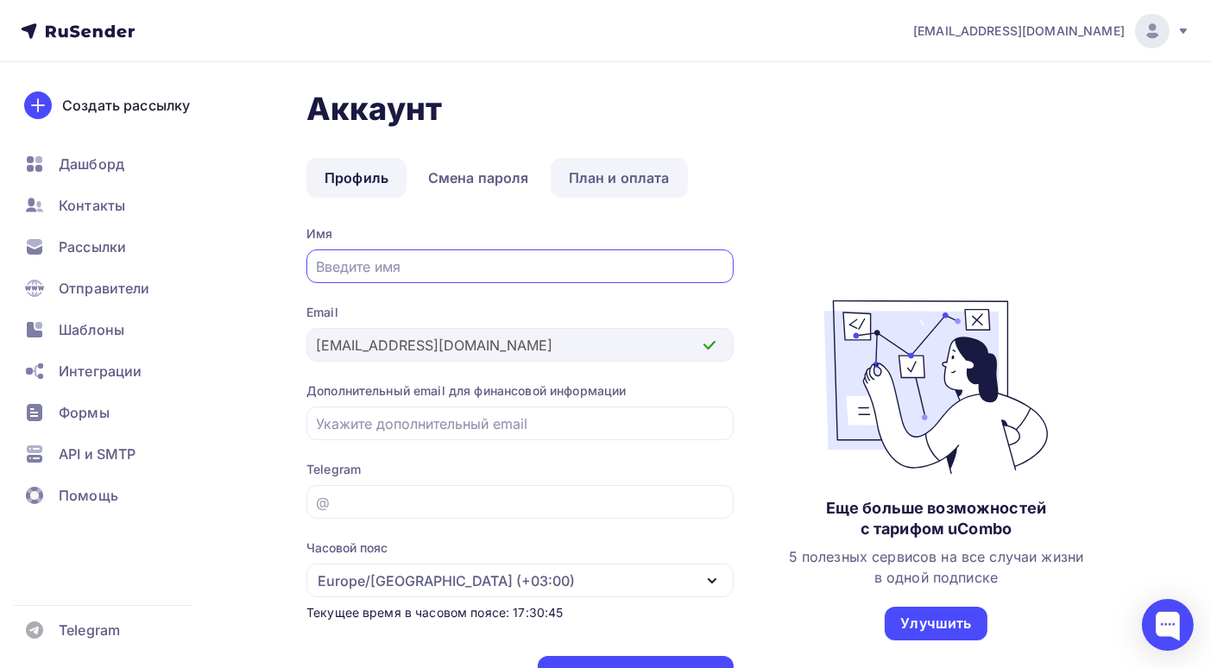
click at [621, 181] on link "План и оплата" at bounding box center [619, 178] width 137 height 40
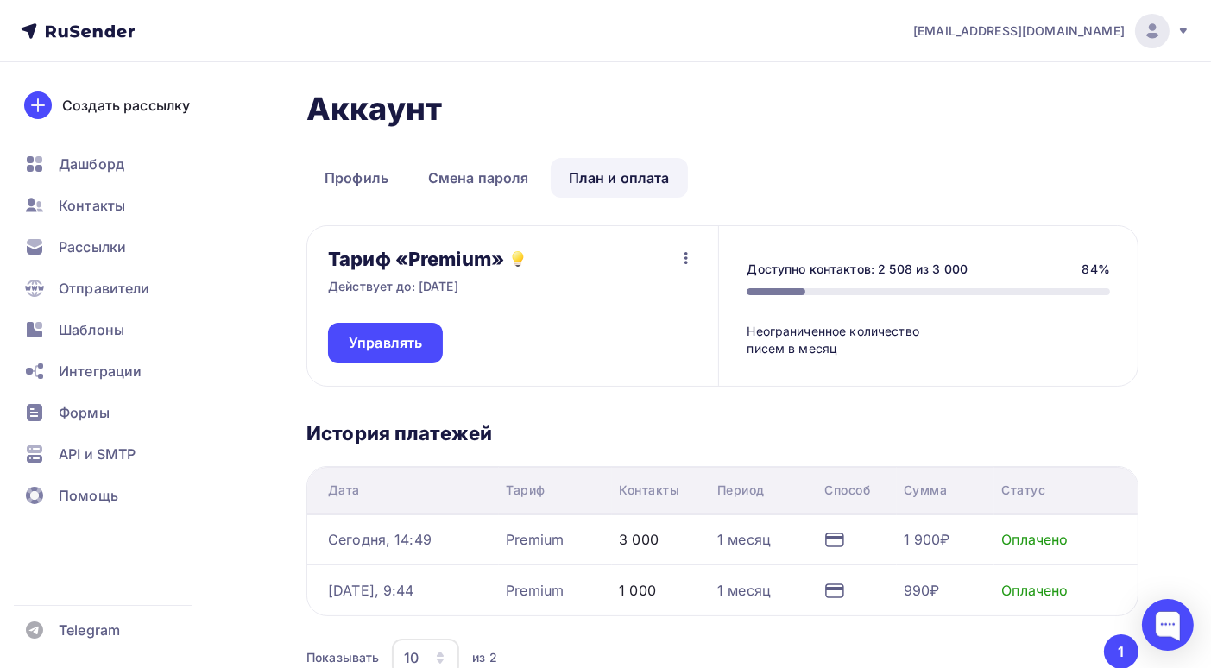
click at [683, 252] on icon "button" at bounding box center [686, 258] width 21 height 21
click at [663, 306] on div "Отписаться" at bounding box center [653, 303] width 81 height 21
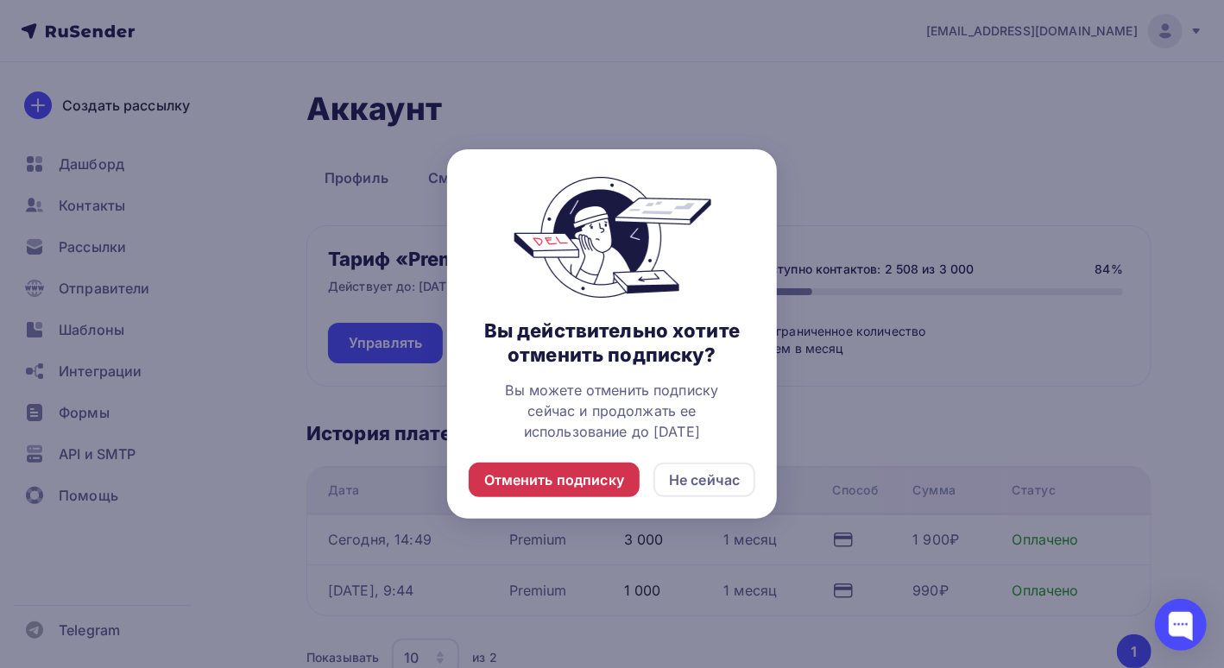
click at [546, 477] on div "Отменить подписку" at bounding box center [554, 479] width 140 height 21
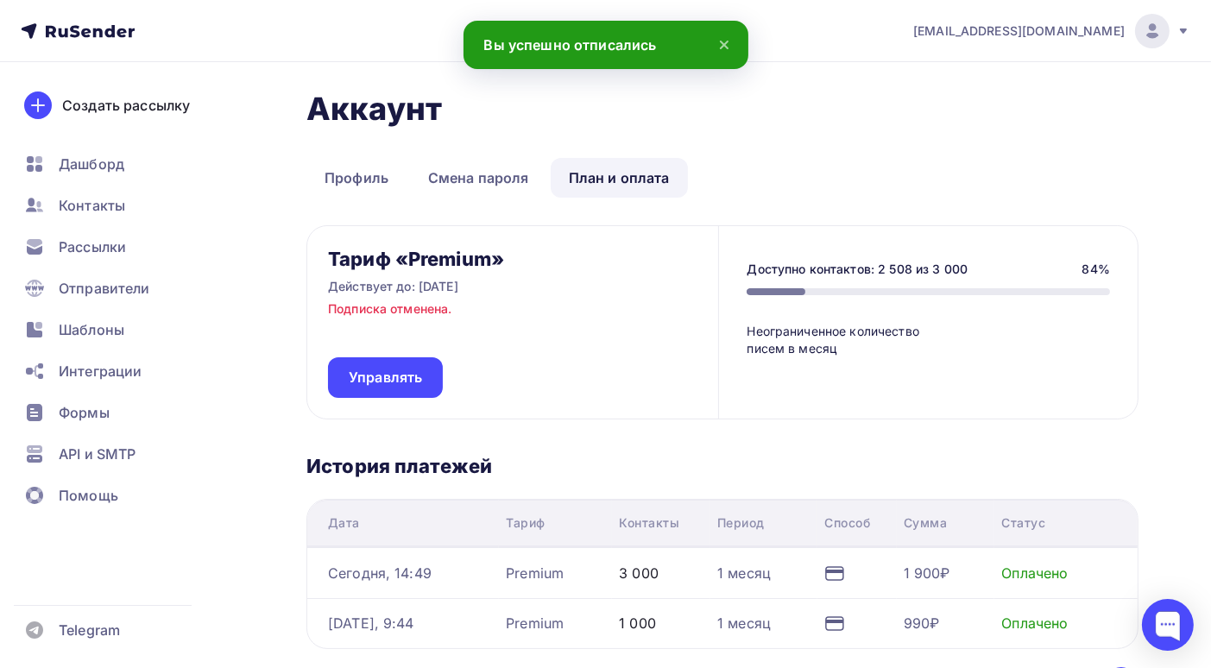
scroll to position [86, 0]
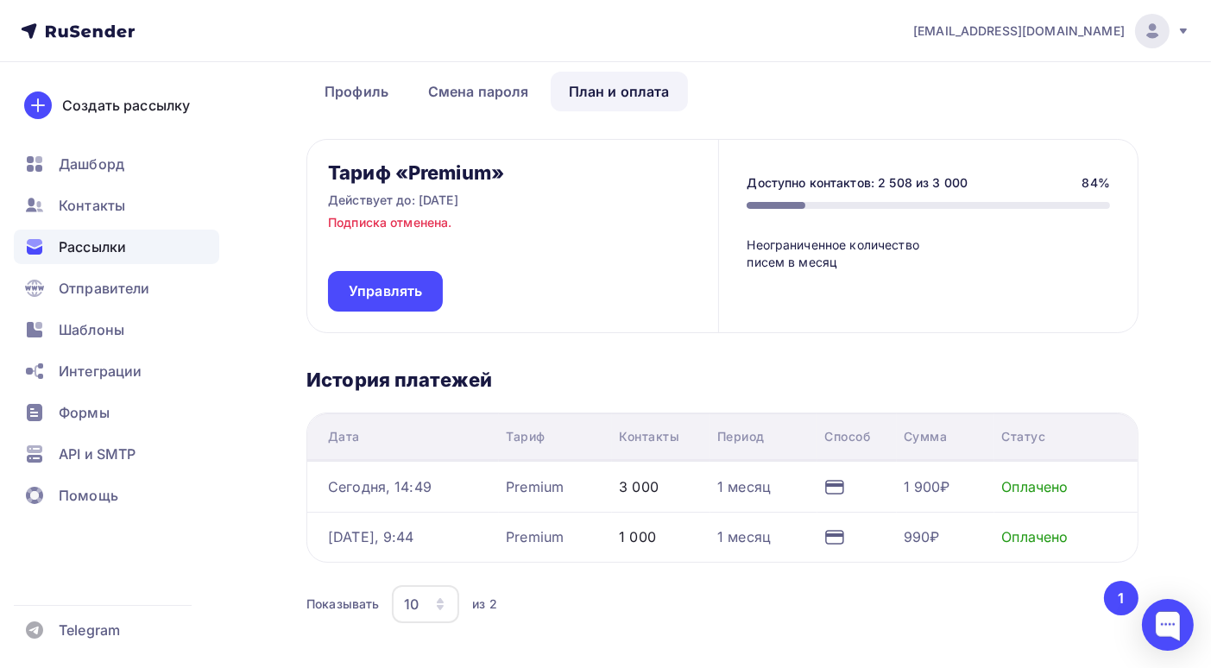
click at [72, 248] on span "Рассылки" at bounding box center [92, 246] width 67 height 21
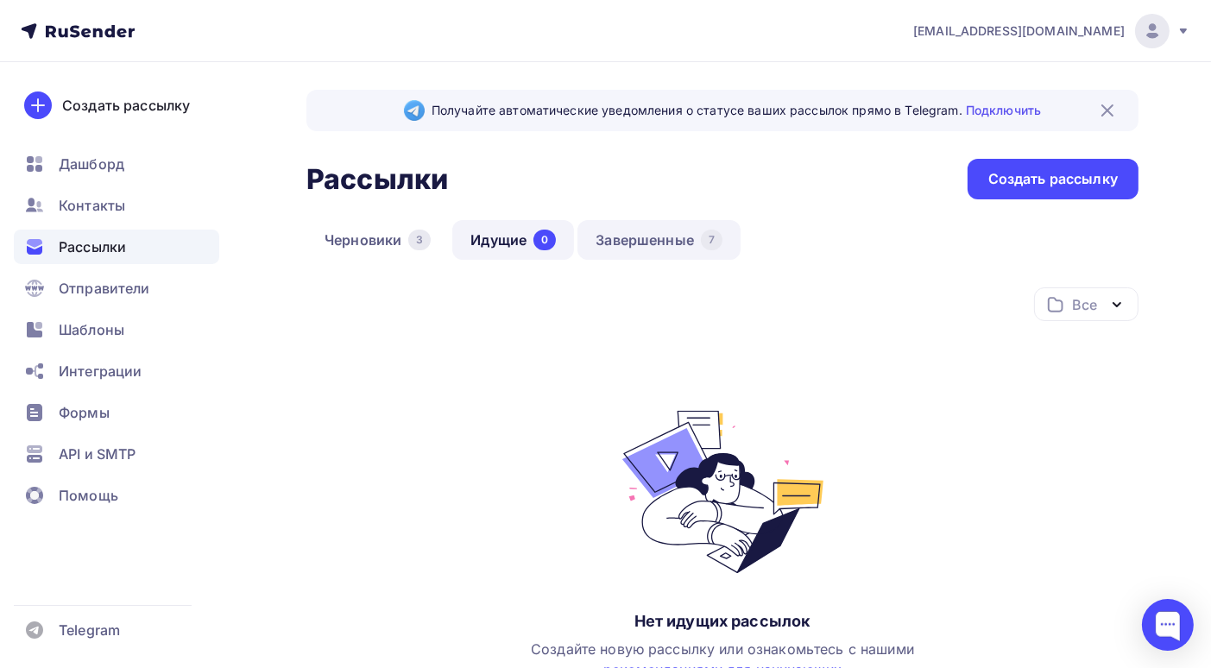
click at [664, 241] on link "Завершенные 7" at bounding box center [658, 240] width 163 height 40
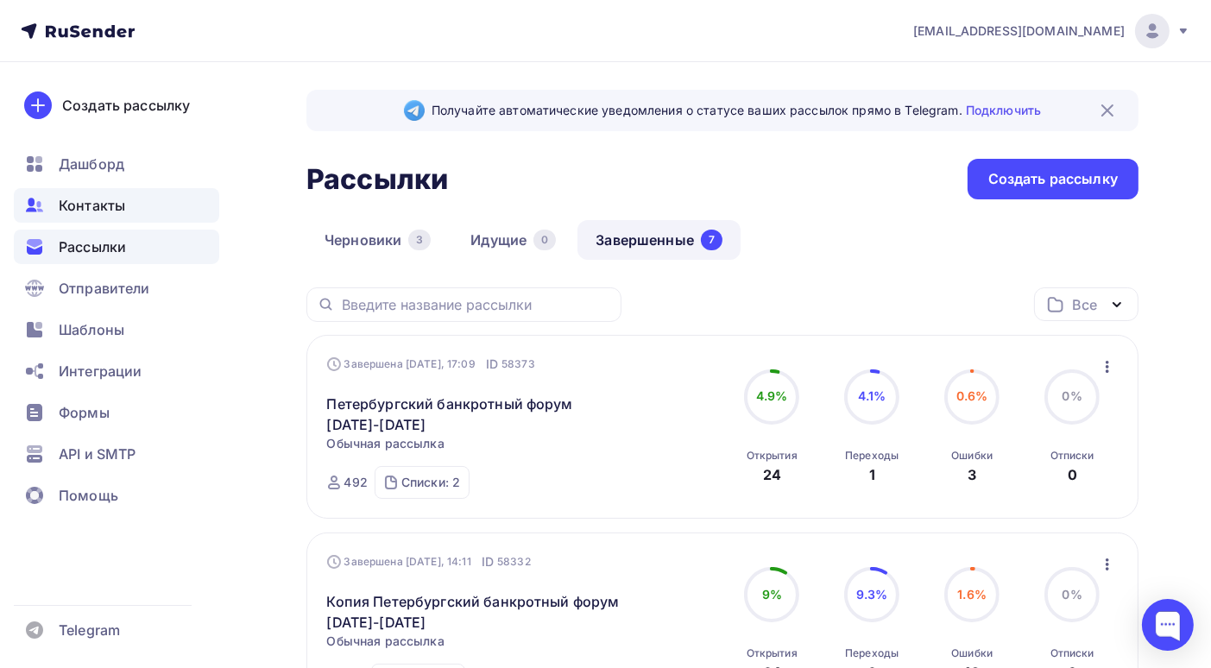
click at [104, 201] on span "Контакты" at bounding box center [92, 205] width 66 height 21
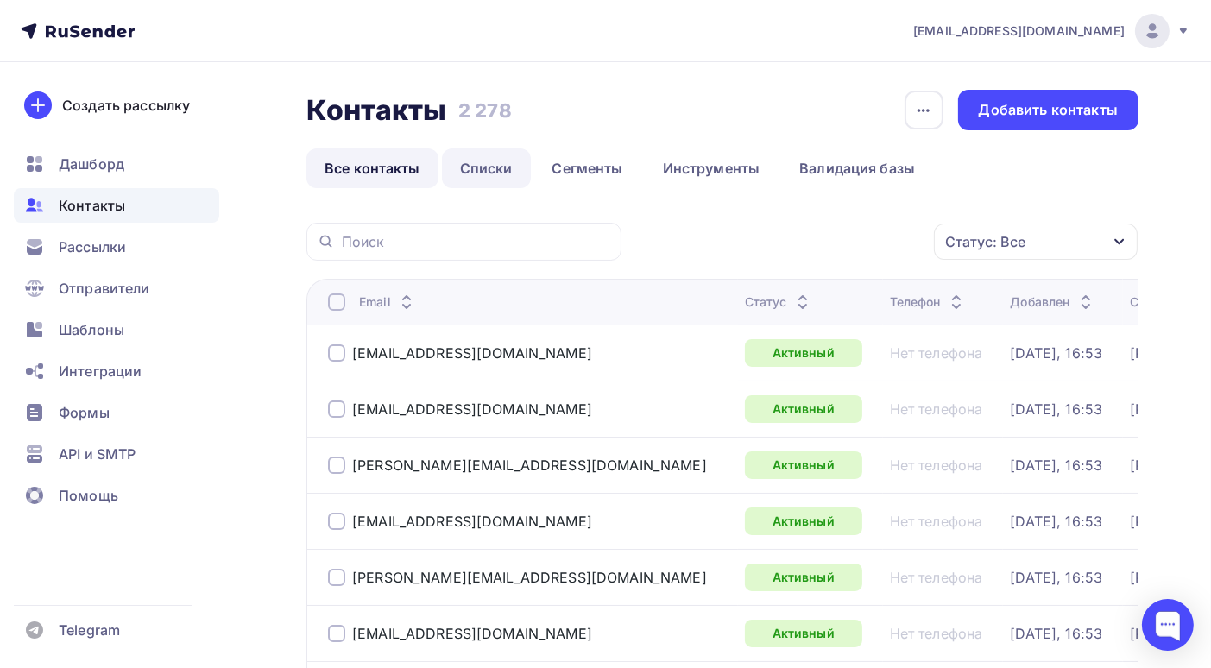
click at [501, 170] on link "Списки" at bounding box center [486, 168] width 89 height 40
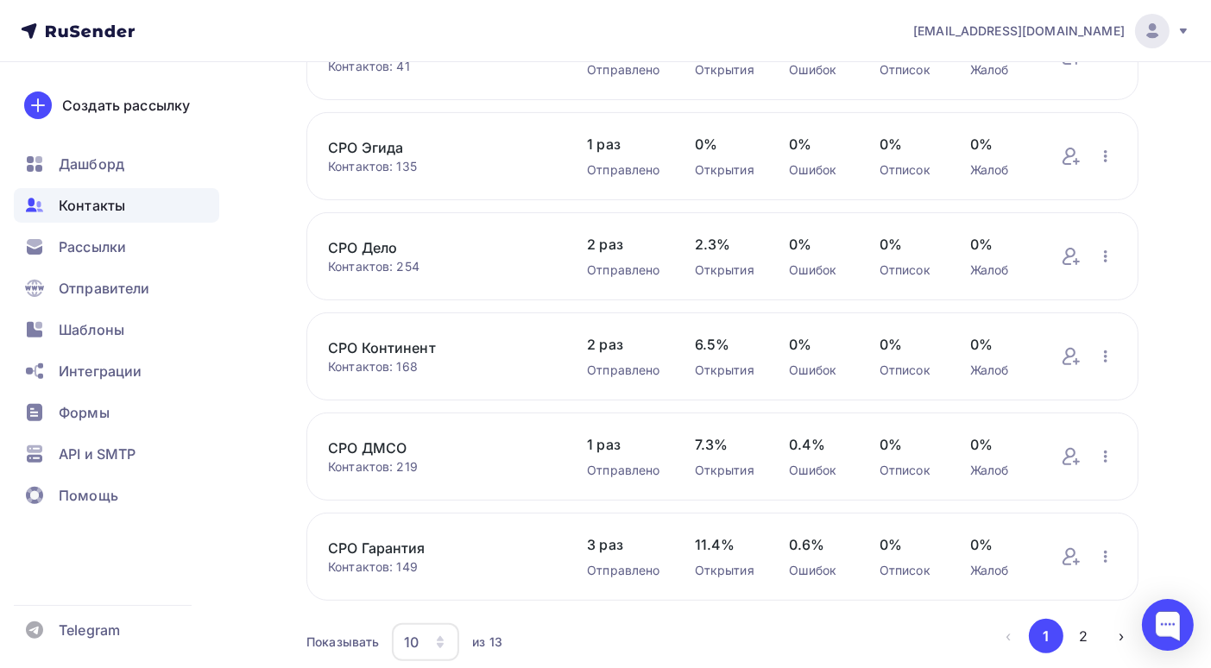
scroll to position [674, 0]
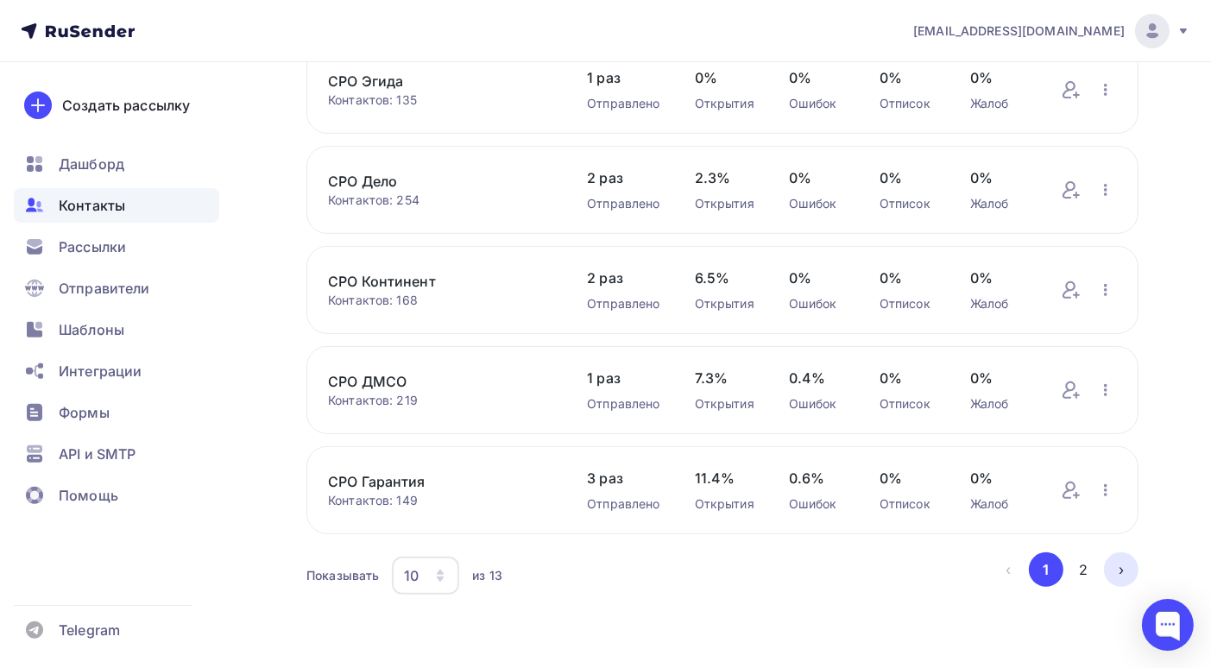
click at [1122, 568] on button "›" at bounding box center [1121, 569] width 35 height 35
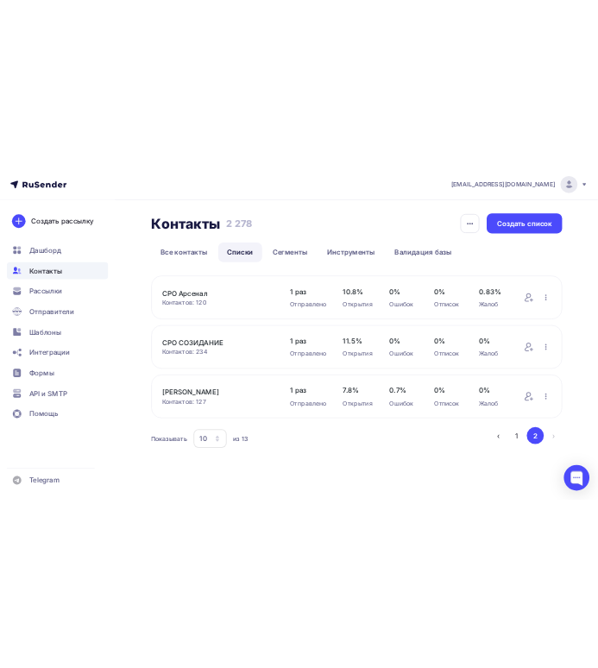
scroll to position [0, 0]
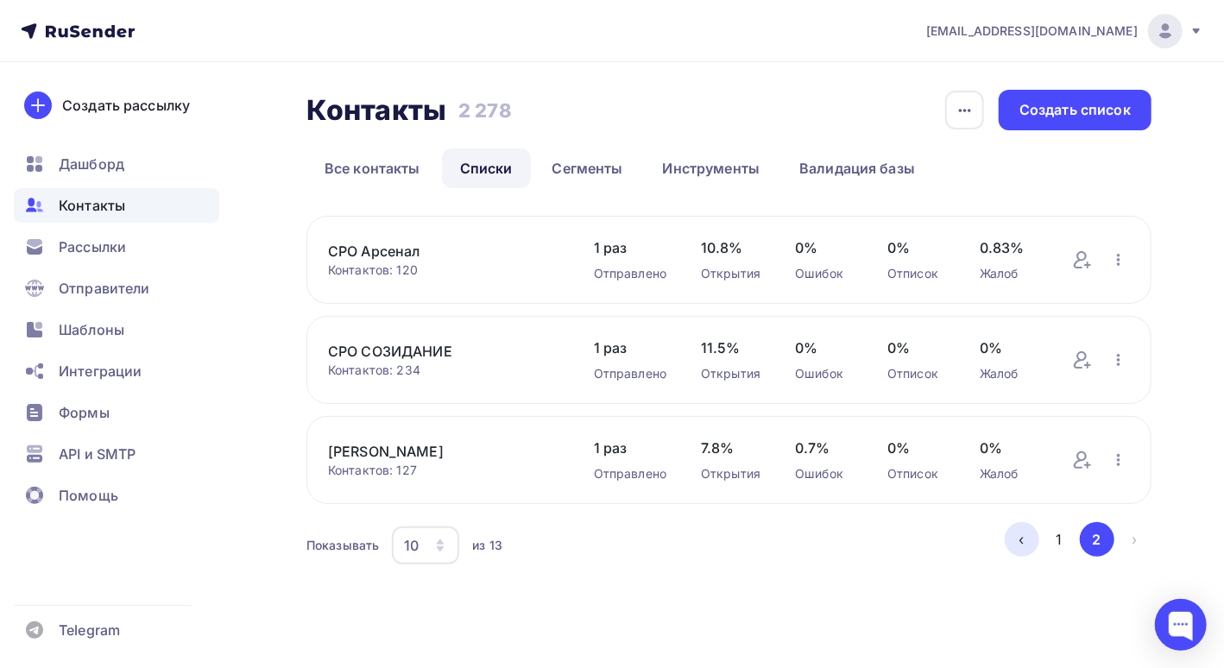
click at [1023, 544] on button "‹" at bounding box center [1021, 539] width 35 height 35
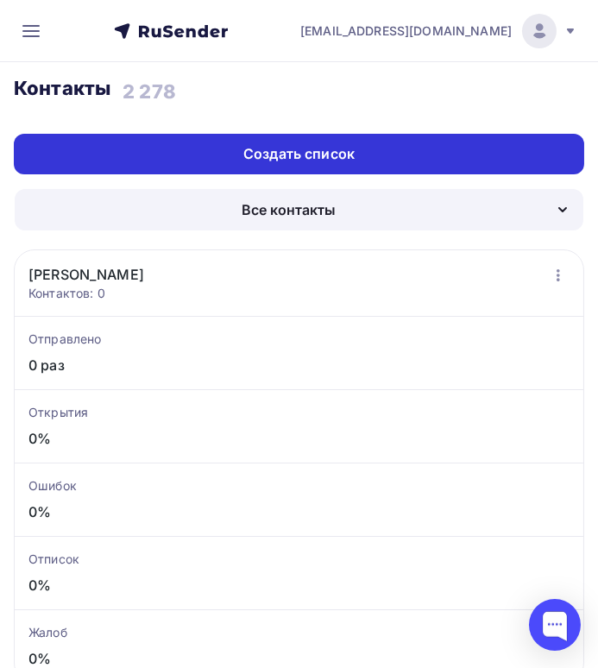
click at [361, 155] on div "Создать список" at bounding box center [299, 154] width 570 height 41
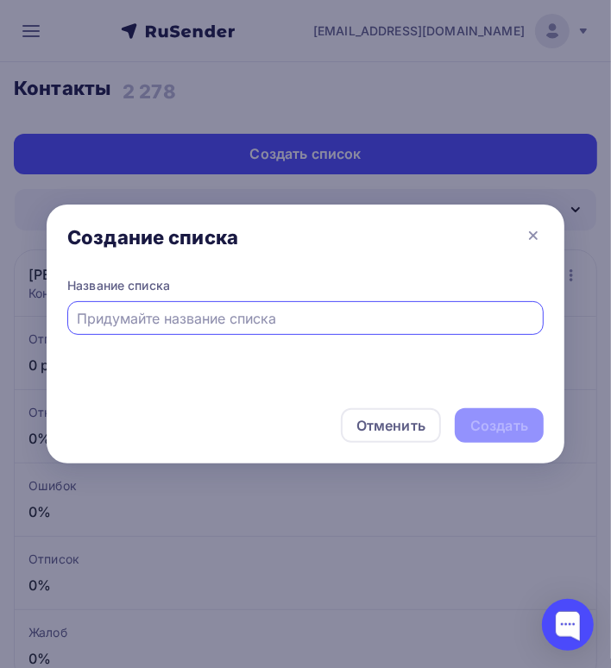
click at [140, 319] on input "text" at bounding box center [306, 318] width 456 height 21
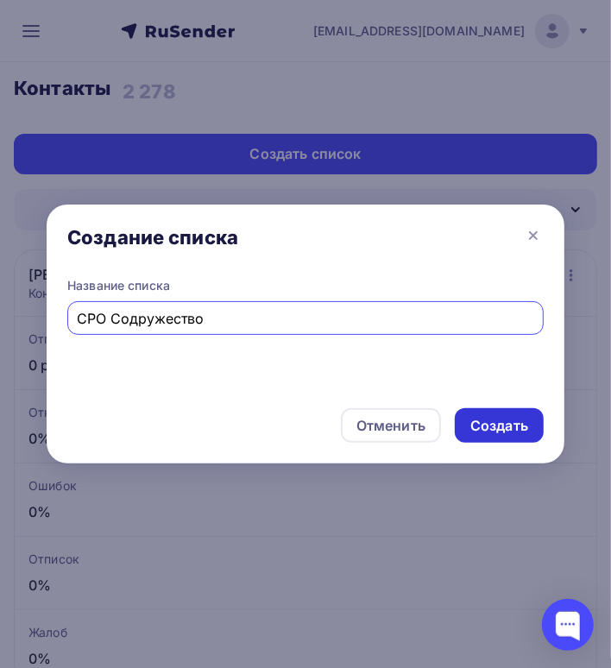
type input "СРО Содружество"
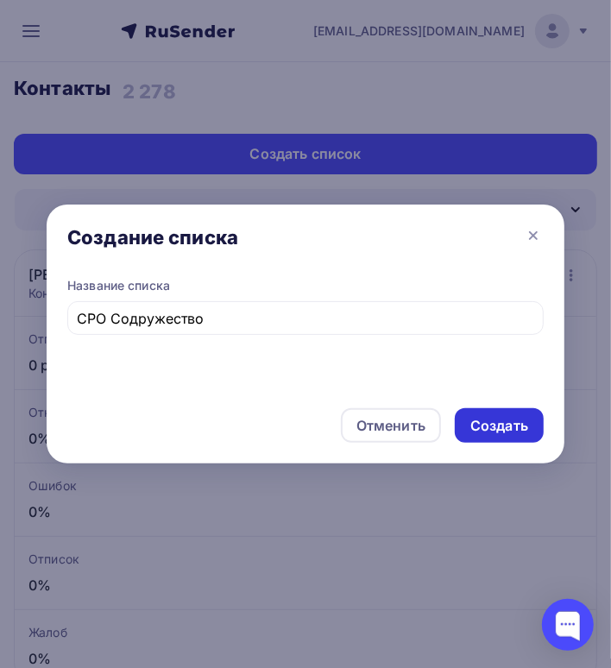
click at [522, 420] on div "Создать" at bounding box center [499, 426] width 58 height 20
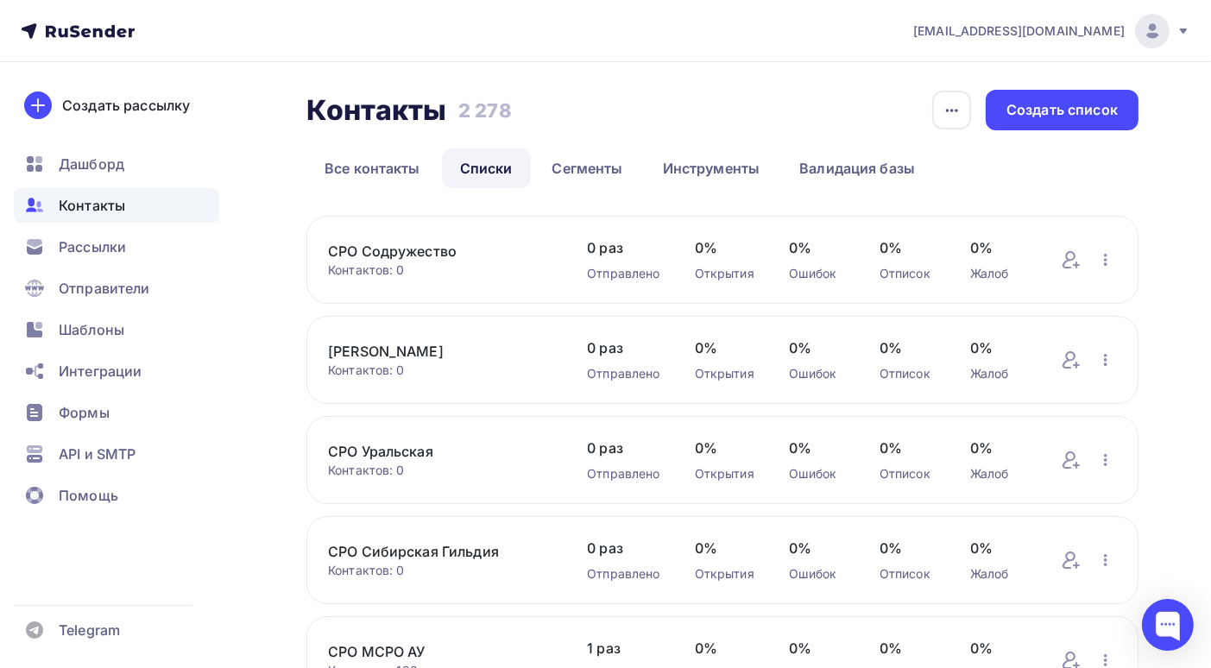
click at [481, 263] on div "Контактов: 0" at bounding box center [440, 269] width 224 height 17
click at [442, 258] on link "СРО Содружество" at bounding box center [440, 251] width 224 height 21
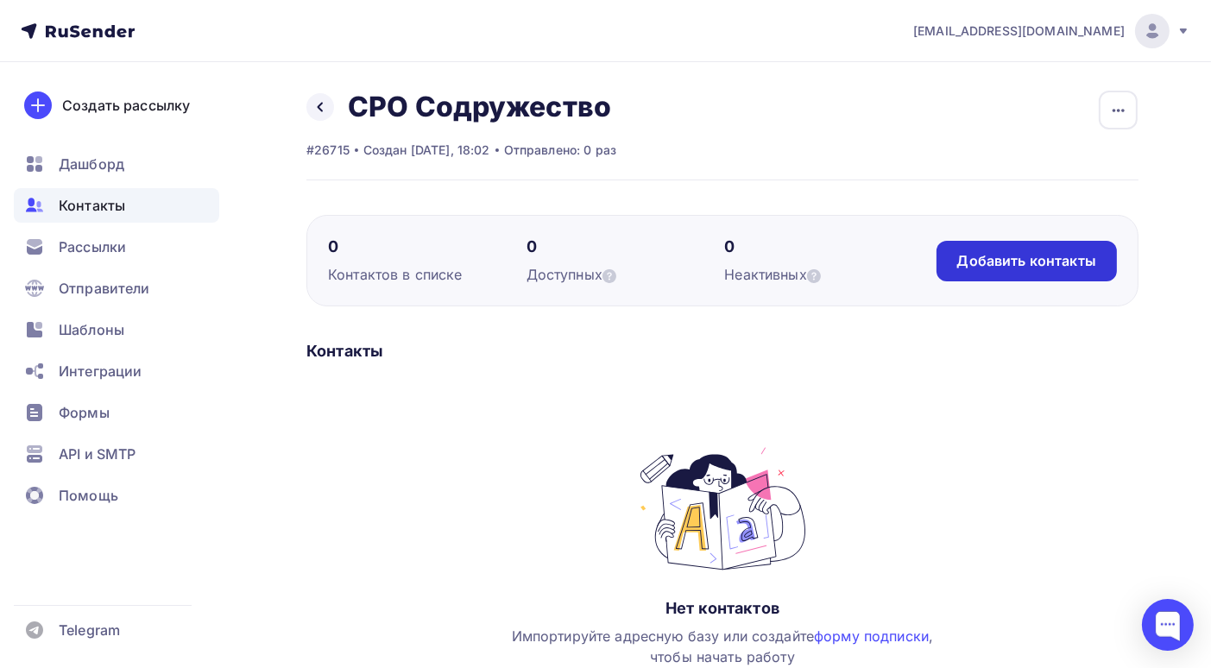
click at [987, 265] on div "Добавить контакты" at bounding box center [1026, 261] width 139 height 20
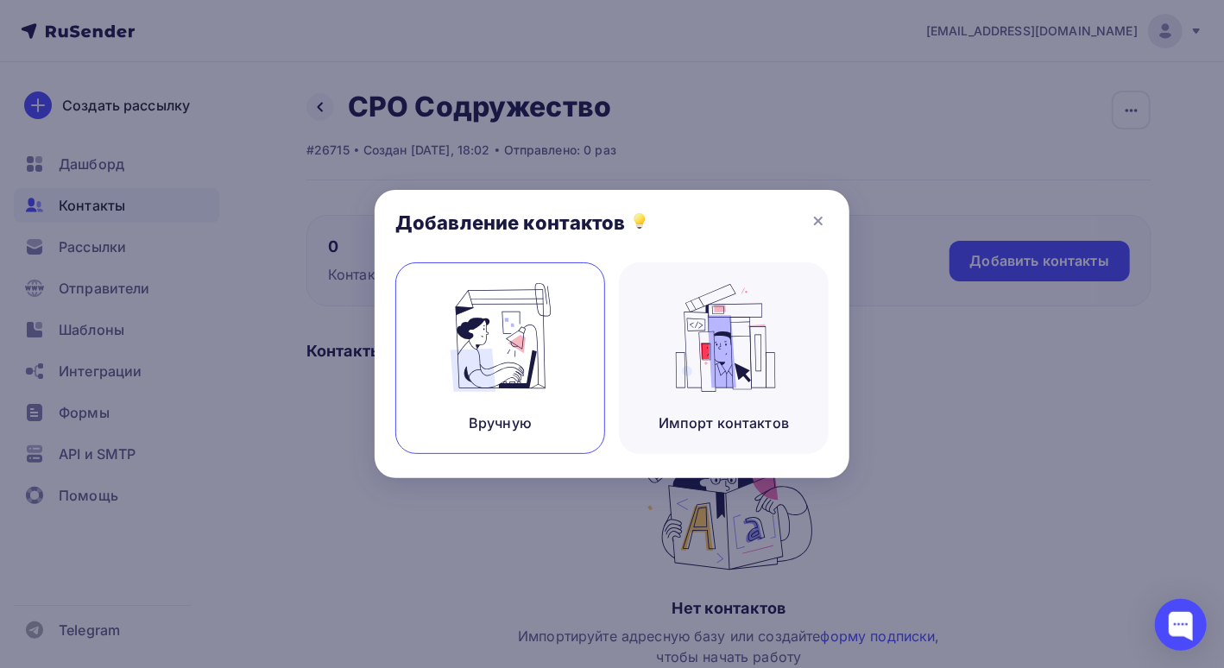
click at [495, 305] on img at bounding box center [501, 337] width 116 height 109
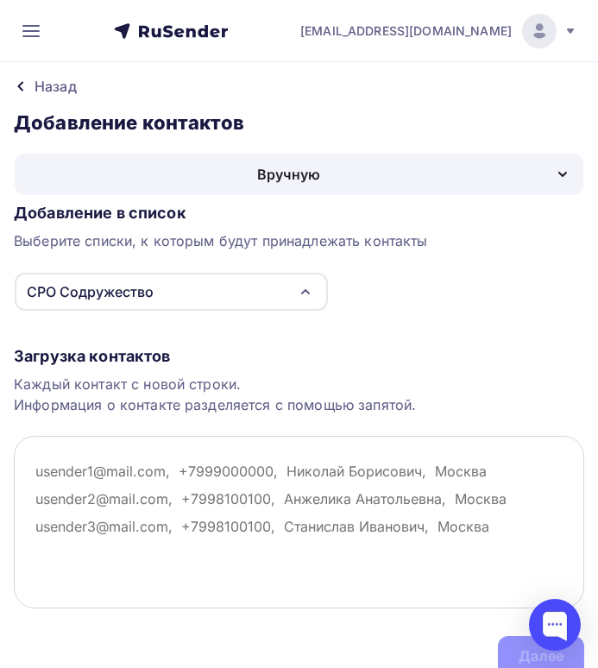
click at [33, 468] on textarea at bounding box center [299, 522] width 570 height 173
paste textarea "[EMAIL_ADDRESS][DOMAIN_NAME],"
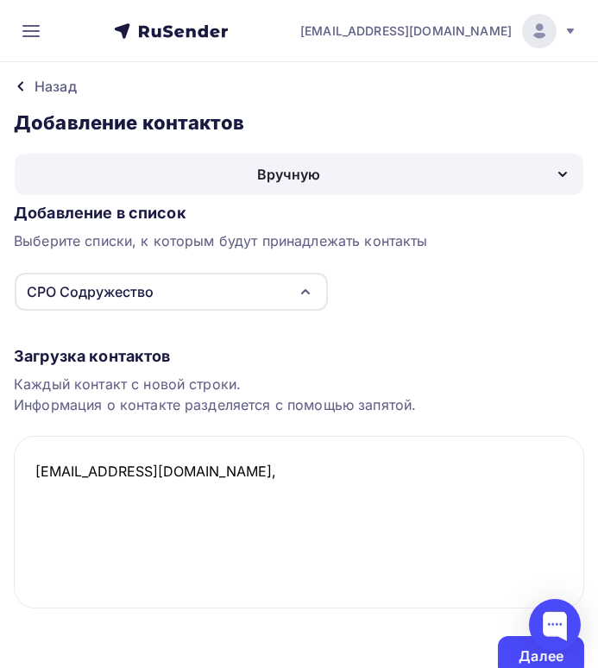
click at [167, 295] on div "СРО Содружество" at bounding box center [171, 292] width 313 height 38
type textarea "[EMAIL_ADDRESS][DOMAIN_NAME],"
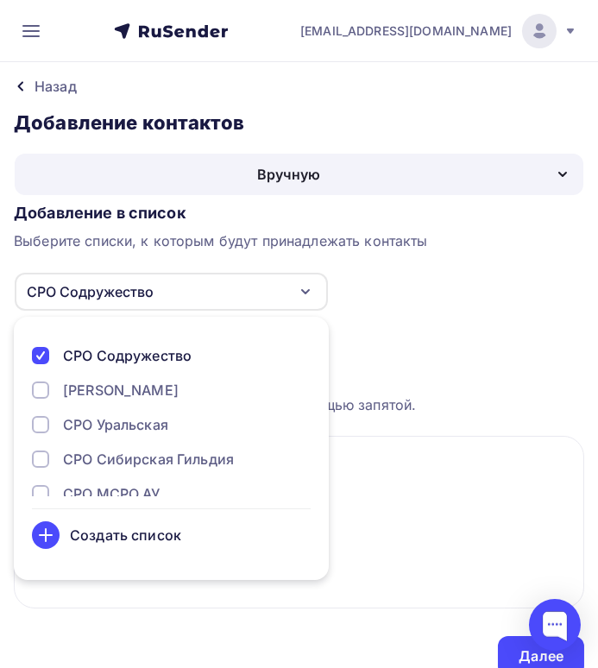
click at [162, 289] on div "СРО Содружество" at bounding box center [171, 292] width 313 height 38
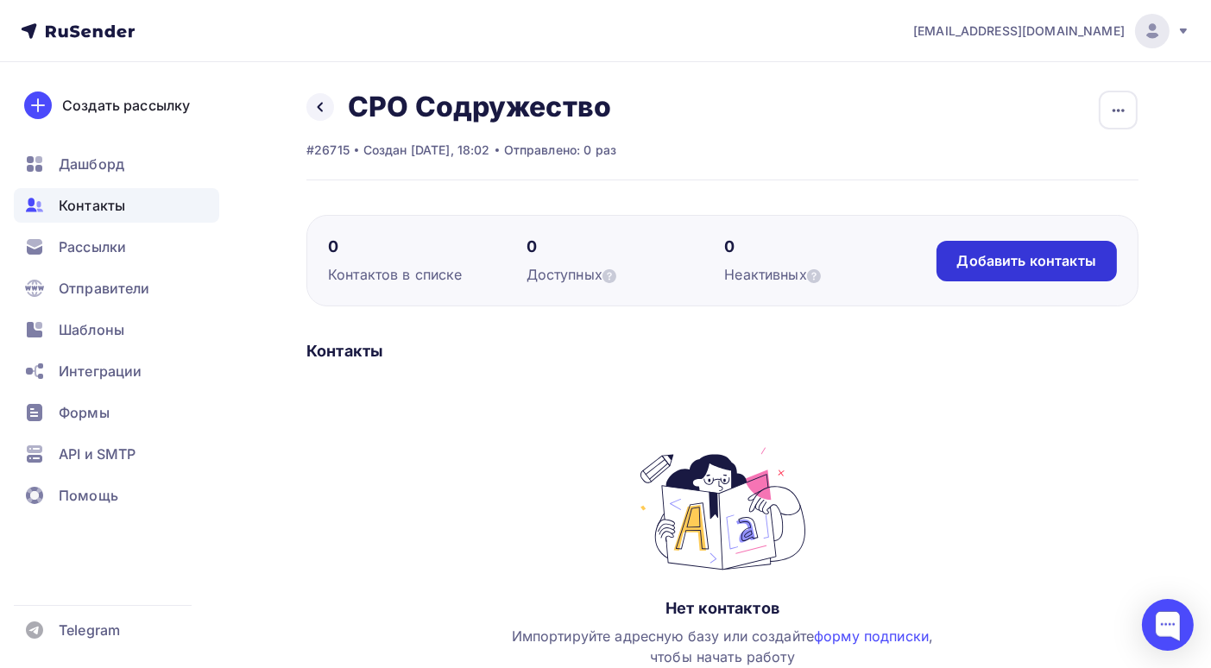
click at [1005, 259] on div "Добавить контакты" at bounding box center [1026, 261] width 139 height 20
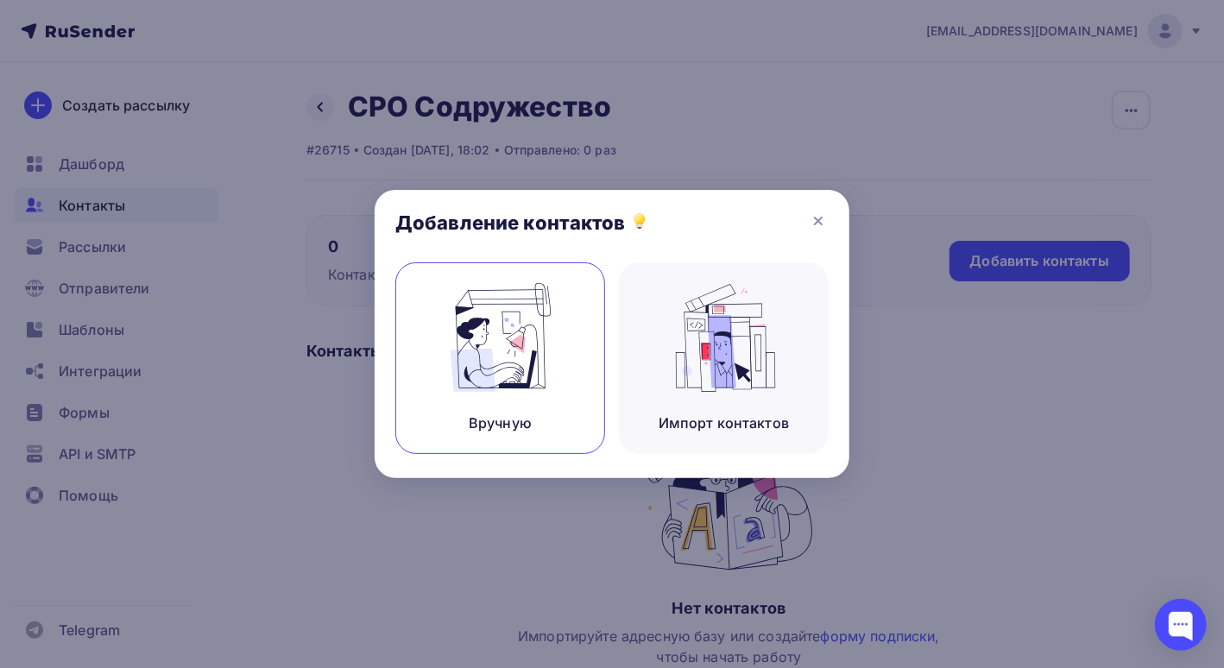
click at [522, 349] on img at bounding box center [501, 337] width 116 height 109
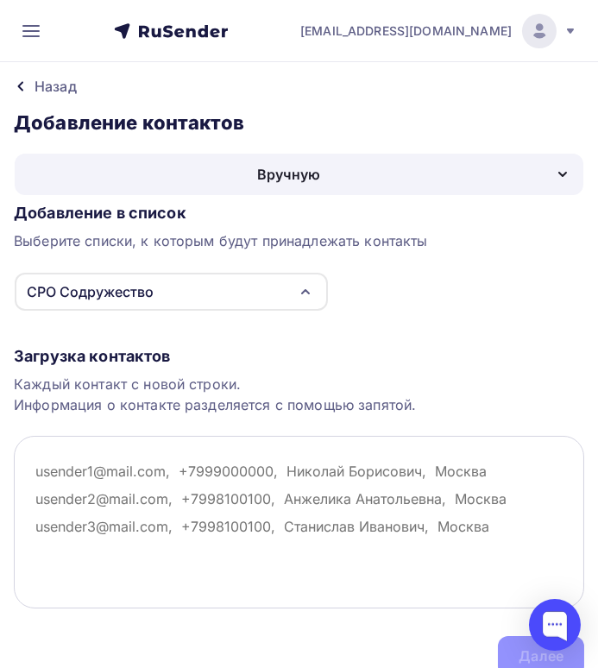
click at [42, 470] on textarea at bounding box center [299, 522] width 570 height 173
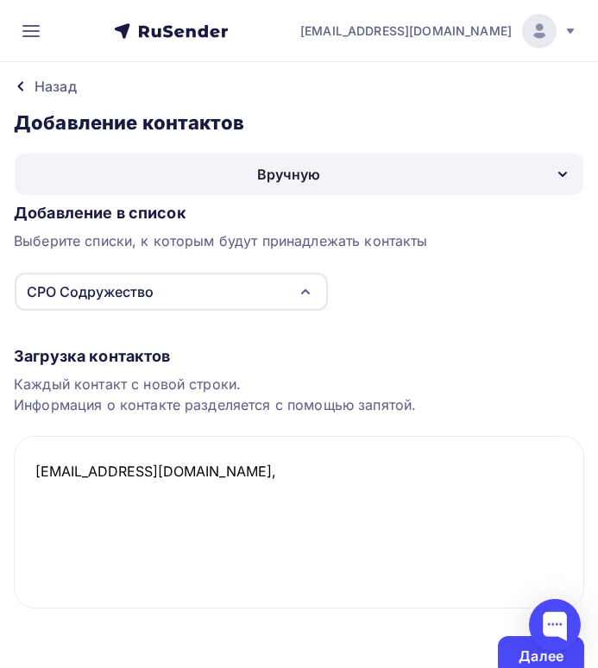
type textarea "[EMAIL_ADDRESS][DOMAIN_NAME],"
click at [15, 82] on icon at bounding box center [21, 86] width 14 height 14
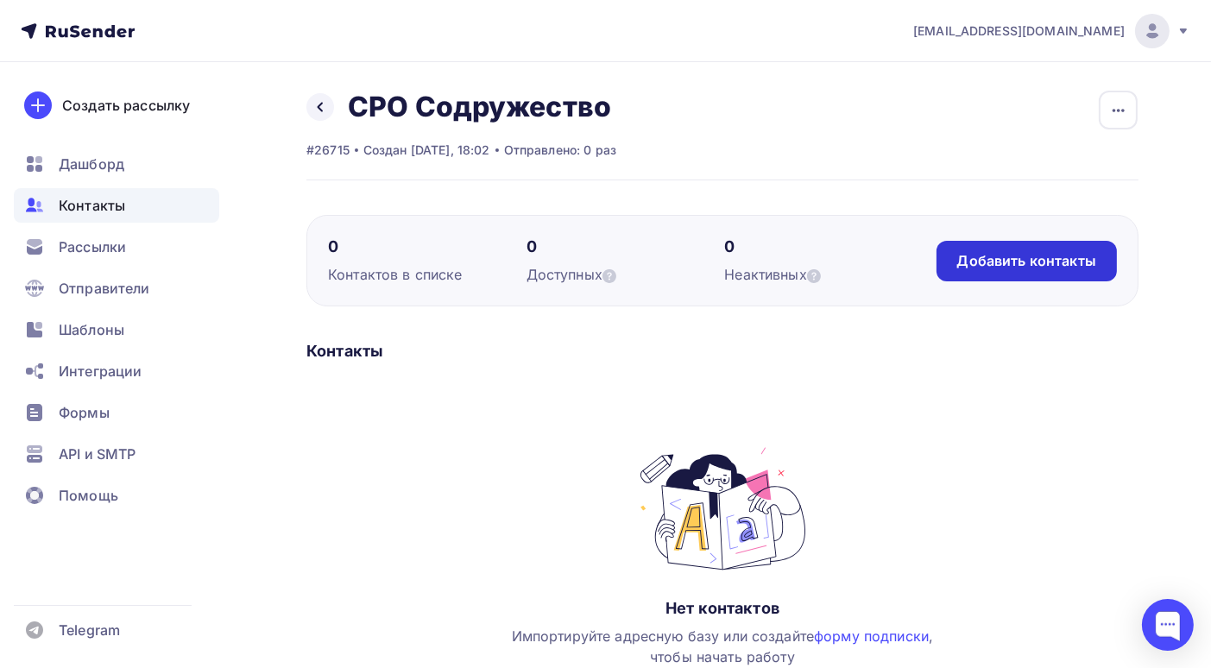
click at [1048, 255] on div "Добавить контакты" at bounding box center [1026, 261] width 139 height 20
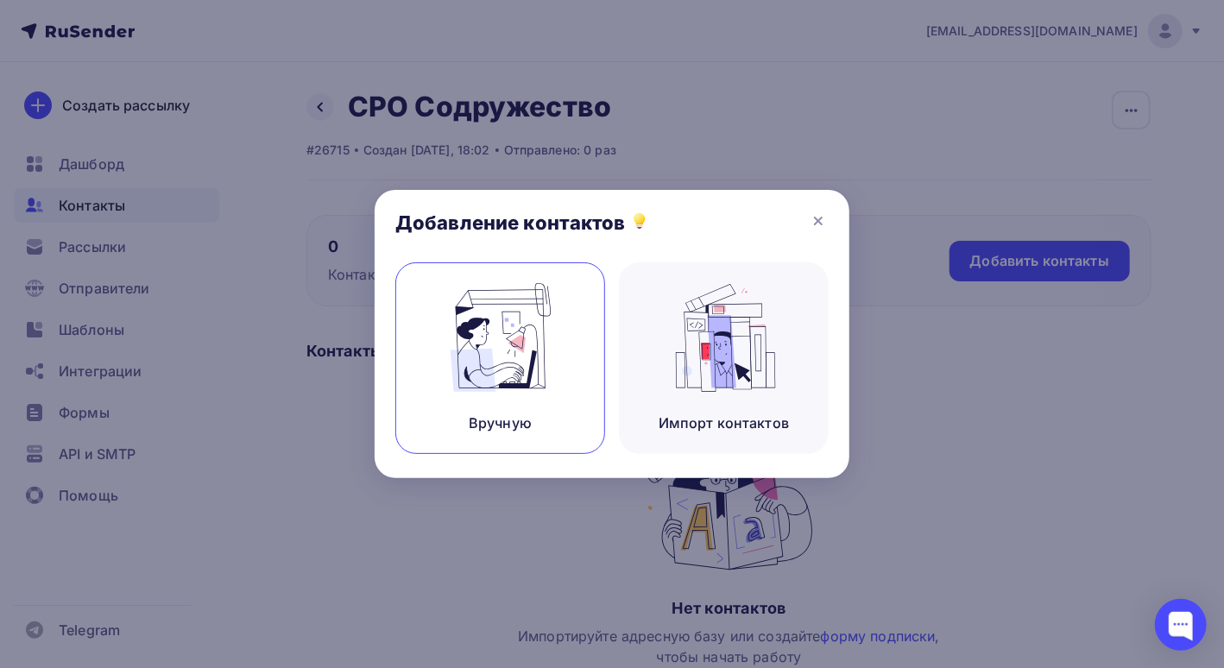
click at [523, 357] on img at bounding box center [501, 337] width 116 height 109
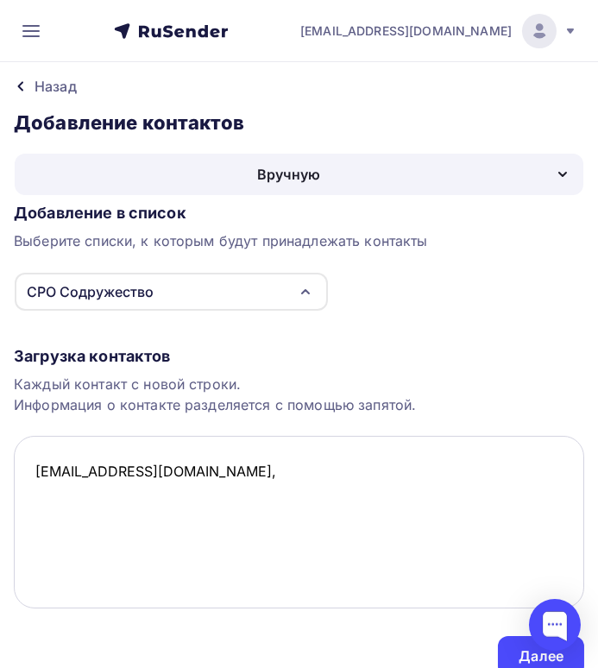
click at [234, 463] on textarea "[EMAIL_ADDRESS][DOMAIN_NAME]," at bounding box center [299, 522] width 570 height 173
paste textarea "9219849356,"
click at [208, 469] on textarea "[EMAIL_ADDRESS][DOMAIN_NAME], [PHONE_NUMBER]," at bounding box center [299, 522] width 570 height 173
click at [311, 468] on textarea "[EMAIL_ADDRESS][DOMAIN_NAME], [PHONE_NUMBER]," at bounding box center [299, 522] width 570 height 173
click at [312, 476] on textarea "[EMAIL_ADDRESS][DOMAIN_NAME], [PHONE_NUMBER]," at bounding box center [299, 522] width 570 height 173
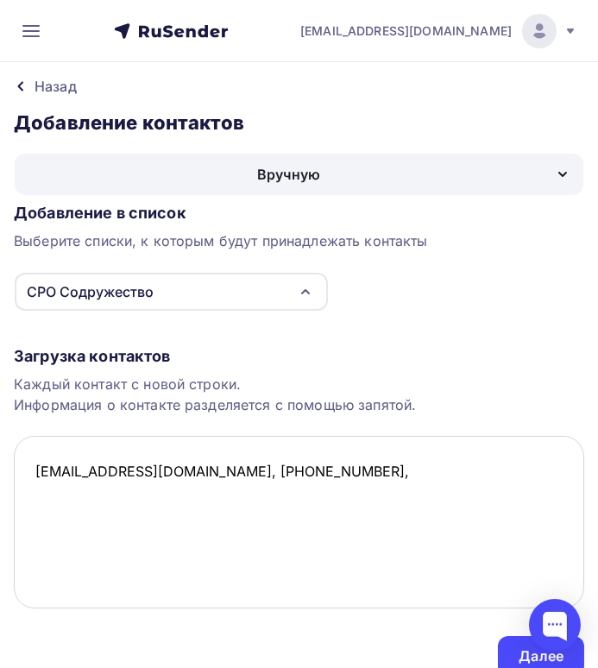
paste textarea "[PERSON_NAME]"
click at [512, 466] on textarea "[EMAIL_ADDRESS][DOMAIN_NAME], [PHONE_NUMBER], [PERSON_NAME]" at bounding box center [299, 522] width 570 height 173
paste textarea "[GEOGRAPHIC_DATA]"
drag, startPoint x: 99, startPoint y: 500, endPoint x: 42, endPoint y: 494, distance: 57.3
click at [42, 494] on textarea "[EMAIL_ADDRESS][DOMAIN_NAME], [PHONE_NUMBER], [PERSON_NAME], [GEOGRAPHIC_DATA]" at bounding box center [299, 522] width 570 height 173
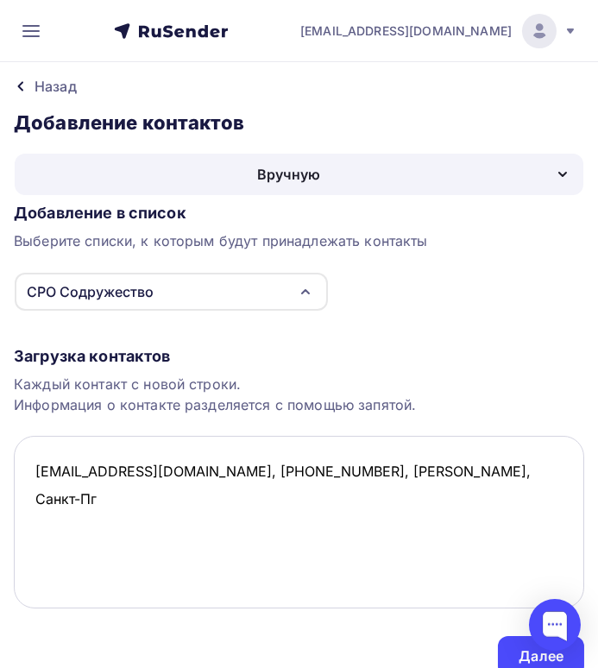
click at [46, 494] on textarea "[EMAIL_ADDRESS][DOMAIN_NAME], [PHONE_NUMBER], [PERSON_NAME], Санкт-Пг" at bounding box center [299, 522] width 570 height 173
drag, startPoint x: 563, startPoint y: 469, endPoint x: 520, endPoint y: 470, distance: 42.3
click at [520, 470] on textarea "[EMAIL_ADDRESS][DOMAIN_NAME], [PHONE_NUMBER], [PERSON_NAME], Санкт-Пб" at bounding box center [299, 522] width 570 height 173
click at [548, 469] on textarea "[EMAIL_ADDRESS][DOMAIN_NAME], [PHONE_NUMBER], [PERSON_NAME], [GEOGRAPHIC_DATA]" at bounding box center [299, 522] width 570 height 173
click at [32, 507] on textarea "[EMAIL_ADDRESS][DOMAIN_NAME], [PHONE_NUMBER], [PERSON_NAME], [GEOGRAPHIC_DATA]" at bounding box center [299, 522] width 570 height 173
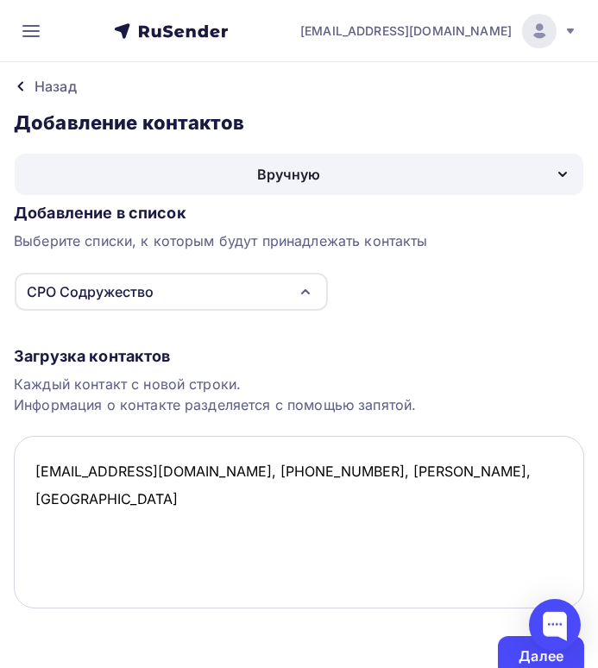
paste textarea "[EMAIL_ADDRESS][DOMAIN_NAME]"
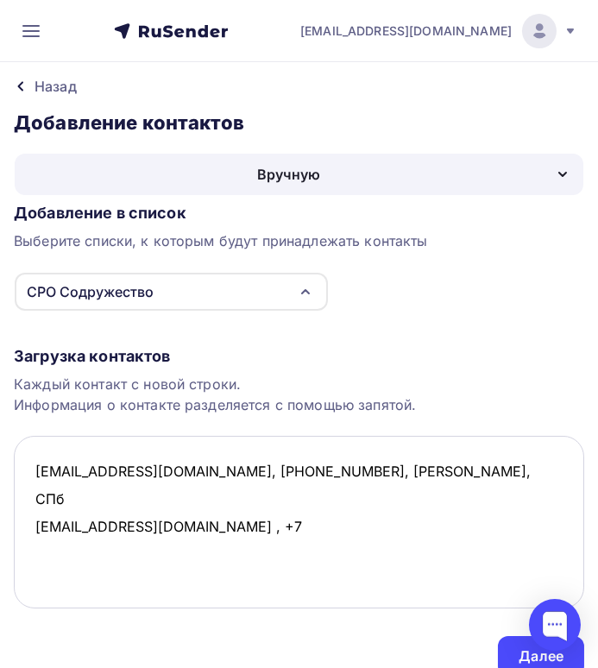
click at [201, 494] on textarea "[EMAIL_ADDRESS][DOMAIN_NAME], [PHONE_NUMBER], [PERSON_NAME], СПб [EMAIL_ADDRESS…" at bounding box center [299, 522] width 570 height 173
paste textarea "81490320601"
drag, startPoint x: 513, startPoint y: 468, endPoint x: 544, endPoint y: 470, distance: 32.0
click at [544, 470] on textarea "[EMAIL_ADDRESS][DOMAIN_NAME], [PHONE_NUMBER], [PERSON_NAME], СПб [EMAIL_ADDRESS…" at bounding box center [299, 522] width 570 height 173
click at [280, 498] on textarea "[EMAIL_ADDRESS][DOMAIN_NAME], [PHONE_NUMBER], [PERSON_NAME], СПб [EMAIL_ADDRESS…" at bounding box center [299, 522] width 570 height 173
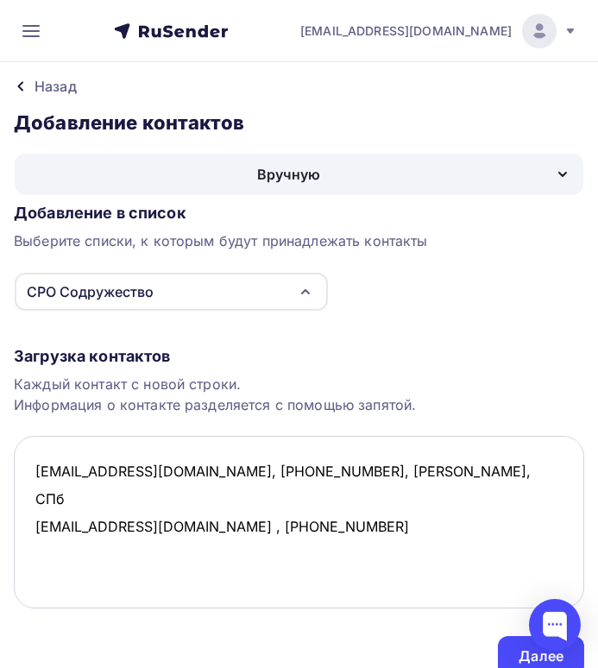
click at [290, 494] on textarea "[EMAIL_ADDRESS][DOMAIN_NAME], [PHONE_NUMBER], [PERSON_NAME], СПб [EMAIL_ADDRESS…" at bounding box center [299, 522] width 570 height 173
paste textarea "[GEOGRAPHIC_DATA]"
click at [331, 497] on textarea "[EMAIL_ADDRESS][DOMAIN_NAME], [PHONE_NUMBER], [PERSON_NAME], СПб [EMAIL_ADDRESS…" at bounding box center [299, 522] width 570 height 173
click at [177, 500] on textarea "[EMAIL_ADDRESS][DOMAIN_NAME], [PHONE_NUMBER], [PERSON_NAME], СПб [EMAIL_ADDRESS…" at bounding box center [299, 522] width 570 height 173
paste textarea "[PERSON_NAME]"
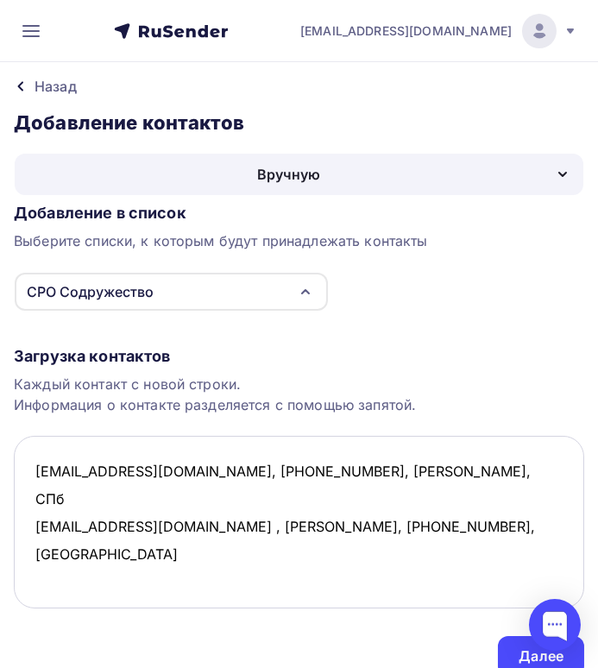
click at [526, 498] on textarea "[EMAIL_ADDRESS][DOMAIN_NAME], [PHONE_NUMBER], [PERSON_NAME], СПб [EMAIL_ADDRESS…" at bounding box center [299, 522] width 570 height 173
click at [41, 519] on textarea "[EMAIL_ADDRESS][DOMAIN_NAME], [PHONE_NUMBER], [PERSON_NAME], СПб [EMAIL_ADDRESS…" at bounding box center [299, 522] width 570 height 173
paste textarea "ramis7775@yandex.r"
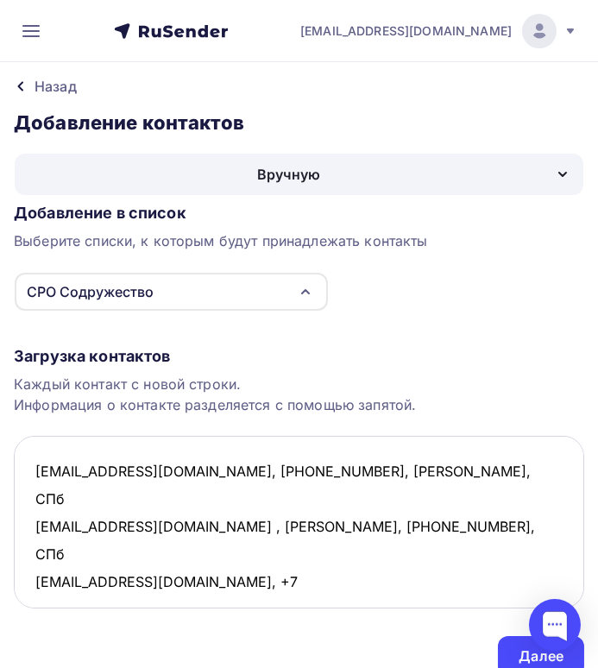
click at [212, 520] on textarea "[EMAIL_ADDRESS][DOMAIN_NAME], [PHONE_NUMBER], [PERSON_NAME], СПб [EMAIL_ADDRESS…" at bounding box center [299, 522] width 570 height 173
paste textarea "9106868143"
click at [305, 524] on textarea "[EMAIL_ADDRESS][DOMAIN_NAME], [PHONE_NUMBER], [PERSON_NAME], СПб [EMAIL_ADDRESS…" at bounding box center [299, 522] width 570 height 173
paste textarea "[PERSON_NAME]"
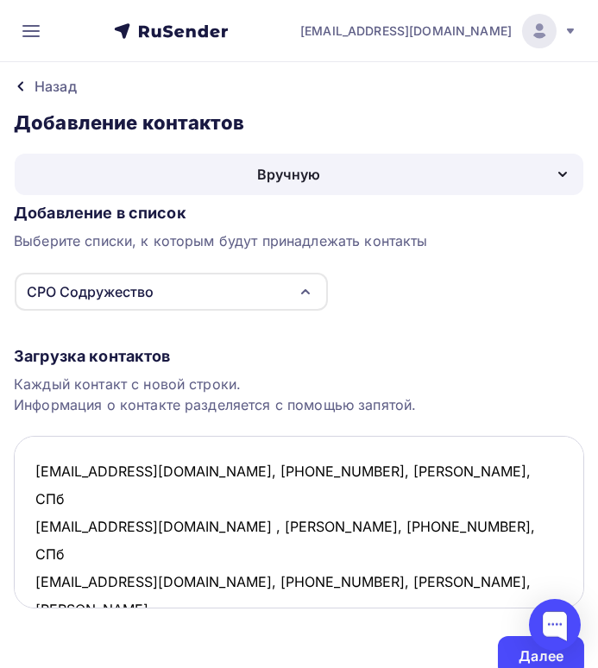
click at [523, 527] on textarea "[EMAIL_ADDRESS][DOMAIN_NAME], [PHONE_NUMBER], [PERSON_NAME], СПб [EMAIL_ADDRESS…" at bounding box center [299, 522] width 570 height 173
click at [538, 532] on textarea "[EMAIL_ADDRESS][DOMAIN_NAME], [PHONE_NUMBER], [PERSON_NAME], СПб [EMAIL_ADDRESS…" at bounding box center [299, 522] width 570 height 173
click at [38, 544] on textarea "[EMAIL_ADDRESS][DOMAIN_NAME], [PHONE_NUMBER], [PERSON_NAME], СПб [EMAIL_ADDRESS…" at bounding box center [299, 522] width 570 height 173
paste textarea "[EMAIL_ADDRESS][DOMAIN_NAME],"
click at [197, 557] on textarea "[EMAIL_ADDRESS][DOMAIN_NAME], [PHONE_NUMBER], [PERSON_NAME], СПб [EMAIL_ADDRESS…" at bounding box center [299, 522] width 570 height 173
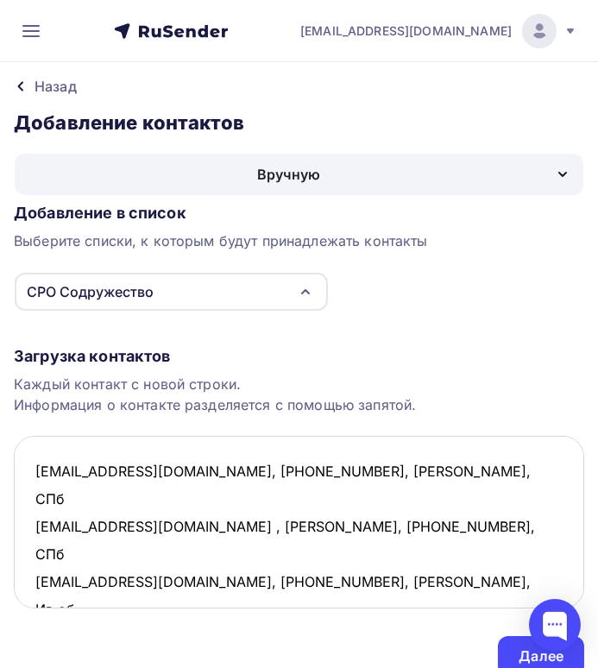
paste textarea "9197958638"
click at [287, 550] on textarea "[EMAIL_ADDRESS][DOMAIN_NAME], [PHONE_NUMBER], [PERSON_NAME], СПб [EMAIL_ADDRESS…" at bounding box center [299, 522] width 570 height 173
paste textarea "[PERSON_NAME]"
click at [44, 566] on textarea "[EMAIL_ADDRESS][DOMAIN_NAME], [PHONE_NUMBER], [PERSON_NAME], СПб [EMAIL_ADDRESS…" at bounding box center [299, 522] width 570 height 173
click at [535, 555] on textarea "[EMAIL_ADDRESS][DOMAIN_NAME], [PHONE_NUMBER], [PERSON_NAME], СПб [EMAIL_ADDRESS…" at bounding box center [299, 522] width 570 height 173
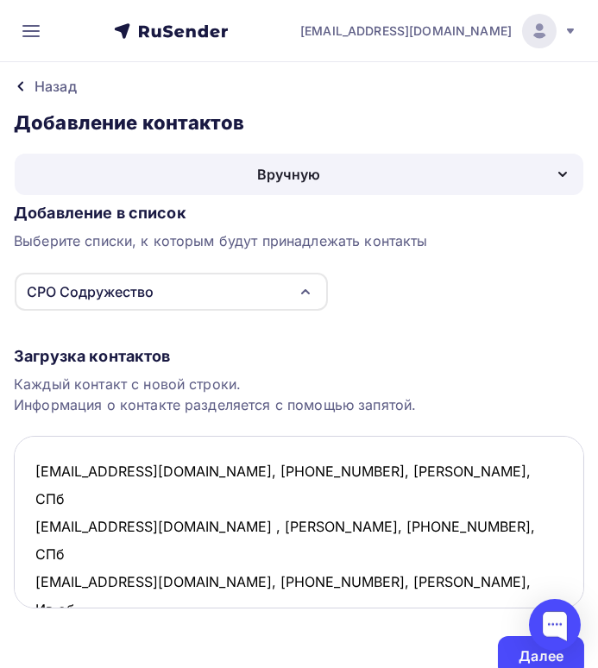
paste textarea "[EMAIL_ADDRESS][DOMAIN_NAME],"
click at [183, 583] on textarea "[EMAIL_ADDRESS][DOMAIN_NAME], [PHONE_NUMBER], [PERSON_NAME], СПб [EMAIL_ADDRESS…" at bounding box center [299, 522] width 570 height 173
paste textarea "9242014835,"
click at [279, 571] on textarea "[EMAIL_ADDRESS][DOMAIN_NAME], [PHONE_NUMBER], [PERSON_NAME], СПб [EMAIL_ADDRESS…" at bounding box center [299, 522] width 570 height 173
paste textarea "Возжина [PERSON_NAME]"
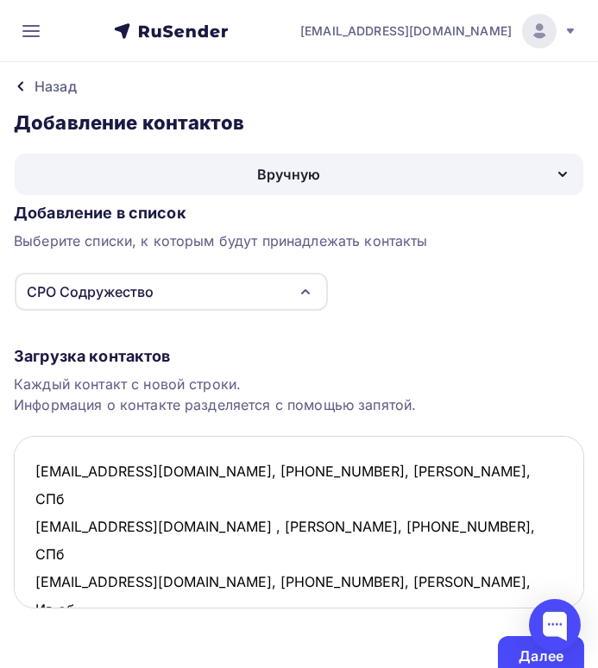
click at [525, 552] on textarea "[EMAIL_ADDRESS][DOMAIN_NAME], [PHONE_NUMBER], [PERSON_NAME], СПб [EMAIL_ADDRESS…" at bounding box center [299, 522] width 570 height 173
click at [551, 577] on textarea "[EMAIL_ADDRESS][DOMAIN_NAME], [PHONE_NUMBER], [PERSON_NAME], СПб [EMAIL_ADDRESS…" at bounding box center [299, 522] width 570 height 173
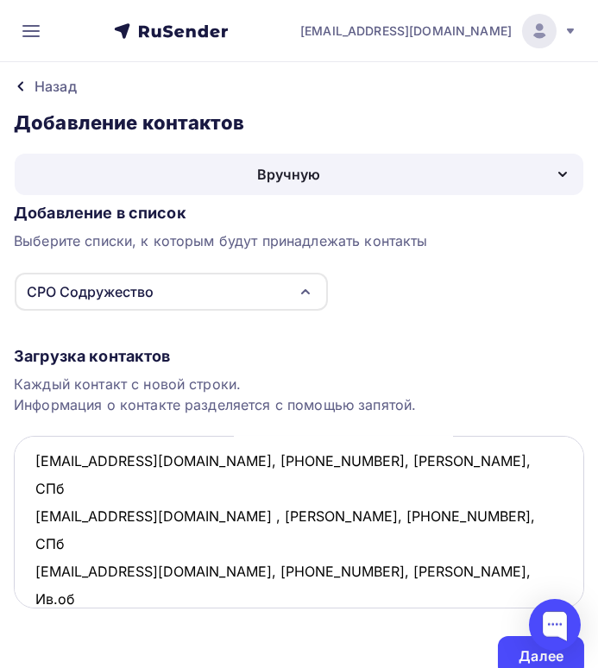
click at [40, 587] on textarea "[EMAIL_ADDRESS][DOMAIN_NAME], [PHONE_NUMBER], [PERSON_NAME], СПб [EMAIL_ADDRESS…" at bounding box center [299, 522] width 570 height 173
paste textarea "[EMAIL_ADDRESS][DOMAIN_NAME]"
click at [199, 594] on textarea "[EMAIL_ADDRESS][DOMAIN_NAME], [PHONE_NUMBER], [PERSON_NAME], СПб [EMAIL_ADDRESS…" at bounding box center [299, 522] width 570 height 173
paste textarea "9213645473"
click at [300, 600] on textarea "[EMAIL_ADDRESS][DOMAIN_NAME], [PHONE_NUMBER], [PERSON_NAME], СПб [EMAIL_ADDRESS…" at bounding box center [299, 522] width 570 height 173
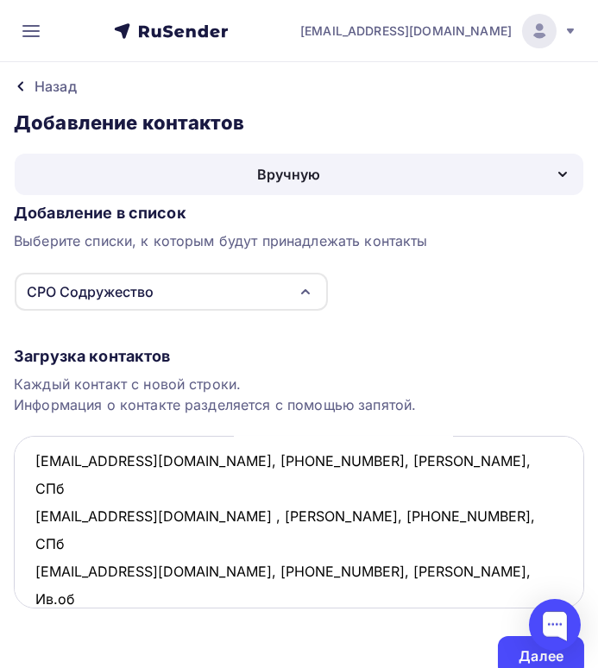
paste textarea "[PERSON_NAME] ([PERSON_NAME]) [PERSON_NAME]"
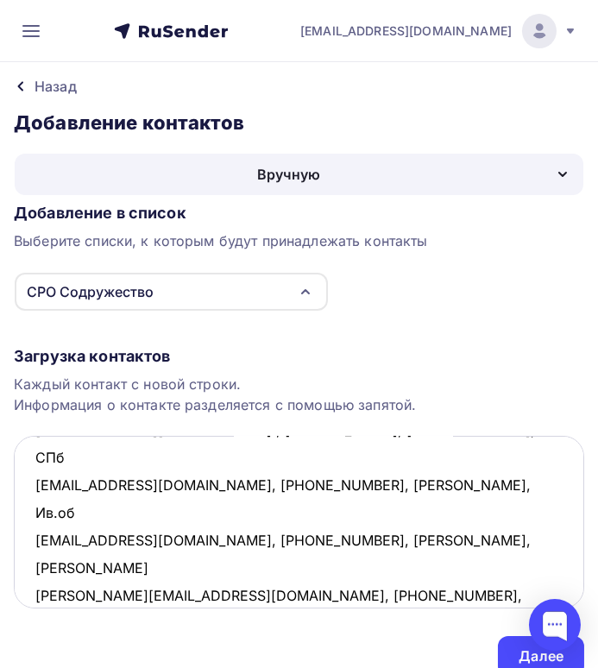
click at [39, 539] on textarea "[EMAIL_ADDRESS][DOMAIN_NAME], [PHONE_NUMBER], [PERSON_NAME], СПб [EMAIL_ADDRESS…" at bounding box center [299, 522] width 570 height 173
paste textarea "[EMAIL_ADDRESS][DOMAIN_NAME],"
drag, startPoint x: 282, startPoint y: 538, endPoint x: 270, endPoint y: 534, distance: 12.6
click at [270, 534] on textarea "[EMAIL_ADDRESS][DOMAIN_NAME], [PHONE_NUMBER], [PERSON_NAME], СПб [EMAIL_ADDRESS…" at bounding box center [299, 522] width 570 height 173
click at [286, 544] on textarea "[EMAIL_ADDRESS][DOMAIN_NAME], [PHONE_NUMBER], [PERSON_NAME], СПб [EMAIL_ADDRESS…" at bounding box center [299, 522] width 570 height 173
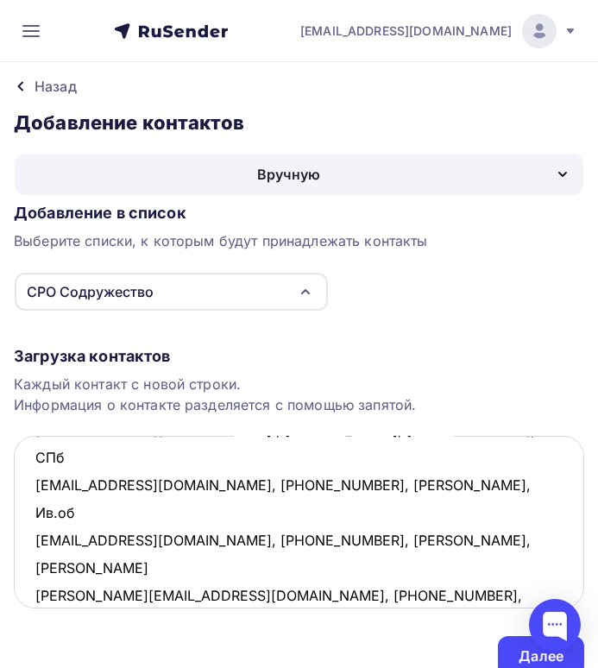
paste textarea "[EMAIL_ADDRESS][DOMAIN_NAME],"
click at [183, 572] on textarea "[EMAIL_ADDRESS][DOMAIN_NAME], [PHONE_NUMBER], [PERSON_NAME], СПб [EMAIL_ADDRESS…" at bounding box center [299, 522] width 570 height 173
paste textarea "9062434386,"
click at [294, 566] on textarea "[EMAIL_ADDRESS][DOMAIN_NAME], [PHONE_NUMBER], [PERSON_NAME], СПб [EMAIL_ADDRESS…" at bounding box center [299, 522] width 570 height 173
paste textarea "[PERSON_NAME]"
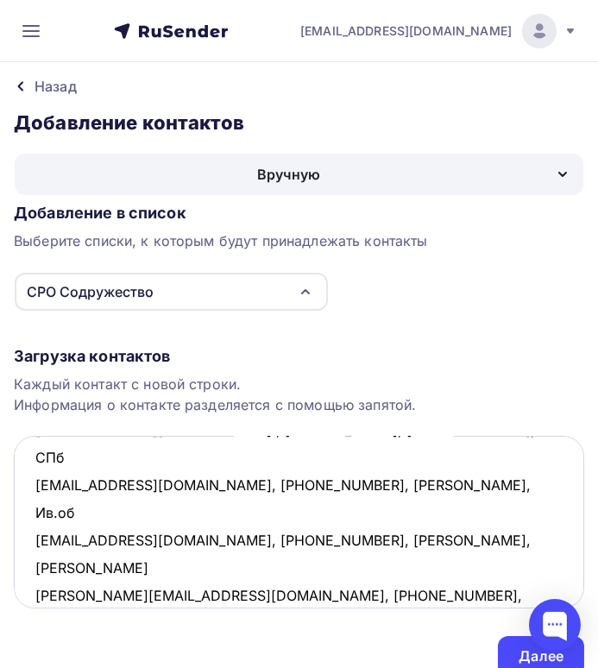
click at [35, 595] on textarea "[EMAIL_ADDRESS][DOMAIN_NAME], [PHONE_NUMBER], [PERSON_NAME], СПб [EMAIL_ADDRESS…" at bounding box center [299, 522] width 570 height 173
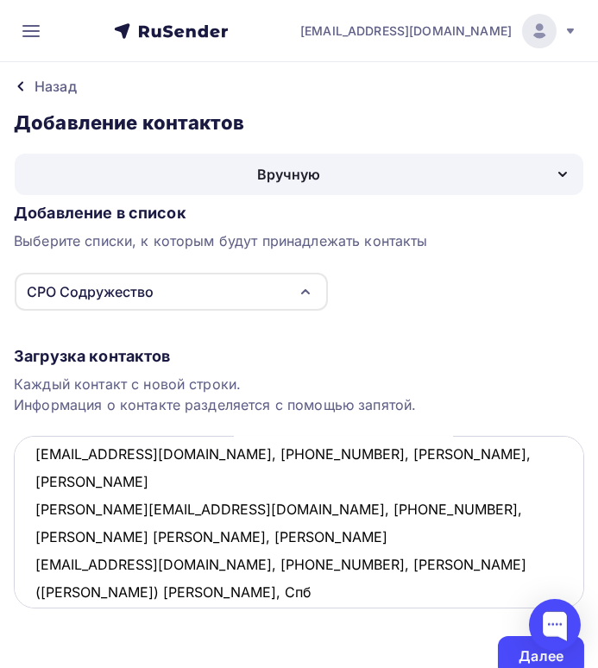
click at [552, 478] on textarea "[EMAIL_ADDRESS][DOMAIN_NAME], [PHONE_NUMBER], [PERSON_NAME], СПб [EMAIL_ADDRESS…" at bounding box center [299, 522] width 570 height 173
click at [46, 500] on textarea "[EMAIL_ADDRESS][DOMAIN_NAME], [PHONE_NUMBER], [PERSON_NAME], СПб [EMAIL_ADDRESS…" at bounding box center [299, 522] width 570 height 173
paste textarea "[EMAIL_ADDRESS][DOMAIN_NAME],"
click at [181, 509] on textarea "[EMAIL_ADDRESS][DOMAIN_NAME], [PHONE_NUMBER], [PERSON_NAME], СПб [EMAIL_ADDRESS…" at bounding box center [299, 522] width 570 height 173
paste textarea "9123549017"
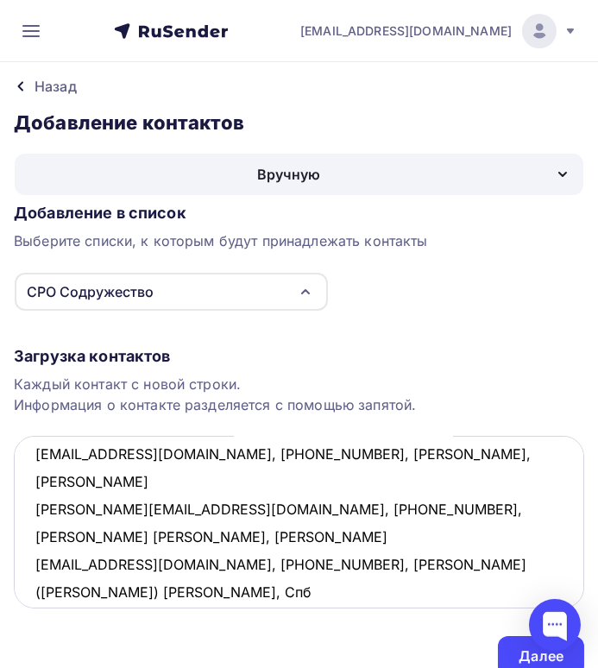
click at [269, 504] on textarea "[EMAIL_ADDRESS][DOMAIN_NAME], [PHONE_NUMBER], [PERSON_NAME], СПб [EMAIL_ADDRESS…" at bounding box center [299, 522] width 570 height 173
paste textarea "[PERSON_NAME]"
click at [32, 521] on textarea "[EMAIL_ADDRESS][DOMAIN_NAME], [PHONE_NUMBER], [PERSON_NAME], СПб [EMAIL_ADDRESS…" at bounding box center [299, 522] width 570 height 173
paste textarea "[EMAIL_ADDRESS][DOMAIN_NAME],"
click at [178, 536] on textarea "[EMAIL_ADDRESS][DOMAIN_NAME], [PHONE_NUMBER], [PERSON_NAME], СПб [EMAIL_ADDRESS…" at bounding box center [299, 522] width 570 height 173
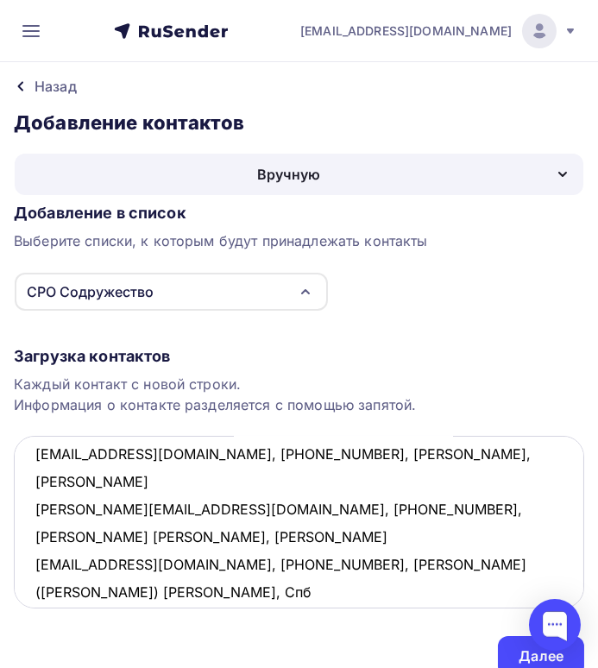
paste textarea "9046692390,"
click at [267, 533] on textarea "[EMAIL_ADDRESS][DOMAIN_NAME], [PHONE_NUMBER], [PERSON_NAME], СПб [EMAIL_ADDRESS…" at bounding box center [299, 522] width 570 height 173
paste textarea "[PERSON_NAME]"
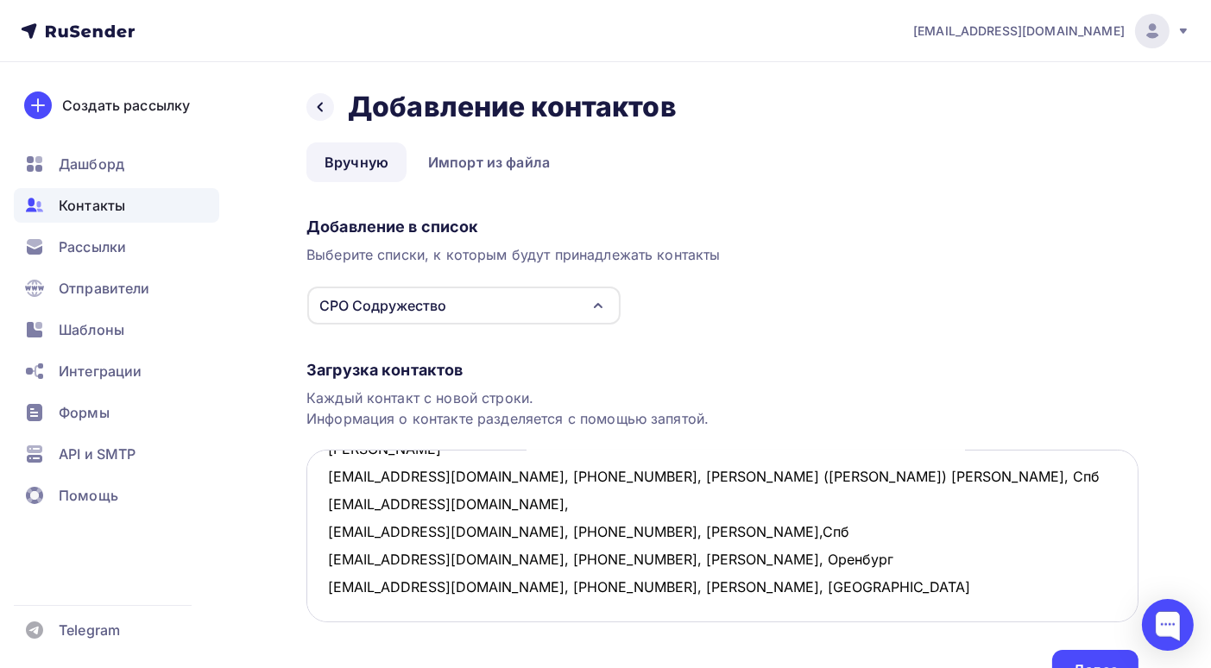
click at [837, 552] on textarea "[EMAIL_ADDRESS][DOMAIN_NAME], [PHONE_NUMBER], [PERSON_NAME], СПб [EMAIL_ADDRESS…" at bounding box center [722, 536] width 832 height 173
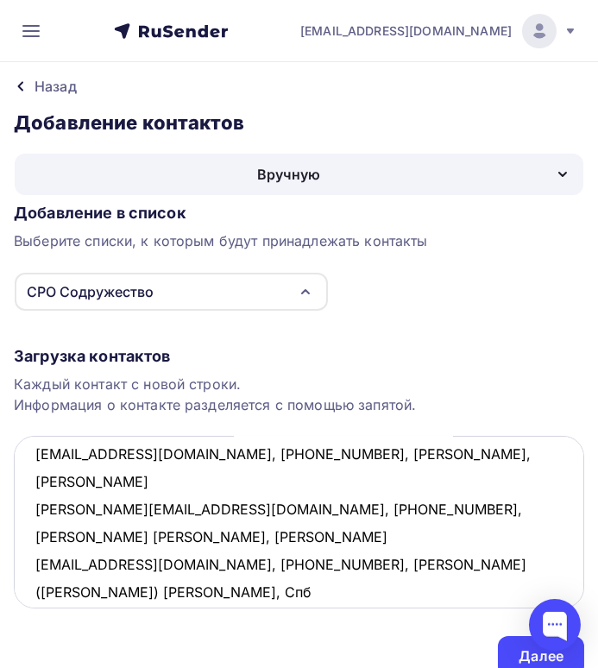
click at [91, 563] on textarea "[EMAIL_ADDRESS][DOMAIN_NAME], [PHONE_NUMBER], [PERSON_NAME], СПб [EMAIL_ADDRESS…" at bounding box center [299, 522] width 570 height 173
click at [101, 572] on textarea "[EMAIL_ADDRESS][DOMAIN_NAME], [PHONE_NUMBER], [PERSON_NAME], СПб [EMAIL_ADDRESS…" at bounding box center [299, 522] width 570 height 173
paste textarea "[PERSON_NAME][EMAIL_ADDRESS][PERSON_NAME][DOMAIN_NAME]"
click at [217, 588] on textarea "[EMAIL_ADDRESS][DOMAIN_NAME], [PHONE_NUMBER], [PERSON_NAME], СПб [EMAIL_ADDRESS…" at bounding box center [299, 522] width 570 height 173
paste textarea "9806778807"
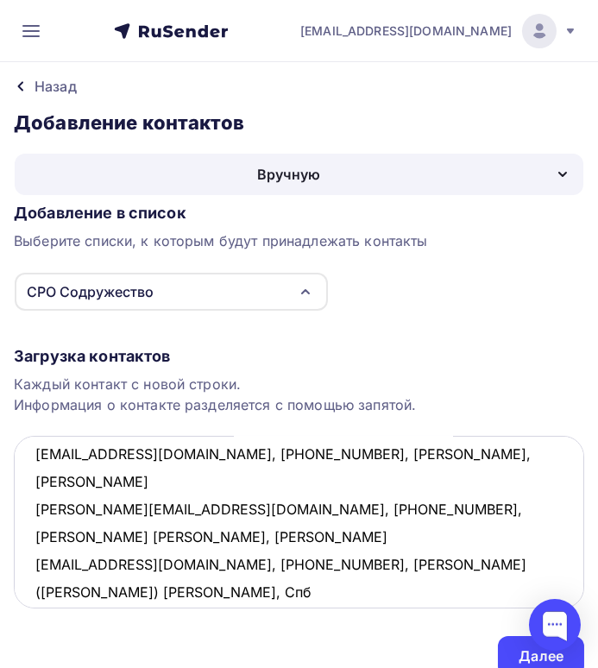
click at [297, 589] on textarea "[EMAIL_ADDRESS][DOMAIN_NAME], [PHONE_NUMBER], [PERSON_NAME], СПб [EMAIL_ADDRESS…" at bounding box center [299, 522] width 570 height 173
paste textarea "Легкобитов [PERSON_NAME]"
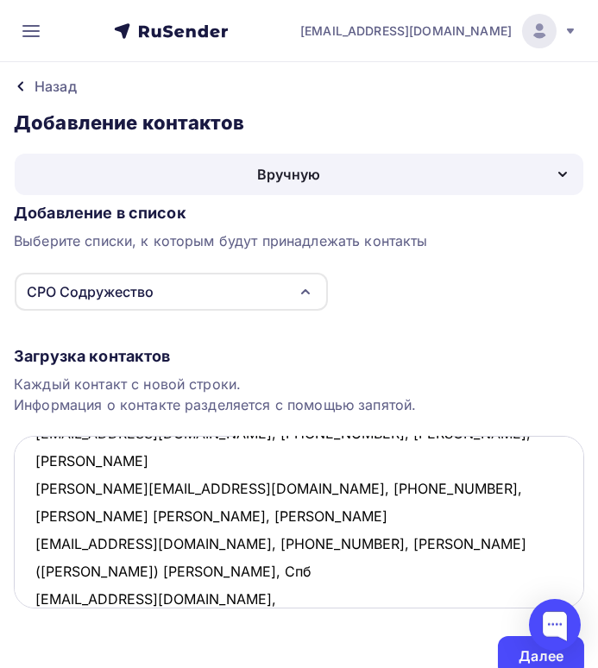
scroll to position [231, 0]
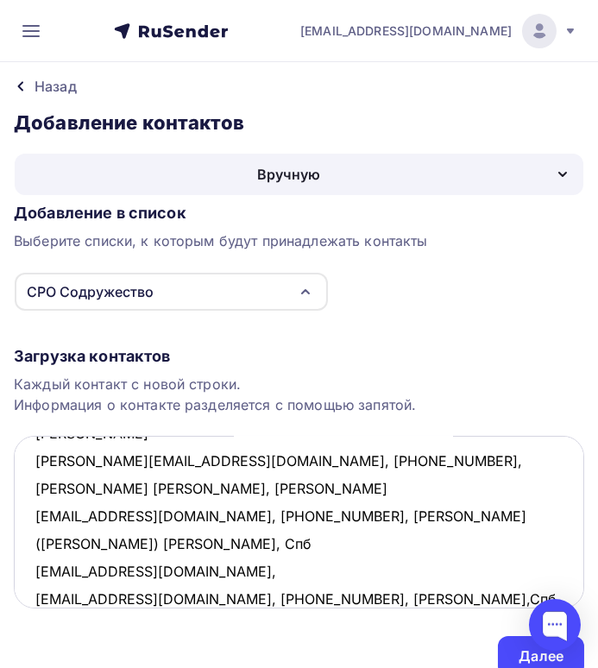
click at [123, 566] on textarea "[EMAIL_ADDRESS][DOMAIN_NAME], [PHONE_NUMBER], [PERSON_NAME], СПб [EMAIL_ADDRESS…" at bounding box center [299, 522] width 570 height 173
paste textarea "[EMAIL_ADDRESS][DOMAIN_NAME],"
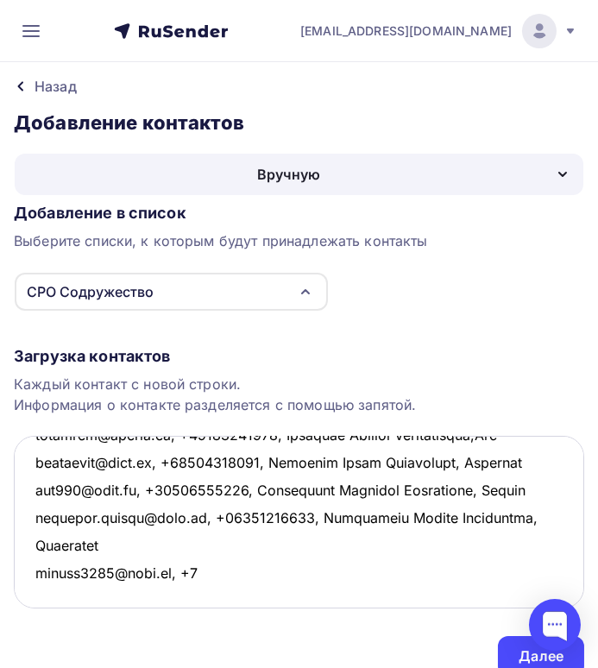
click at [192, 595] on textarea at bounding box center [299, 522] width 570 height 173
paste textarea "9806809153,"
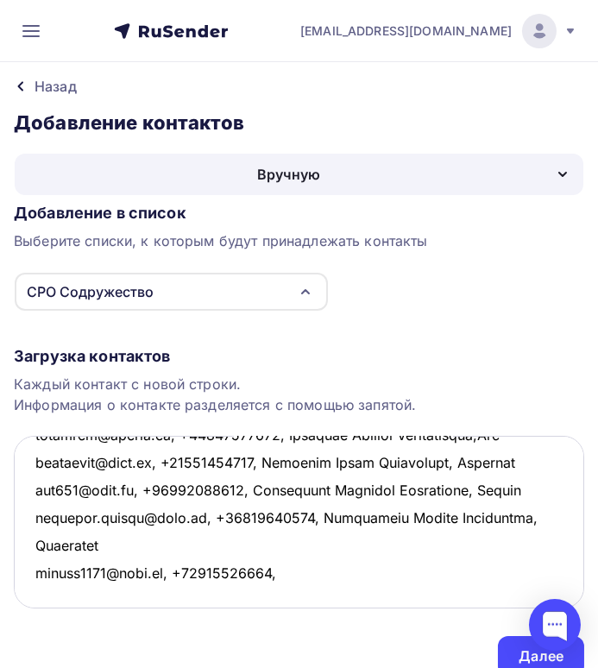
click at [280, 595] on textarea at bounding box center [299, 522] width 570 height 173
paste textarea "[PERSON_NAME]"
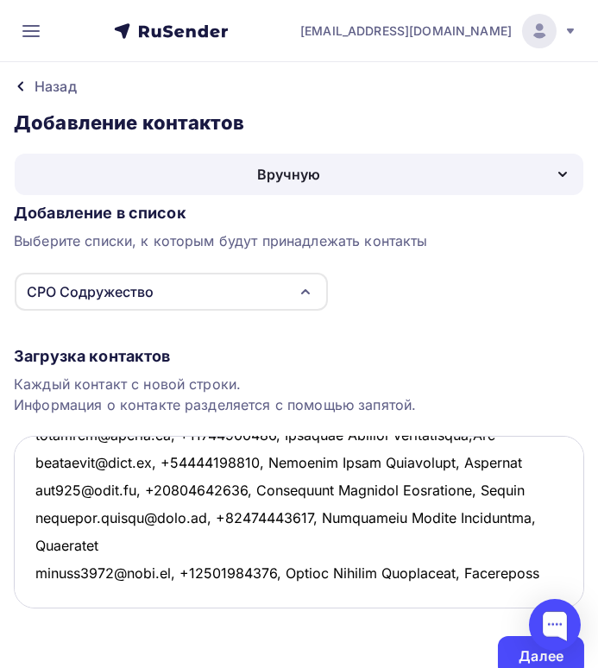
scroll to position [286, 0]
click at [135, 572] on textarea at bounding box center [299, 522] width 570 height 173
paste textarea "[EMAIL_ADDRESS][DOMAIN_NAME]"
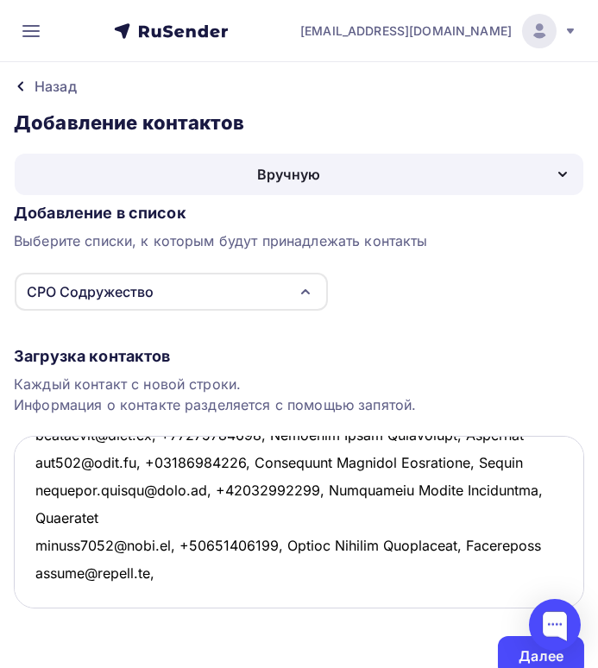
click at [167, 597] on textarea at bounding box center [299, 522] width 570 height 173
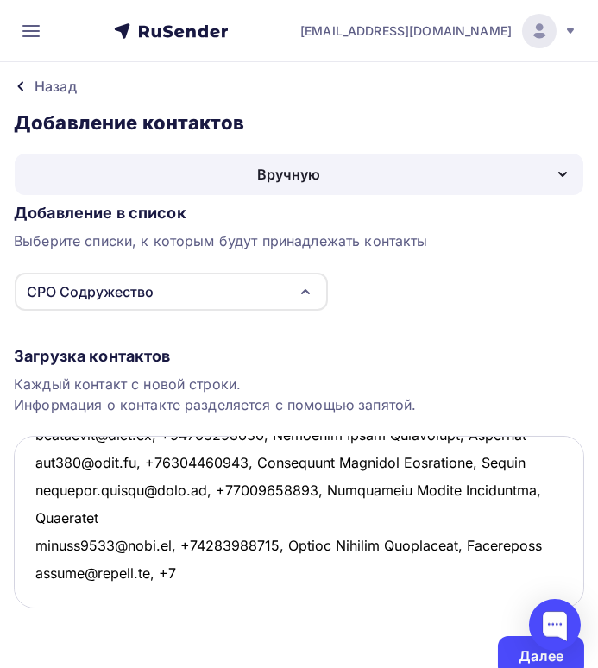
paste textarea "903)8482668,"
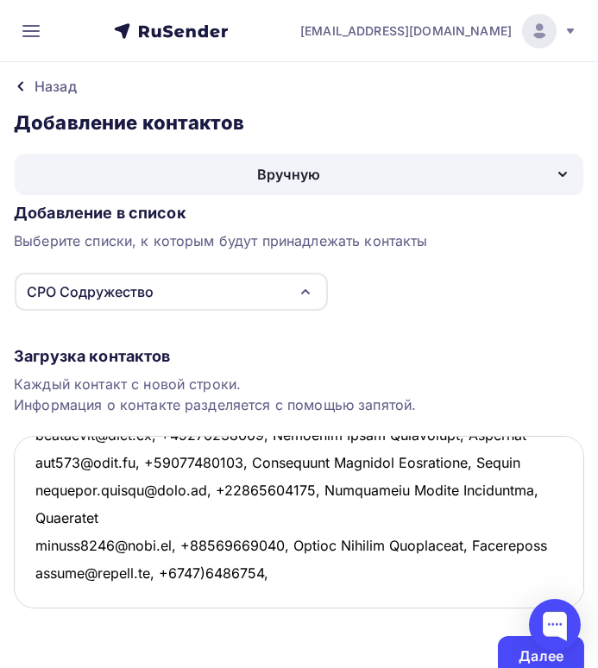
click at [283, 594] on textarea at bounding box center [299, 522] width 570 height 173
paste textarea "[PERSON_NAME]"
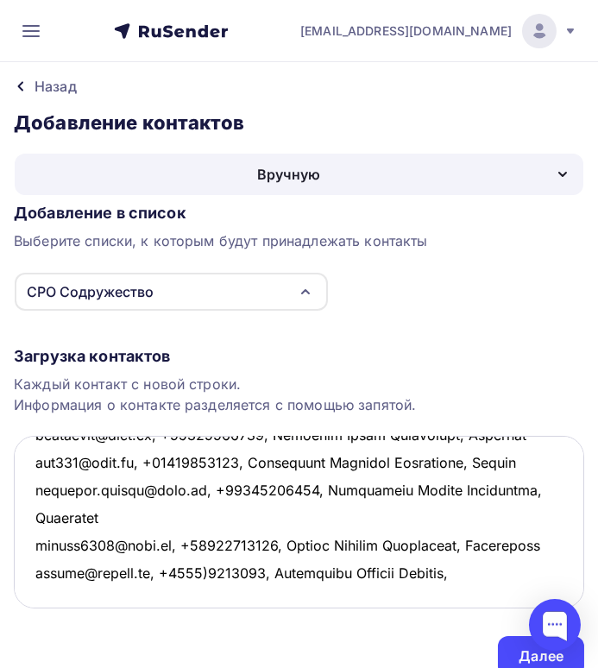
click at [490, 597] on textarea at bounding box center [299, 522] width 570 height 173
click at [483, 594] on textarea at bounding box center [299, 522] width 570 height 173
paste textarea "[GEOGRAPHIC_DATA]"
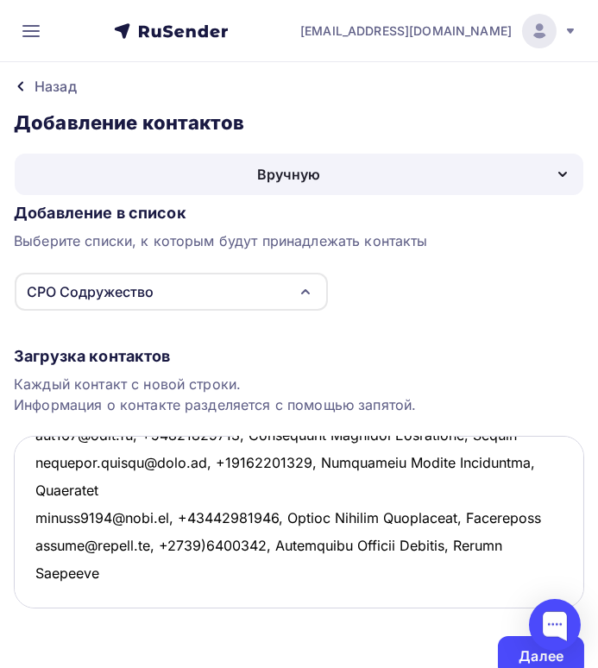
scroll to position [342, 0]
click at [126, 569] on textarea at bounding box center [299, 522] width 570 height 173
paste textarea "[EMAIL_ADDRESS][DOMAIN_NAME],"
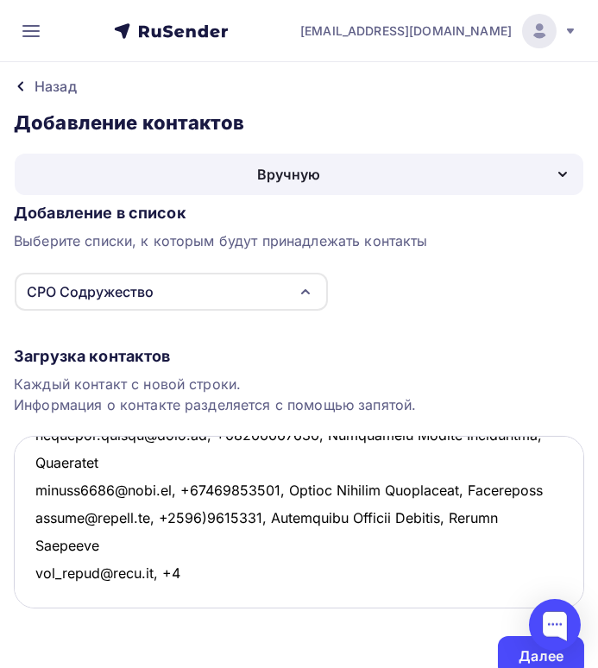
drag, startPoint x: 176, startPoint y: 595, endPoint x: 155, endPoint y: 591, distance: 21.2
click at [155, 591] on textarea at bounding box center [299, 522] width 570 height 173
click at [167, 559] on textarea at bounding box center [299, 522] width 570 height 173
paste textarea "[PERSON_NAME]"
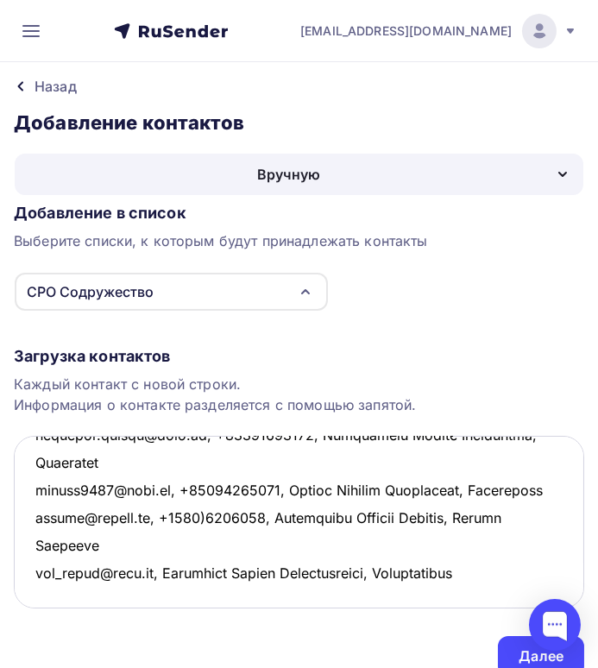
click at [47, 585] on textarea at bounding box center [299, 522] width 570 height 173
paste textarea "[EMAIL_ADDRESS][DOMAIN_NAME]"
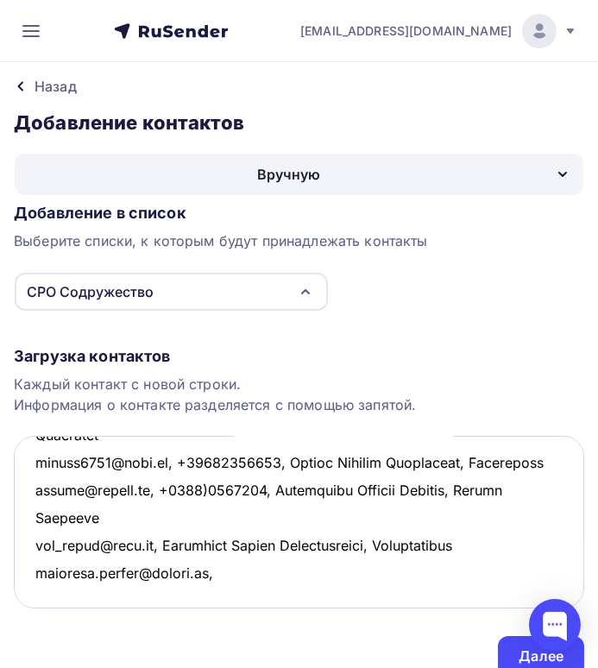
scroll to position [456, 0]
click at [45, 536] on textarea at bounding box center [299, 522] width 570 height 173
paste textarea "[EMAIL_ADDRESS][DOMAIN_NAME]"
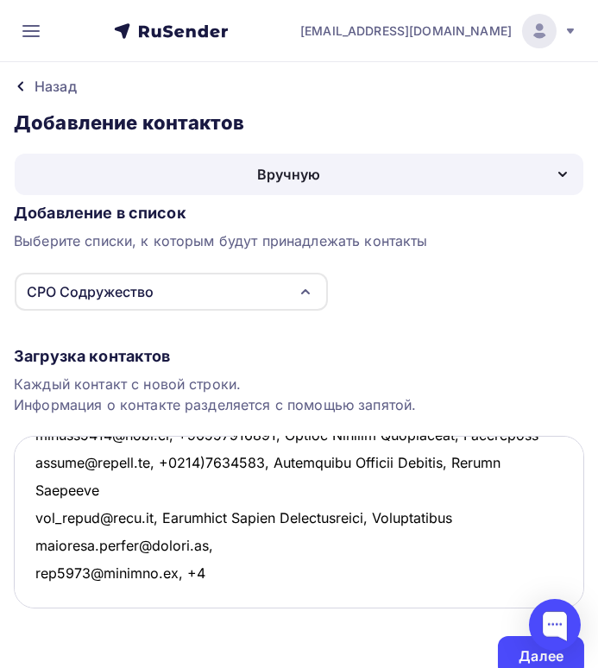
click at [204, 536] on textarea at bounding box center [299, 522] width 570 height 173
paste textarea "9082543651"
click at [300, 538] on textarea at bounding box center [299, 522] width 570 height 173
paste textarea "[PERSON_NAME]"
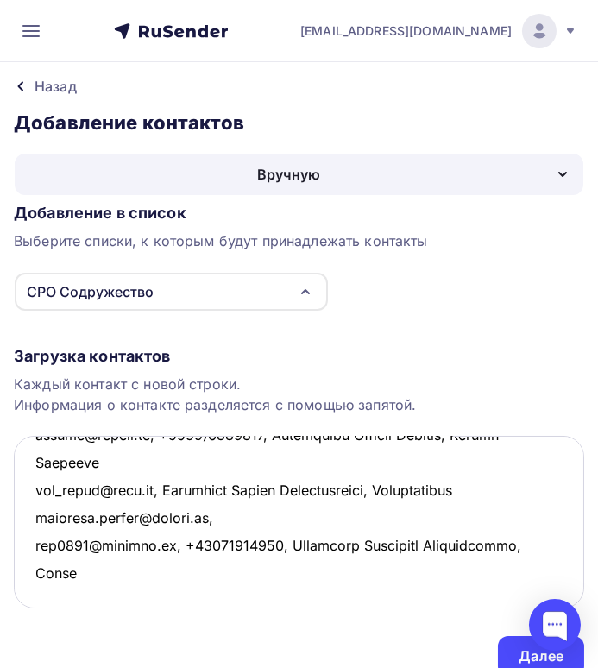
click at [205, 567] on textarea at bounding box center [299, 522] width 570 height 173
paste textarea "[EMAIL_ADDRESS][DOMAIN_NAME],"
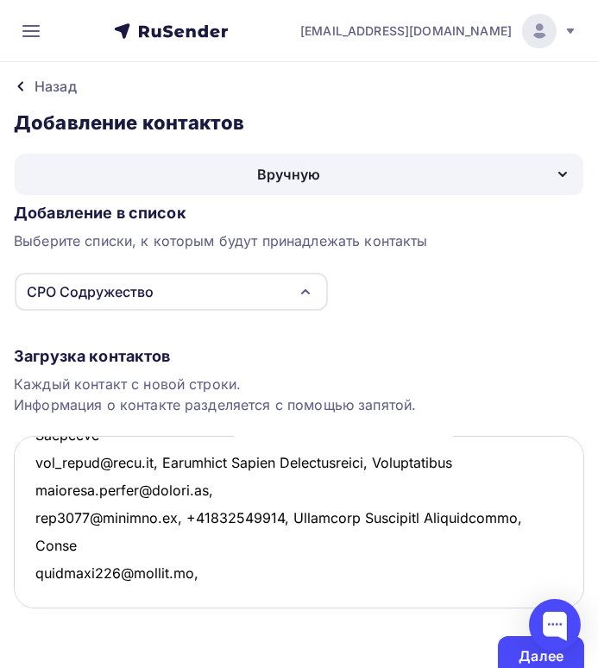
click at [224, 597] on textarea at bounding box center [299, 522] width 570 height 173
paste textarea "7(937)1674067"
click at [246, 591] on textarea at bounding box center [299, 522] width 570 height 173
click at [300, 595] on textarea at bounding box center [299, 522] width 570 height 173
click at [303, 594] on textarea at bounding box center [299, 522] width 570 height 173
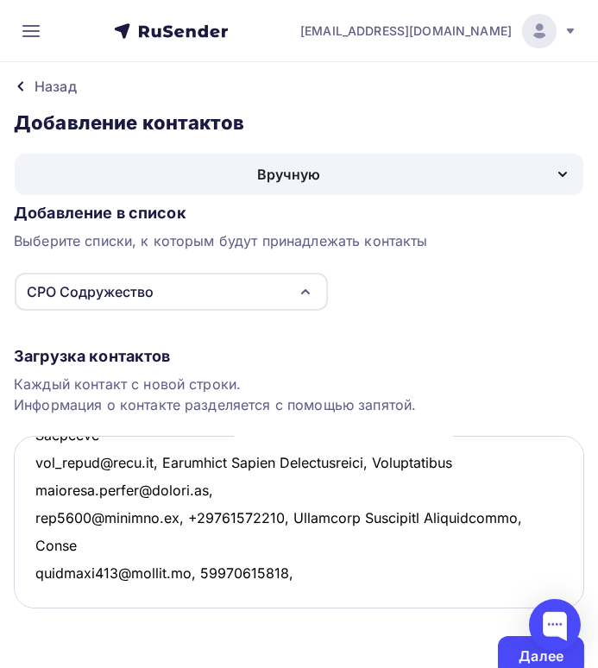
paste textarea "[PERSON_NAME]"
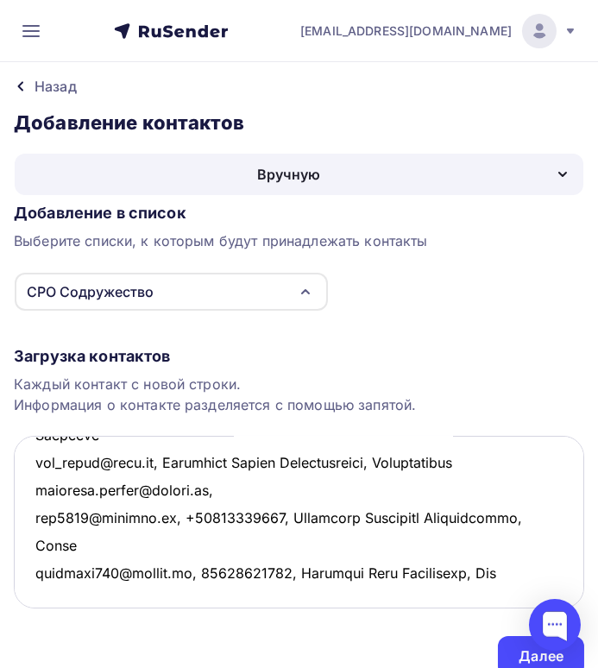
scroll to position [480, 0]
click at [49, 585] on textarea at bounding box center [299, 522] width 570 height 173
paste textarea "[EMAIL_ADDRESS][DOMAIN_NAME];"
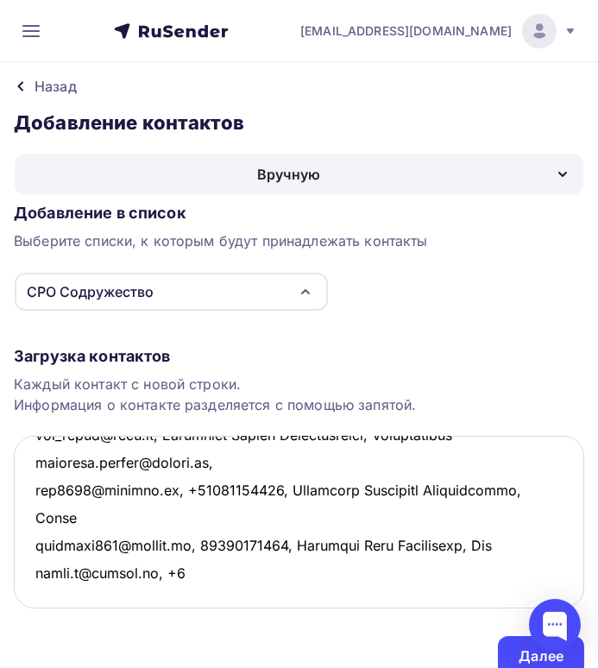
click at [192, 601] on textarea at bounding box center [299, 522] width 570 height 173
paste textarea "9026708060"
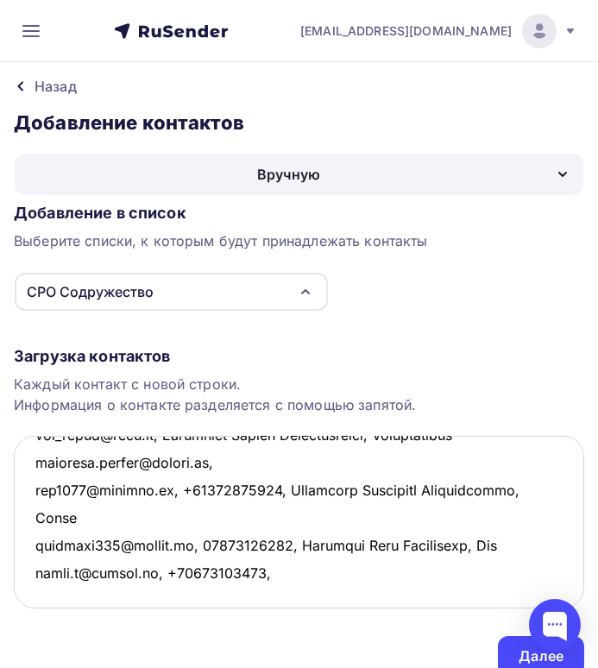
click at [284, 599] on textarea at bounding box center [299, 522] width 570 height 173
paste textarea "[PERSON_NAME]"
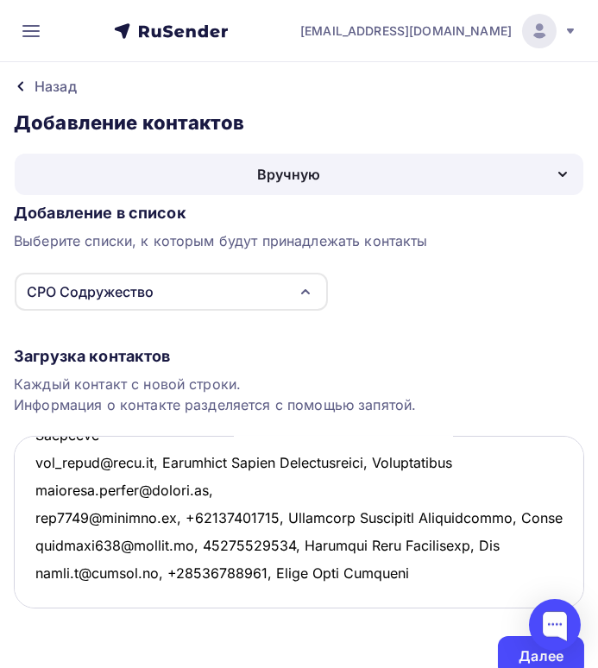
click at [440, 597] on textarea at bounding box center [299, 522] width 570 height 173
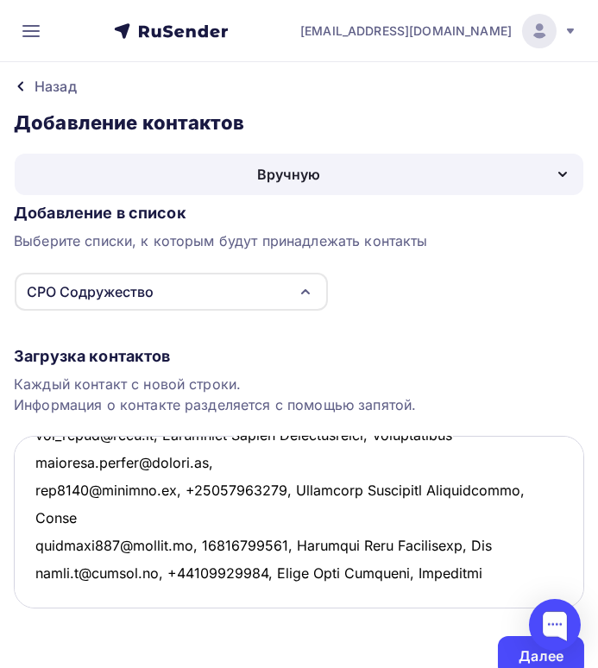
scroll to position [507, 0]
paste textarea "[EMAIL_ADDRESS][DOMAIN_NAME]"
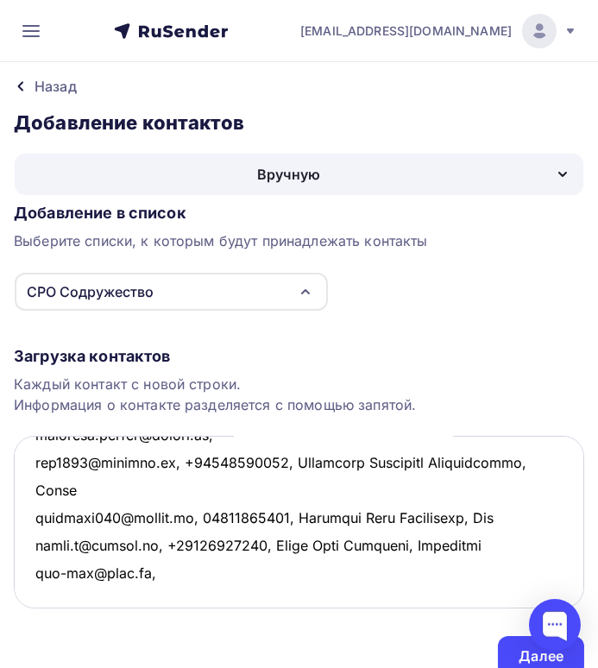
click at [150, 599] on textarea at bounding box center [299, 522] width 570 height 173
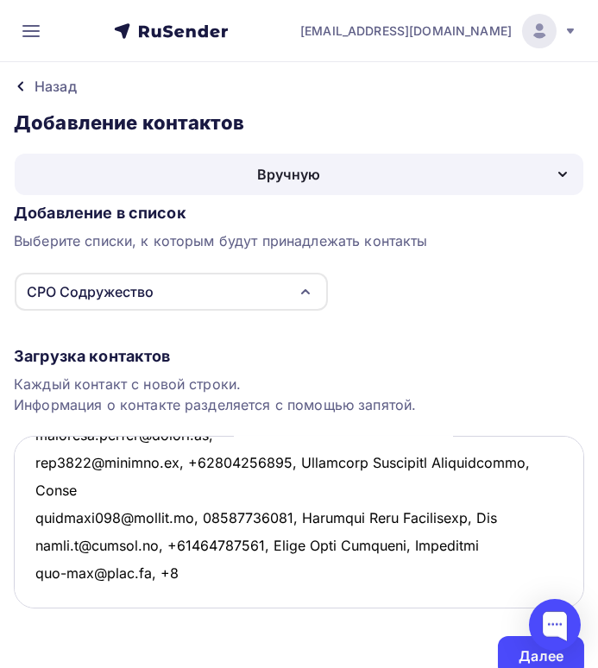
paste textarea "9275671988,"
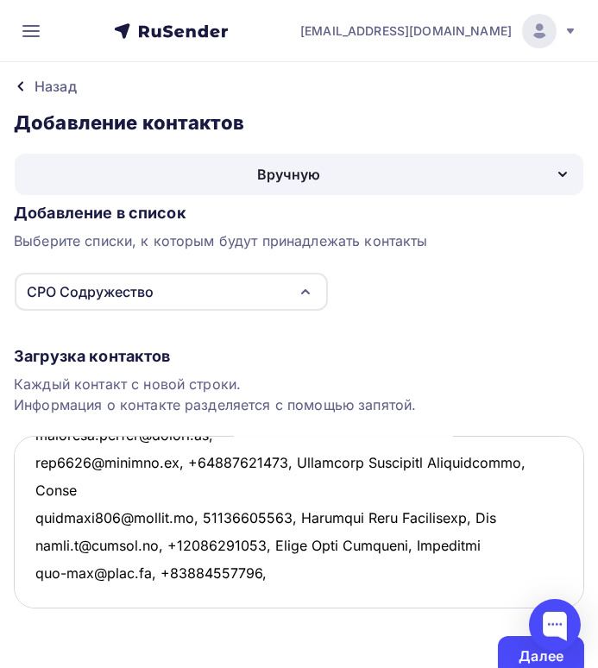
click at [256, 594] on textarea at bounding box center [299, 522] width 570 height 173
paste textarea "[PERSON_NAME]"
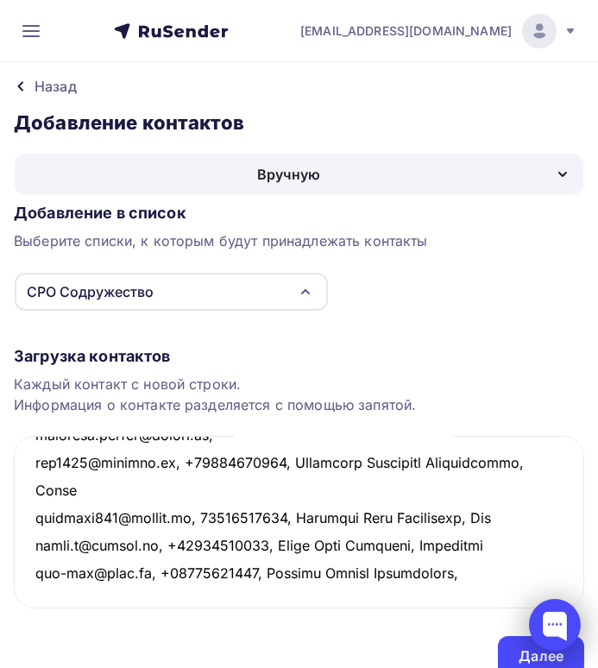
scroll to position [21, 0]
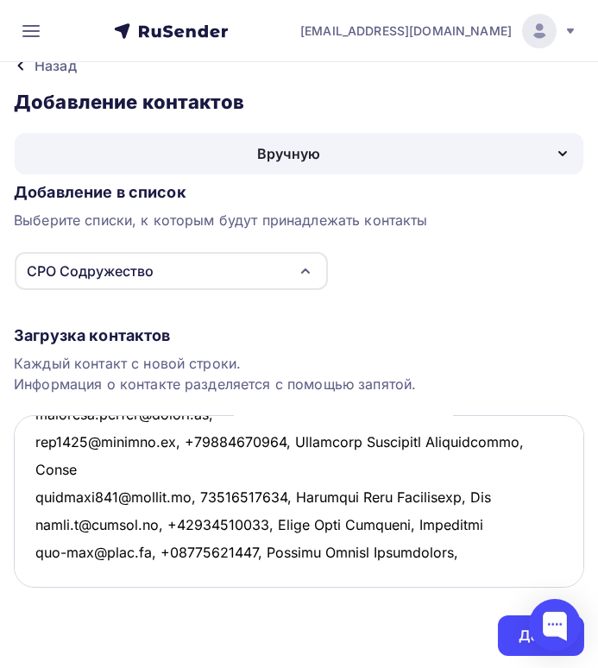
drag, startPoint x: 440, startPoint y: 547, endPoint x: 514, endPoint y: 551, distance: 74.3
click at [514, 551] on textarea at bounding box center [299, 501] width 570 height 173
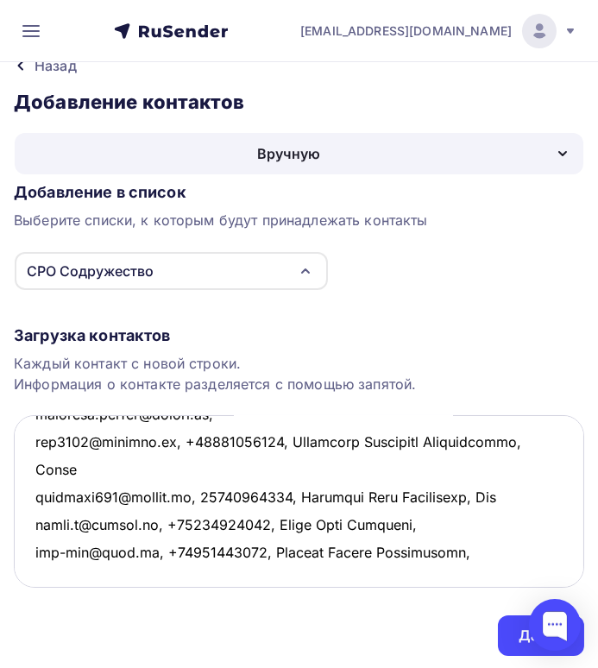
click at [473, 575] on textarea at bounding box center [299, 501] width 570 height 173
paste textarea "Астрахань"
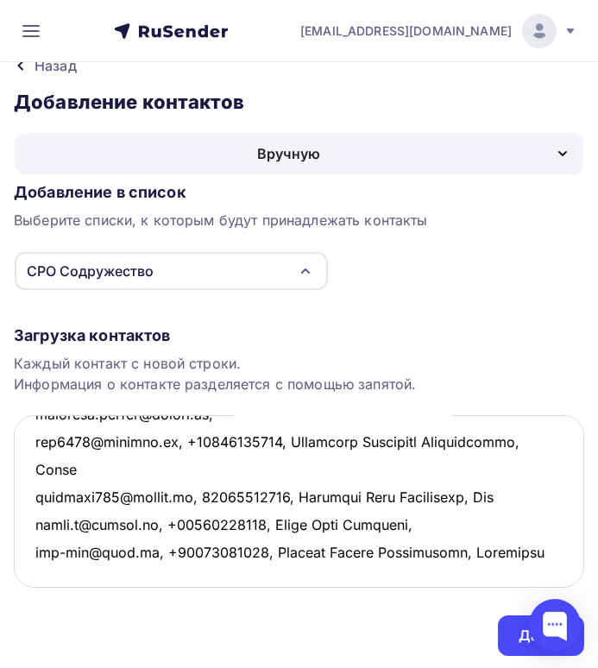
click at [455, 550] on textarea at bounding box center [299, 501] width 570 height 173
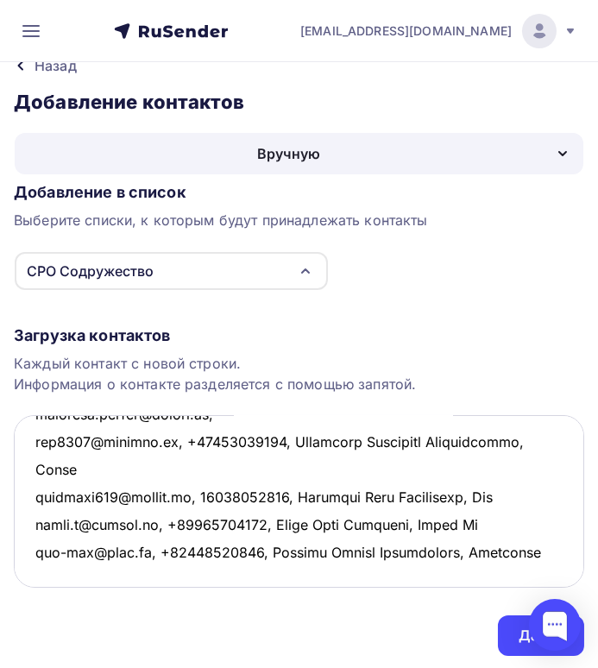
click at [538, 579] on textarea at bounding box center [299, 501] width 570 height 173
type textarea "loremi3507@dolors.am, +10121675360, Consecte Adipi Elitseddoe, TEm incididunt@u…"
